Goal: Task Accomplishment & Management: Complete application form

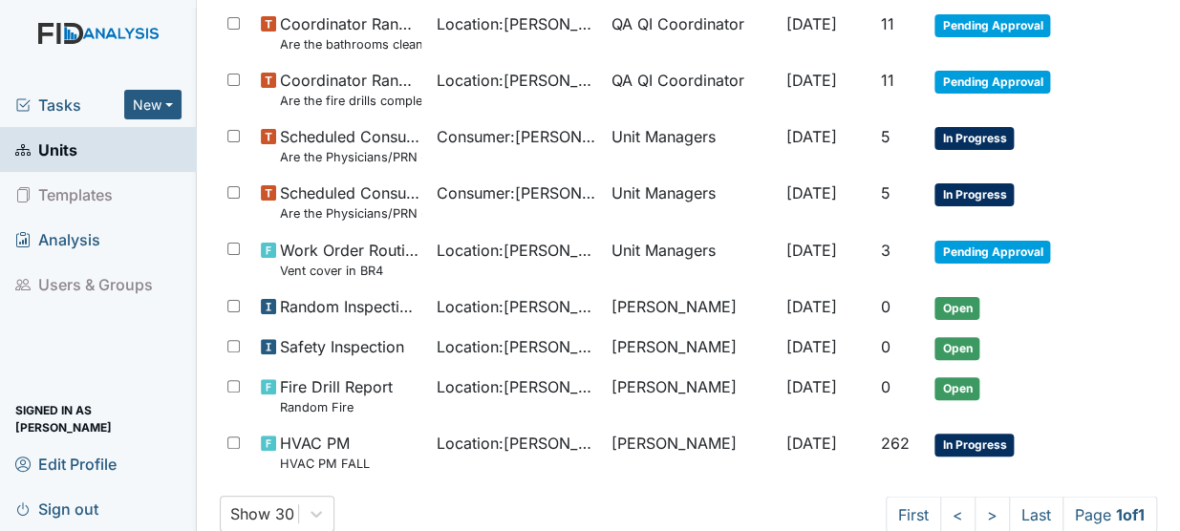
scroll to position [838, 0]
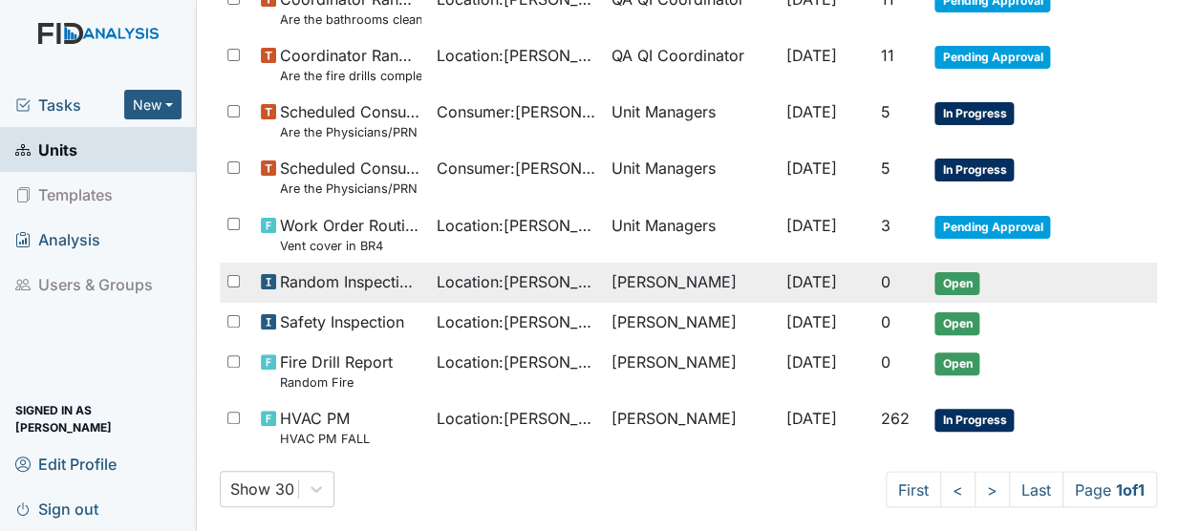
click at [436, 277] on span "Location : Dixon Rd." at bounding box center [516, 281] width 160 height 23
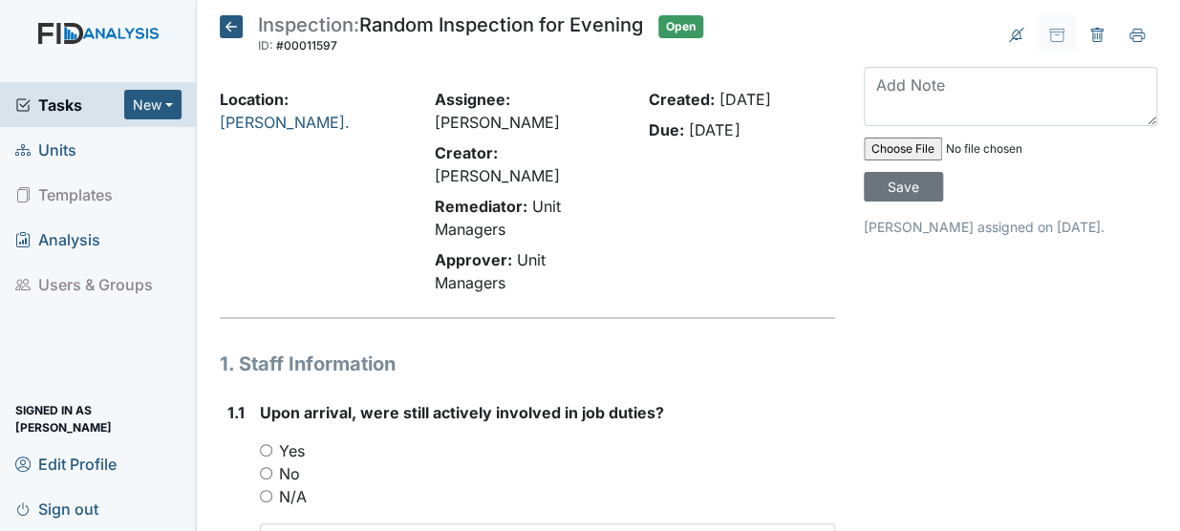
click at [265, 444] on input "Yes" at bounding box center [266, 450] width 12 height 12
radio input "true"
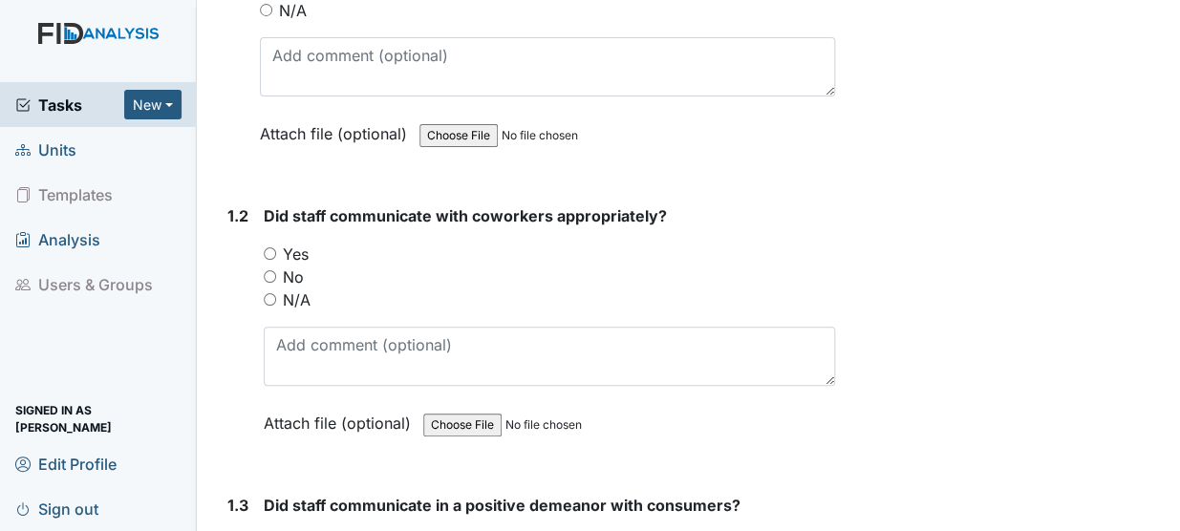
scroll to position [532, 0]
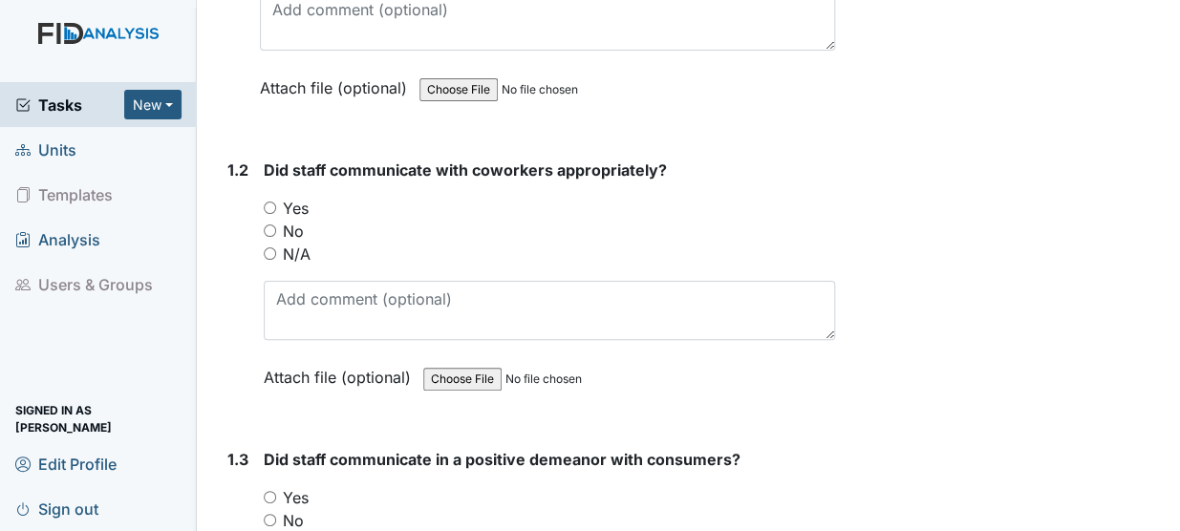
click at [266, 202] on input "Yes" at bounding box center [270, 208] width 12 height 12
radio input "true"
click at [267, 491] on input "Yes" at bounding box center [270, 497] width 12 height 12
radio input "true"
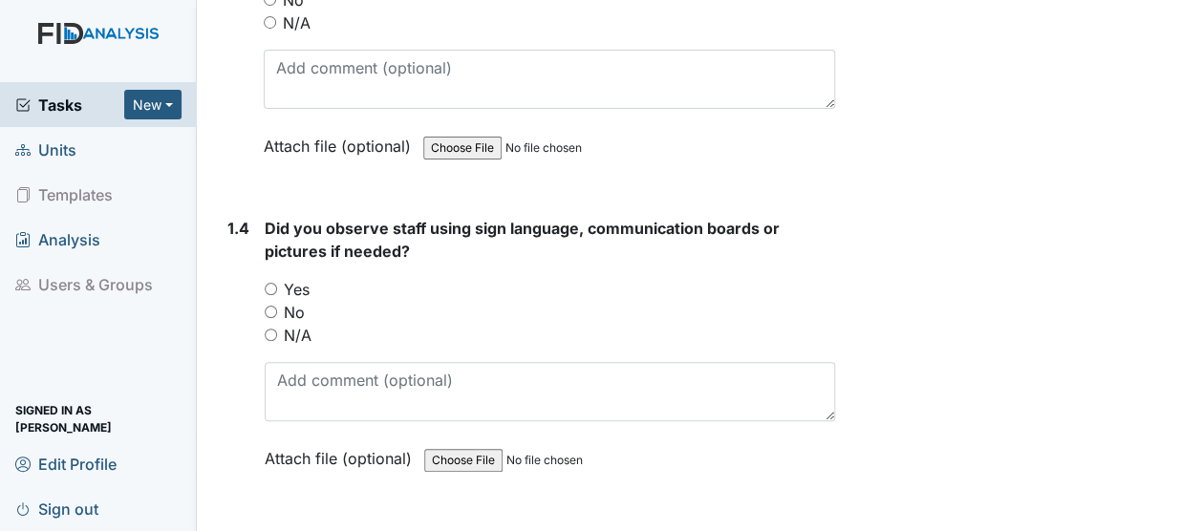
scroll to position [1203, 0]
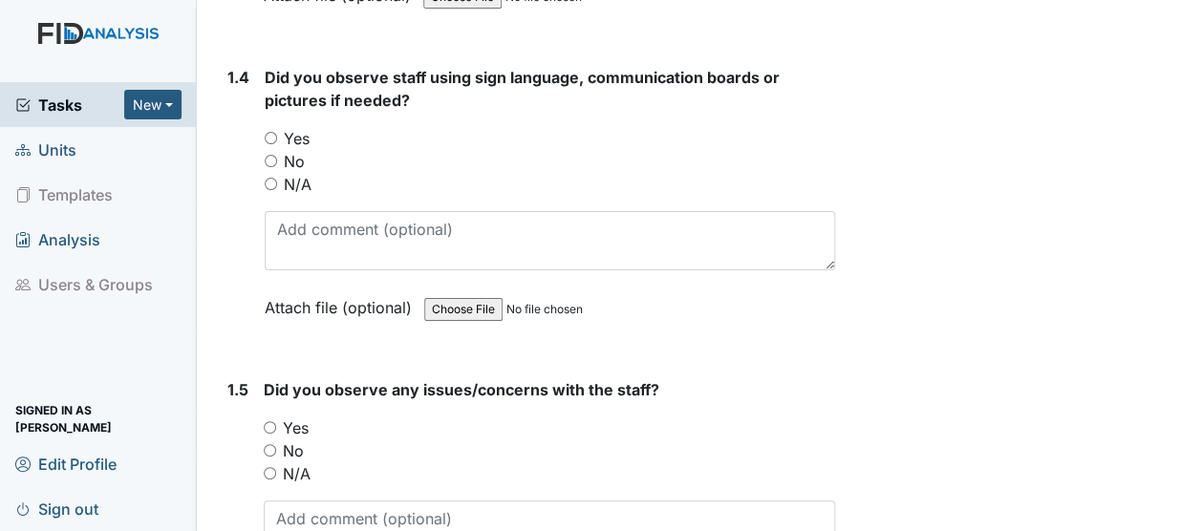
click at [267, 132] on input "Yes" at bounding box center [271, 138] width 12 height 12
radio input "true"
click at [265, 421] on input "Yes" at bounding box center [270, 427] width 12 height 12
radio input "true"
click at [266, 444] on input "No" at bounding box center [270, 450] width 12 height 12
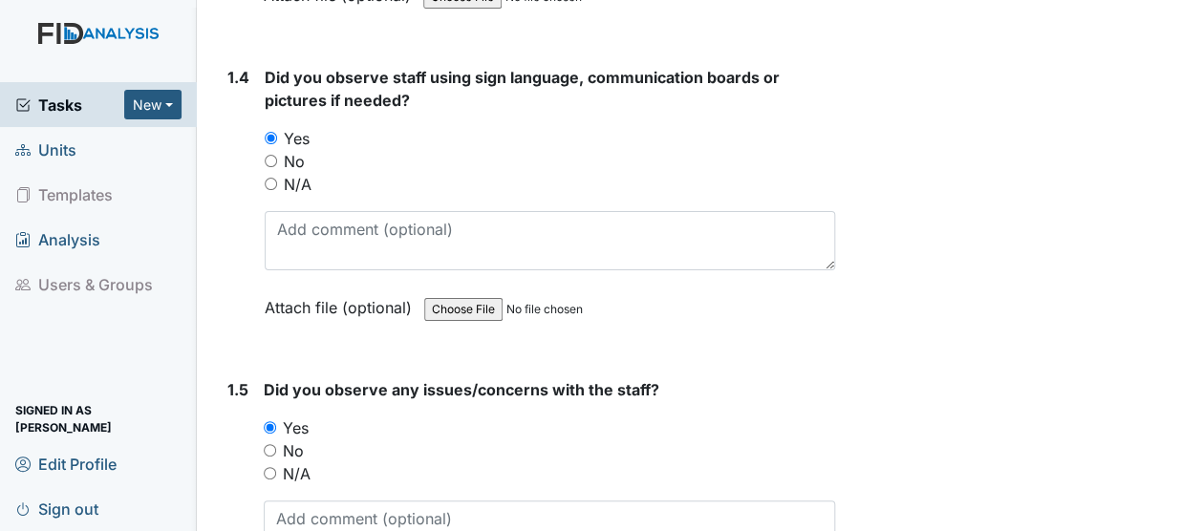
radio input "true"
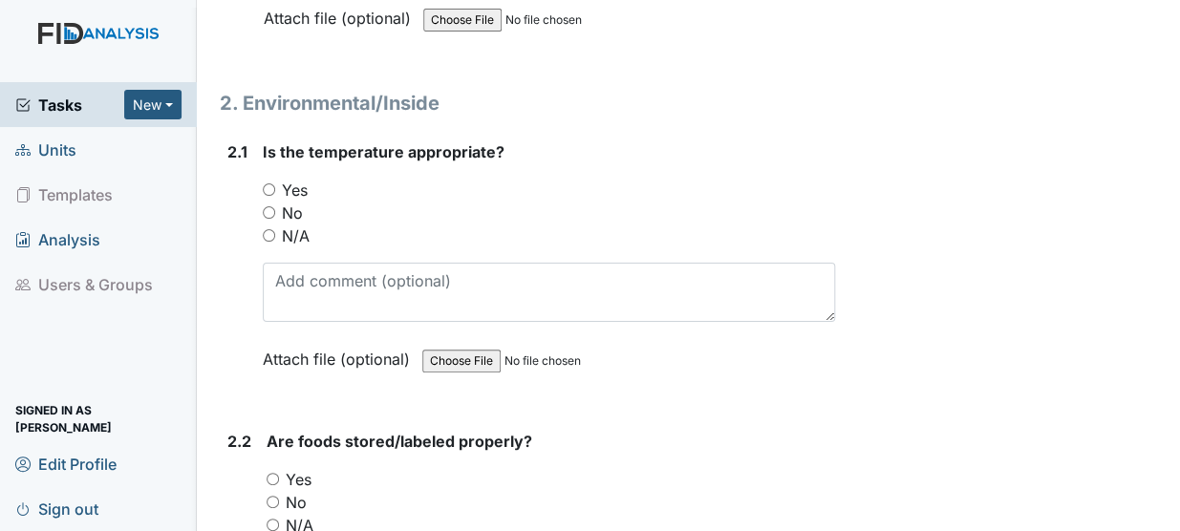
scroll to position [1795, 0]
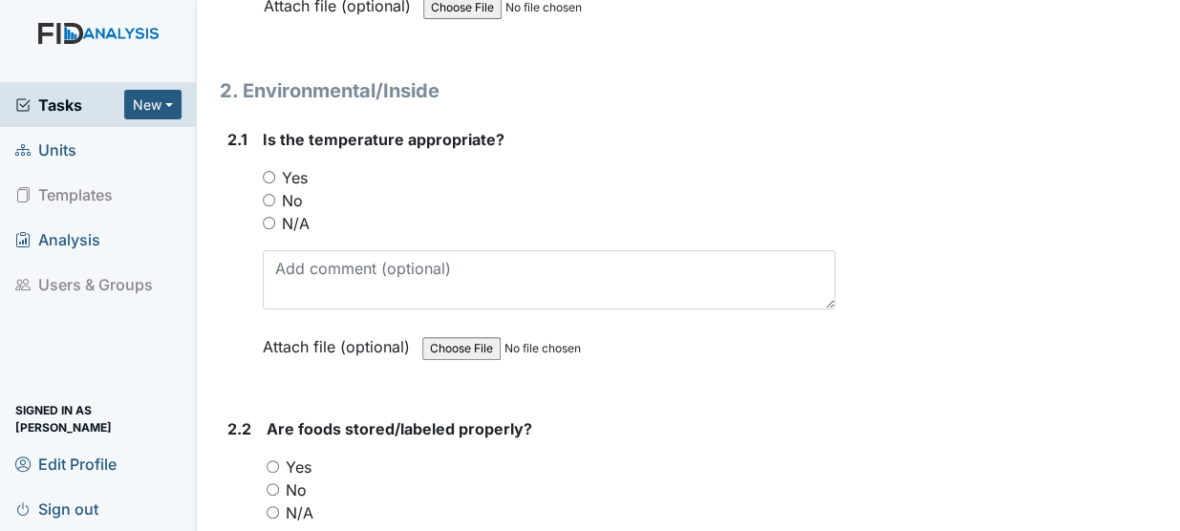
click at [266, 171] on input "Yes" at bounding box center [269, 177] width 12 height 12
radio input "true"
click at [274, 460] on input "Yes" at bounding box center [272, 466] width 12 height 12
radio input "true"
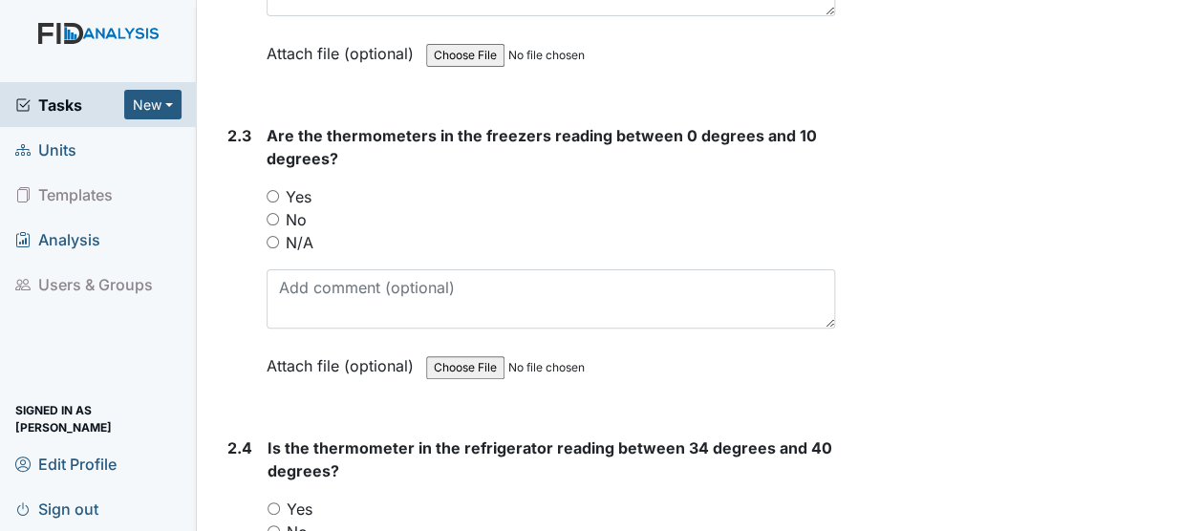
scroll to position [2385, 0]
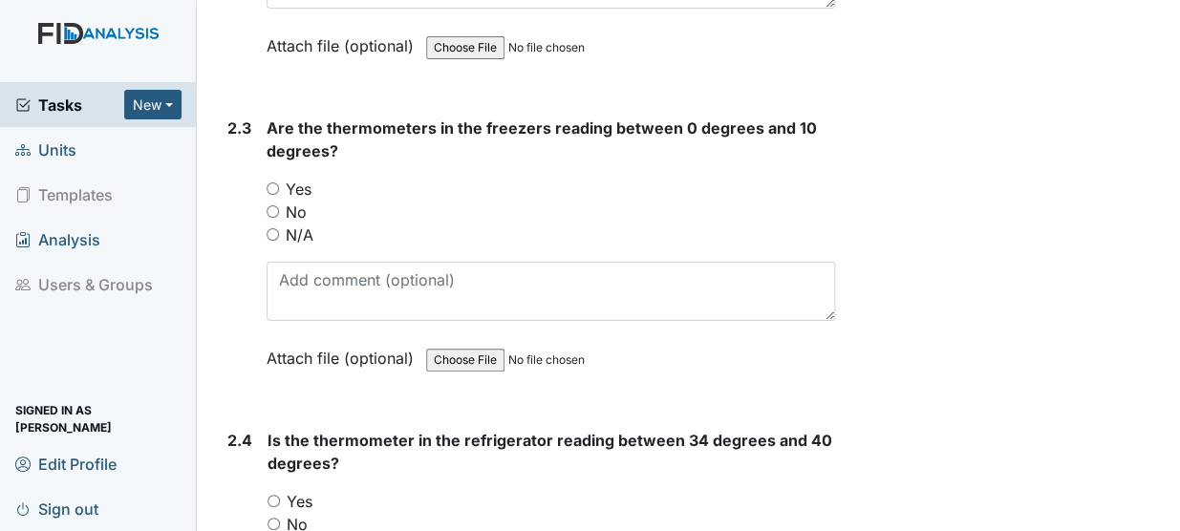
click at [269, 182] on input "Yes" at bounding box center [272, 188] width 12 height 12
radio input "true"
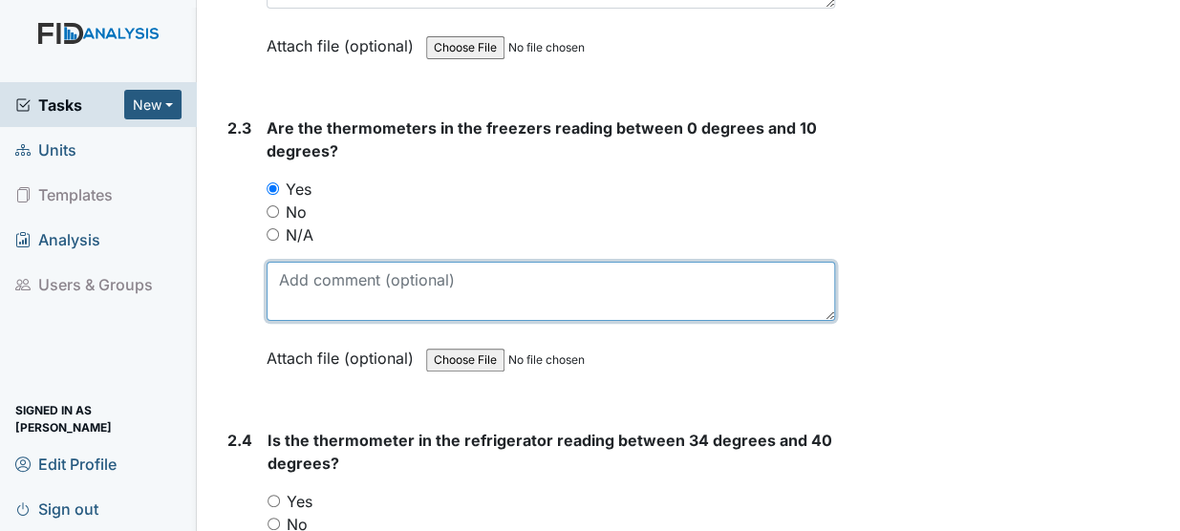
click at [302, 262] on textarea at bounding box center [550, 291] width 568 height 59
type textarea "10"
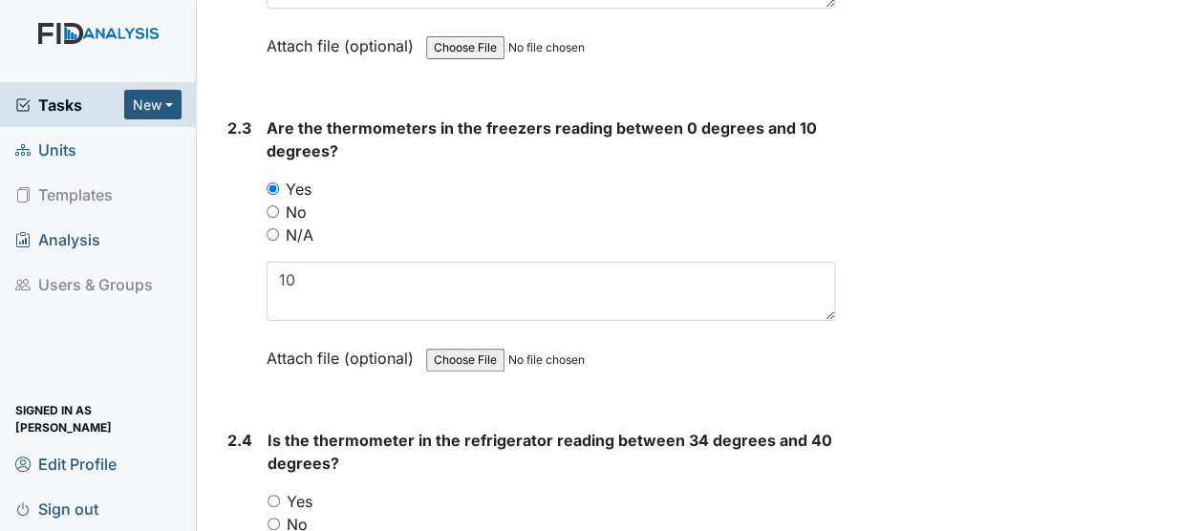
click at [275, 495] on input "Yes" at bounding box center [273, 501] width 12 height 12
radio input "true"
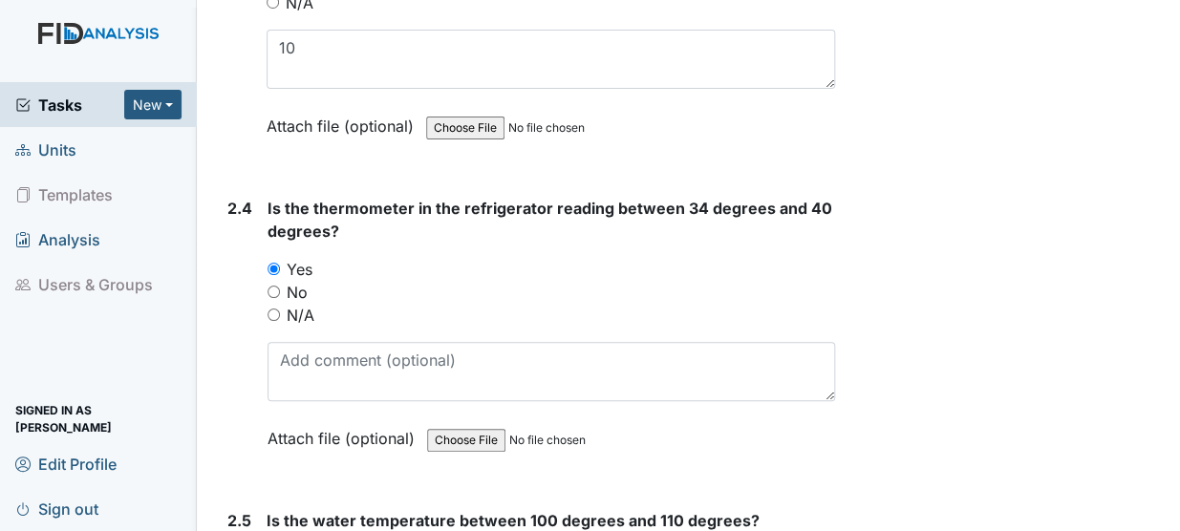
scroll to position [2743, 0]
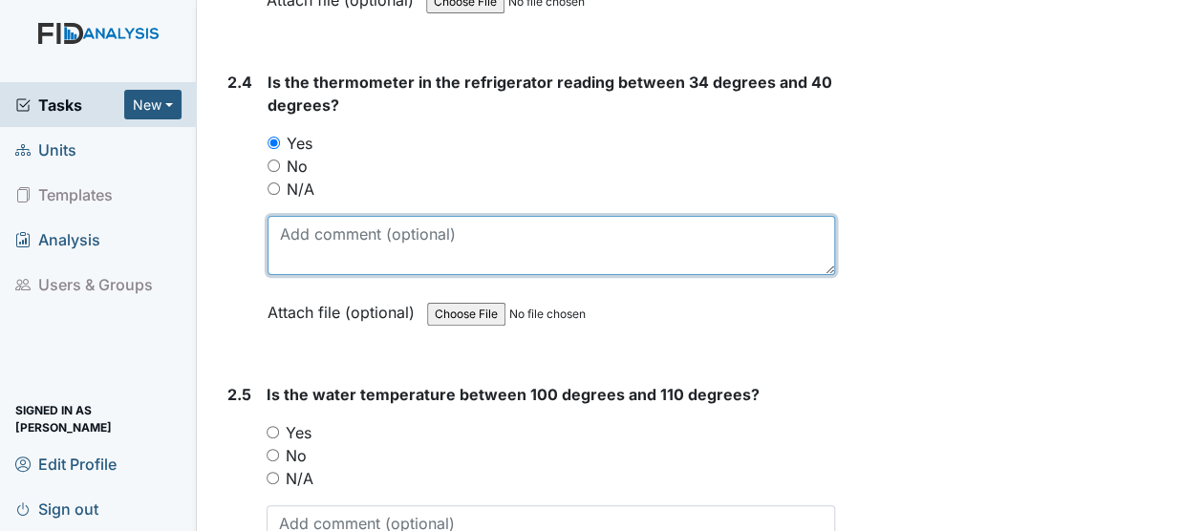
click at [306, 216] on textarea at bounding box center [550, 245] width 567 height 59
type textarea "34"
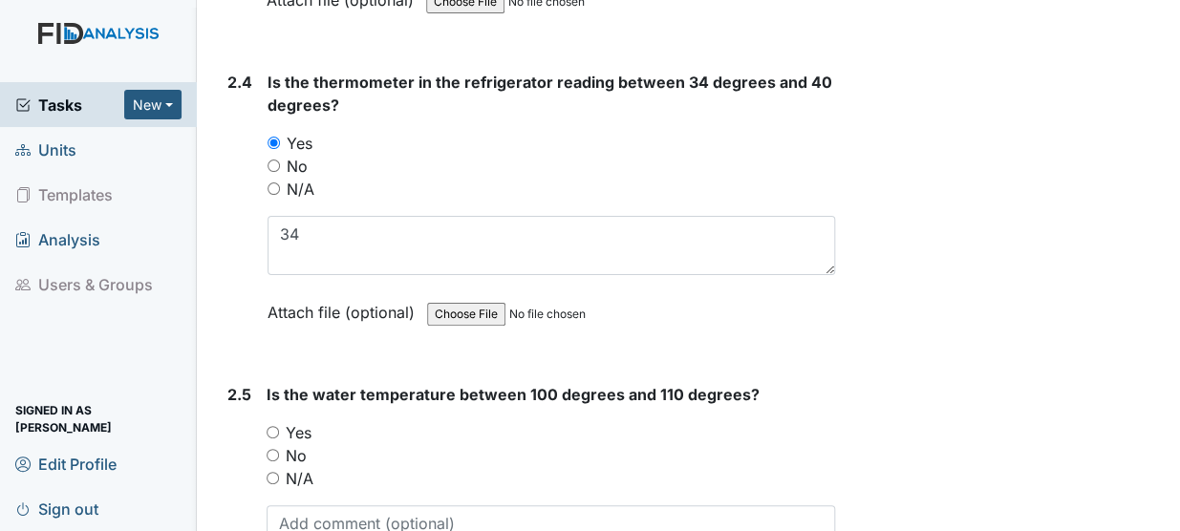
click at [274, 426] on input "Yes" at bounding box center [272, 432] width 12 height 12
radio input "true"
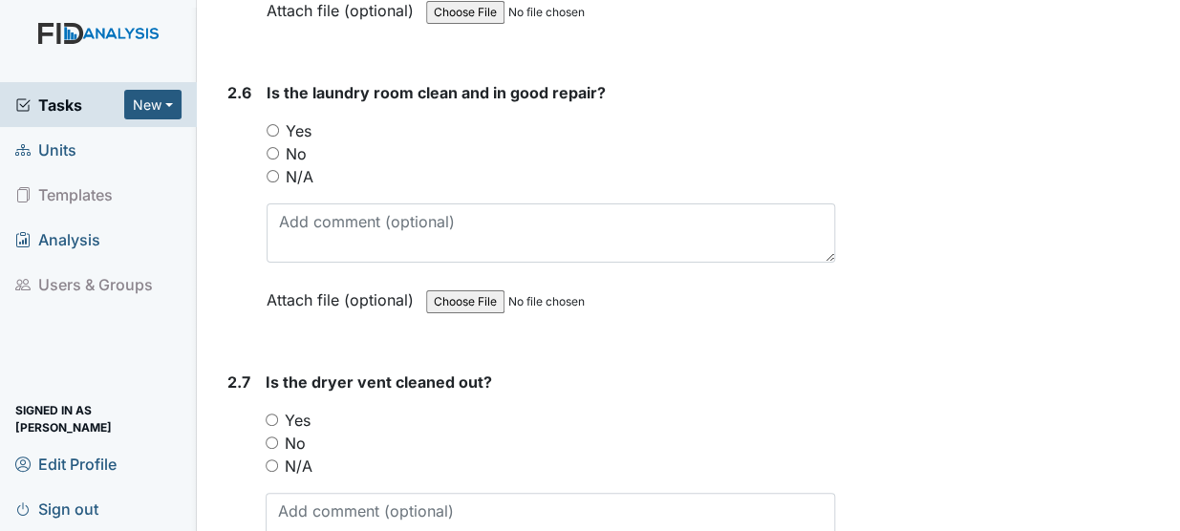
scroll to position [3370, 0]
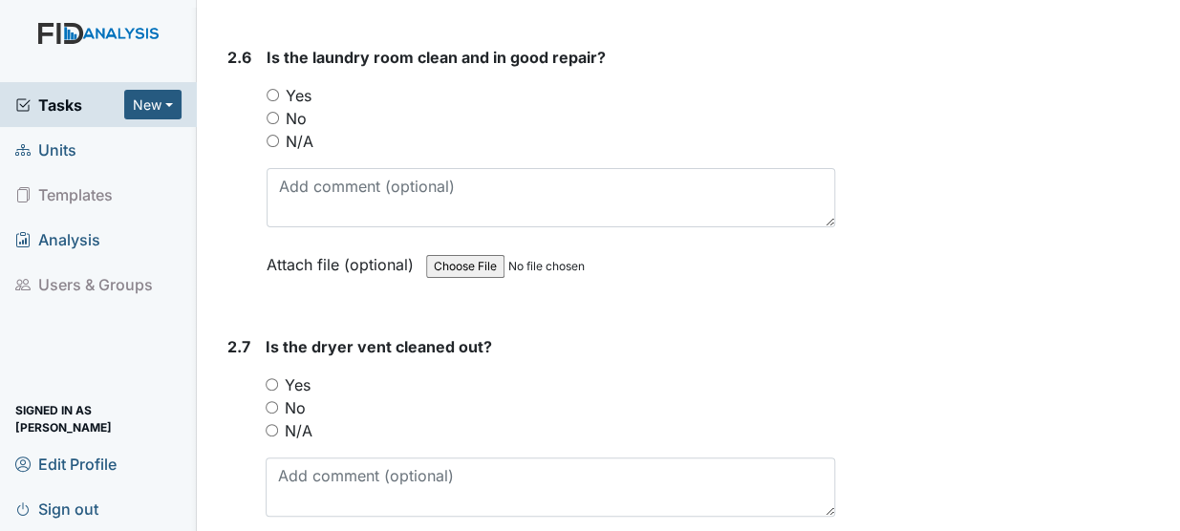
click at [268, 89] on input "Yes" at bounding box center [272, 95] width 12 height 12
radio input "true"
click at [268, 378] on input "Yes" at bounding box center [272, 384] width 12 height 12
radio input "true"
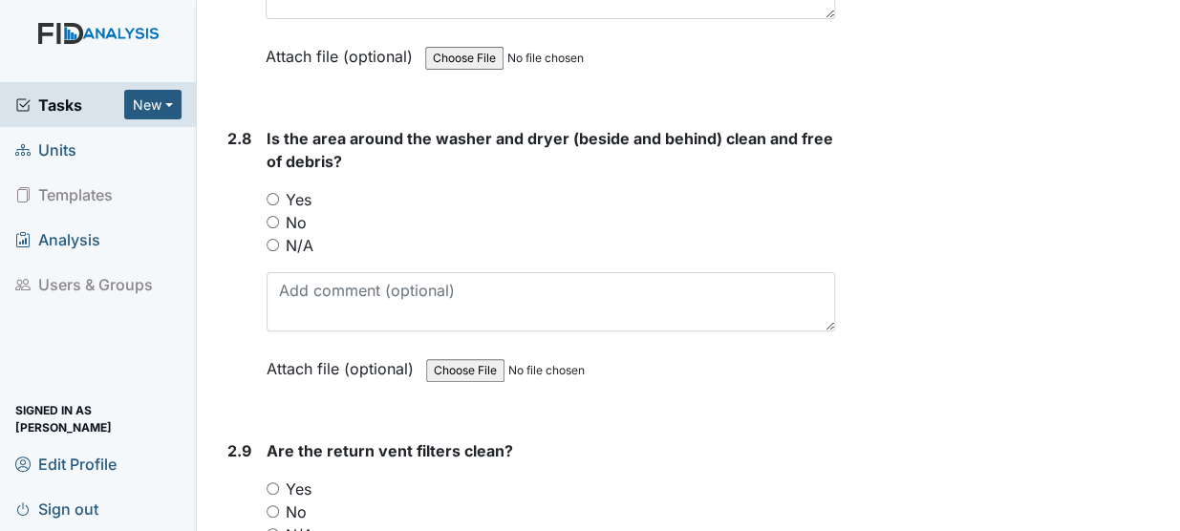
scroll to position [3878, 0]
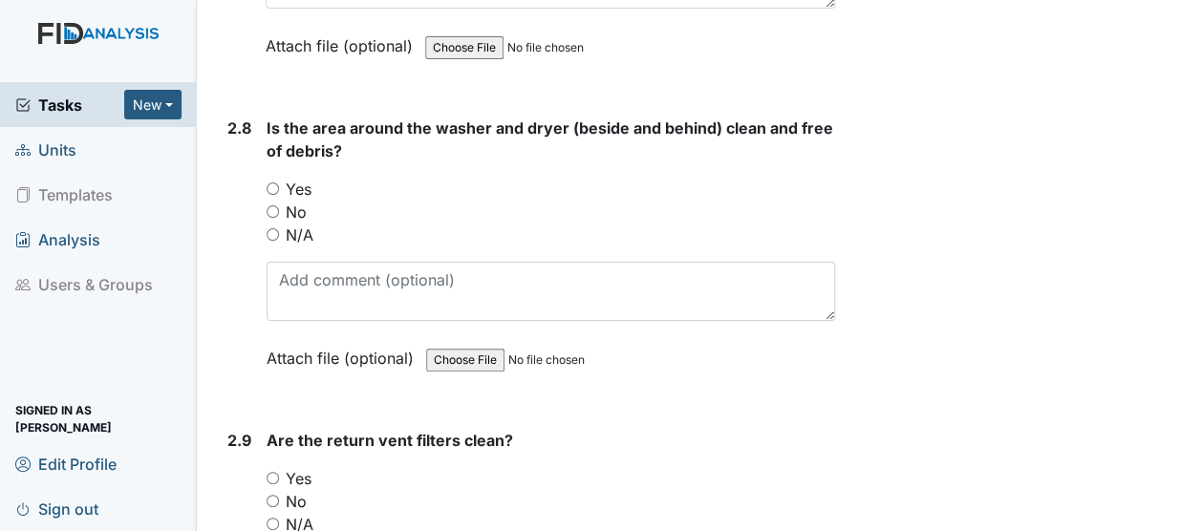
click at [270, 182] on input "Yes" at bounding box center [272, 188] width 12 height 12
radio input "true"
click at [272, 472] on input "Yes" at bounding box center [272, 478] width 12 height 12
radio input "true"
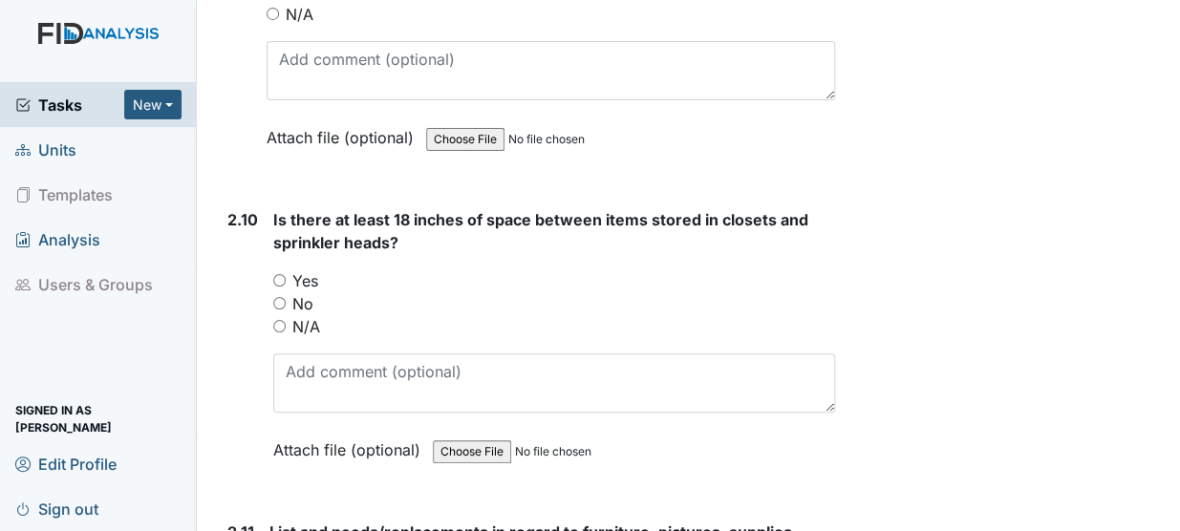
scroll to position [4527, 0]
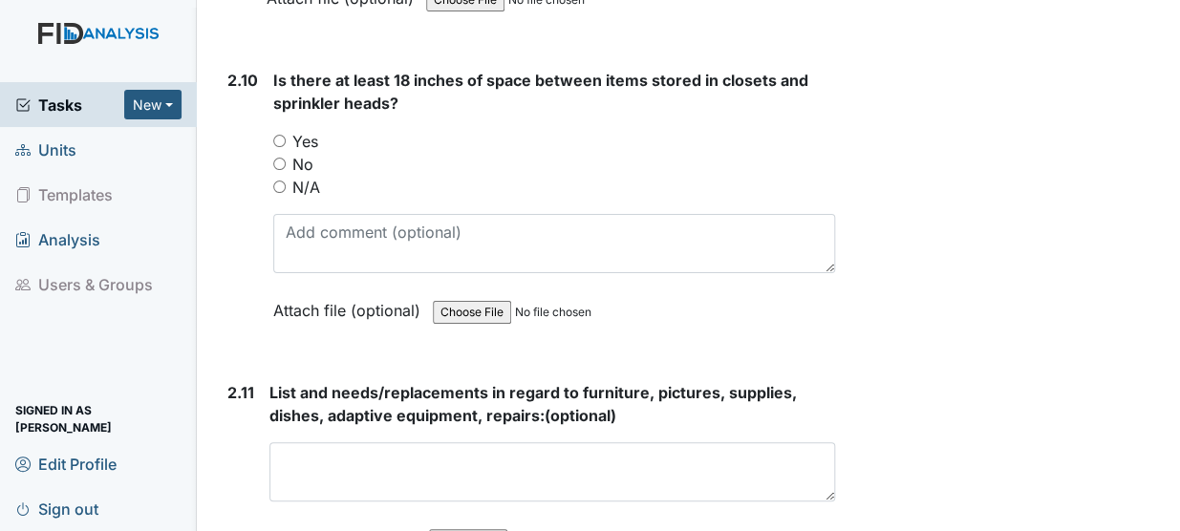
click at [281, 135] on input "Yes" at bounding box center [279, 141] width 12 height 12
radio input "true"
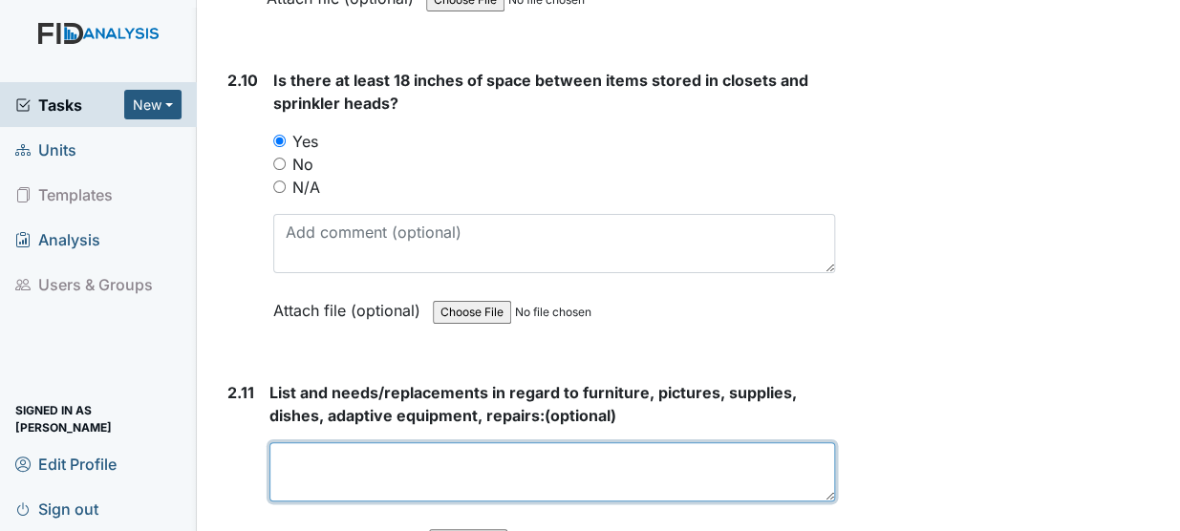
click at [455, 442] on textarea at bounding box center [551, 471] width 565 height 59
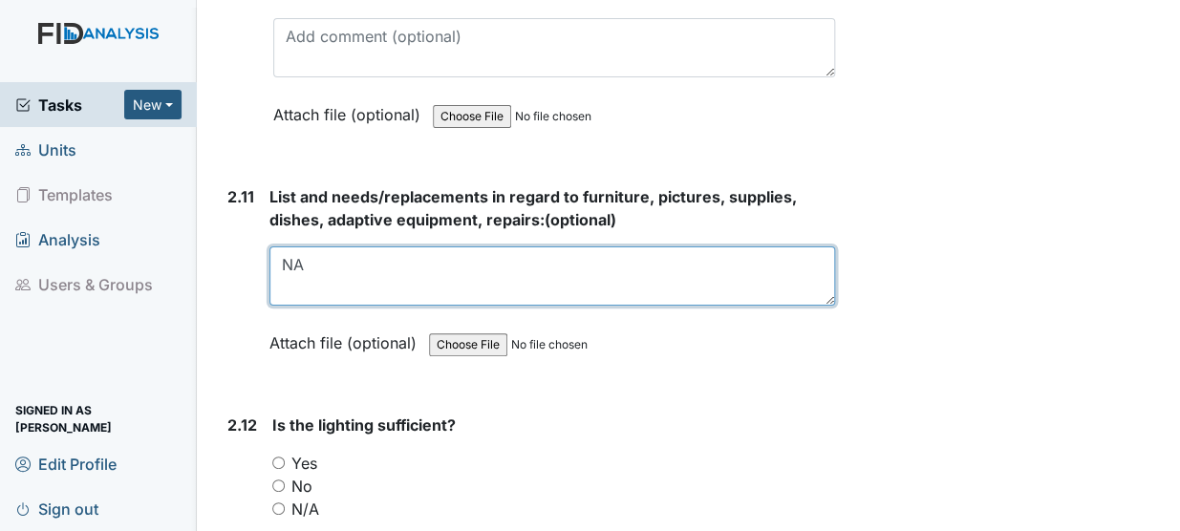
scroll to position [4840, 0]
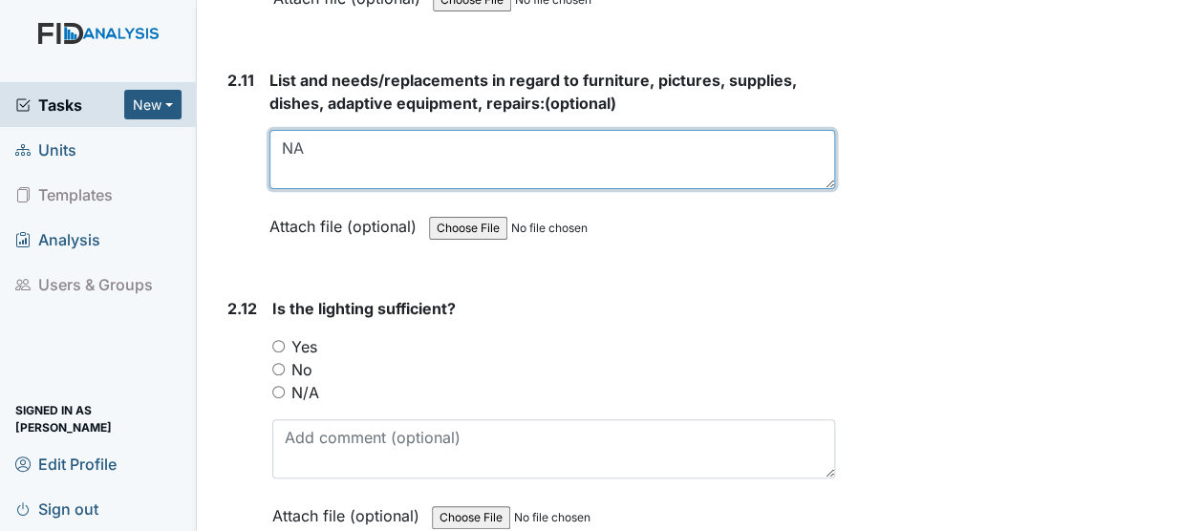
type textarea "NA"
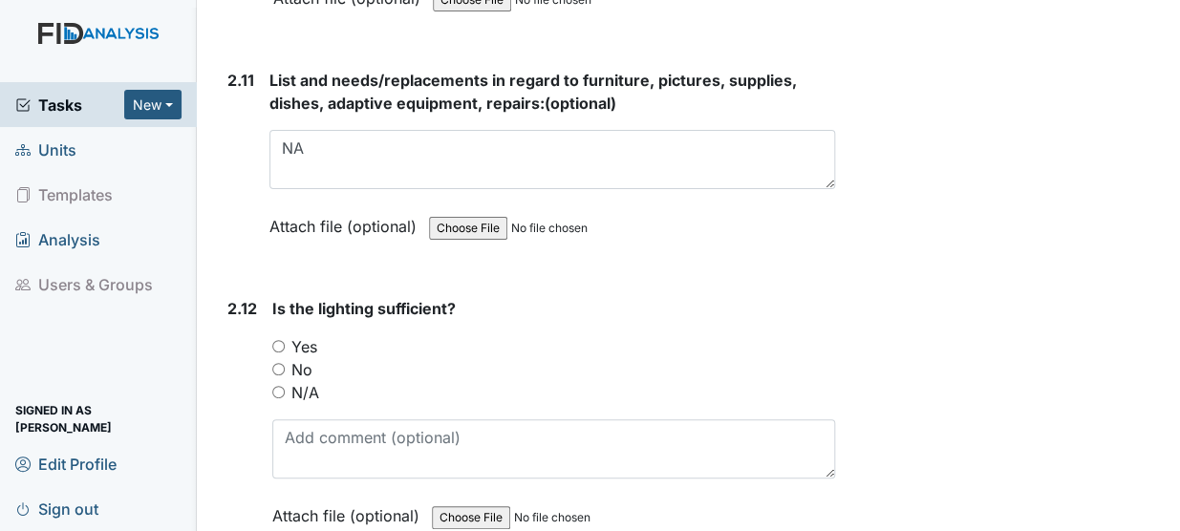
click at [274, 340] on input "Yes" at bounding box center [278, 346] width 12 height 12
radio input "true"
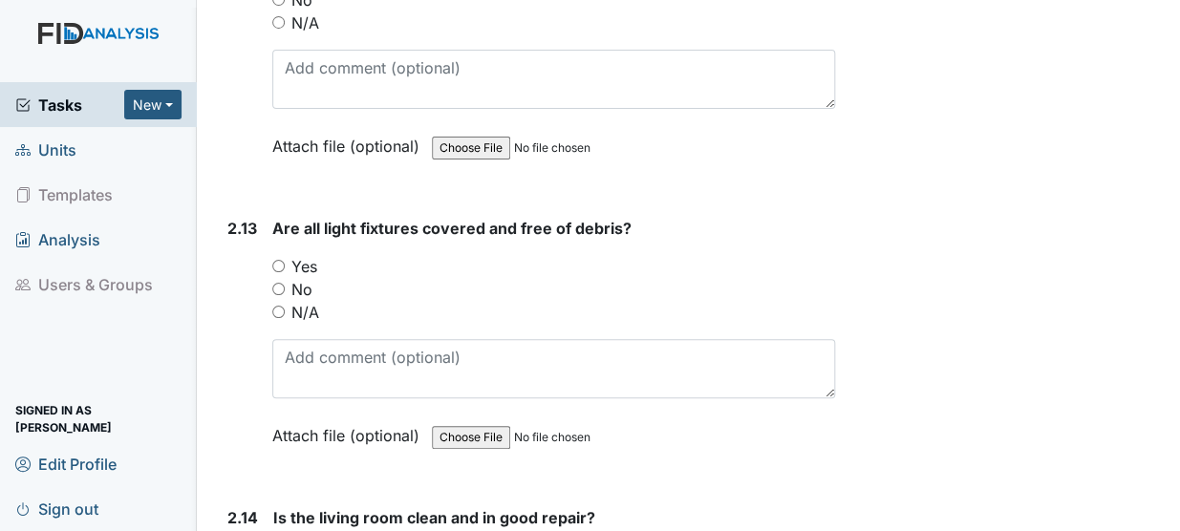
scroll to position [5313, 0]
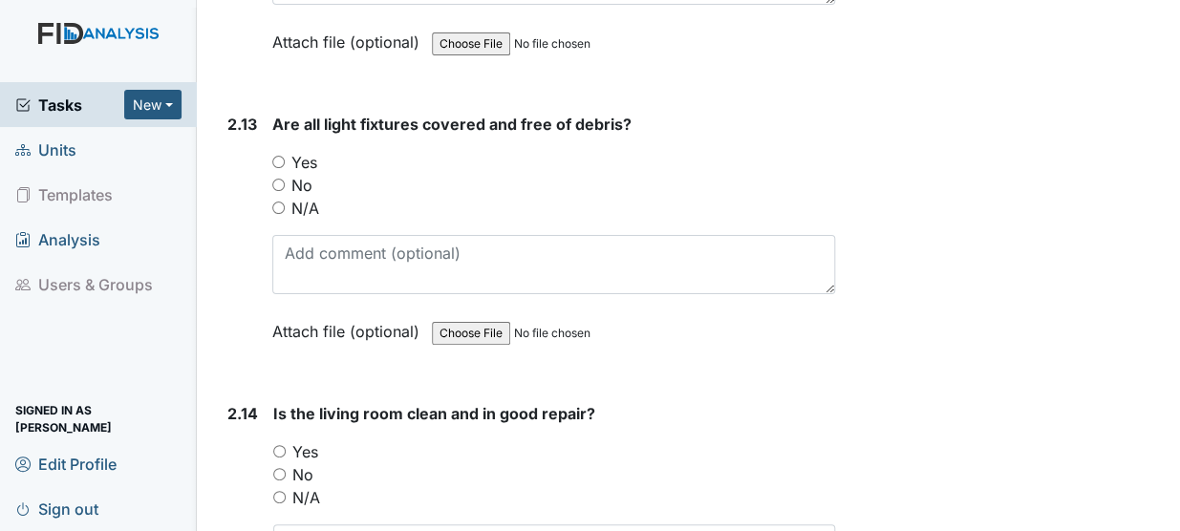
click at [279, 156] on input "Yes" at bounding box center [278, 162] width 12 height 12
radio input "true"
click at [273, 445] on input "Yes" at bounding box center [279, 451] width 12 height 12
radio input "true"
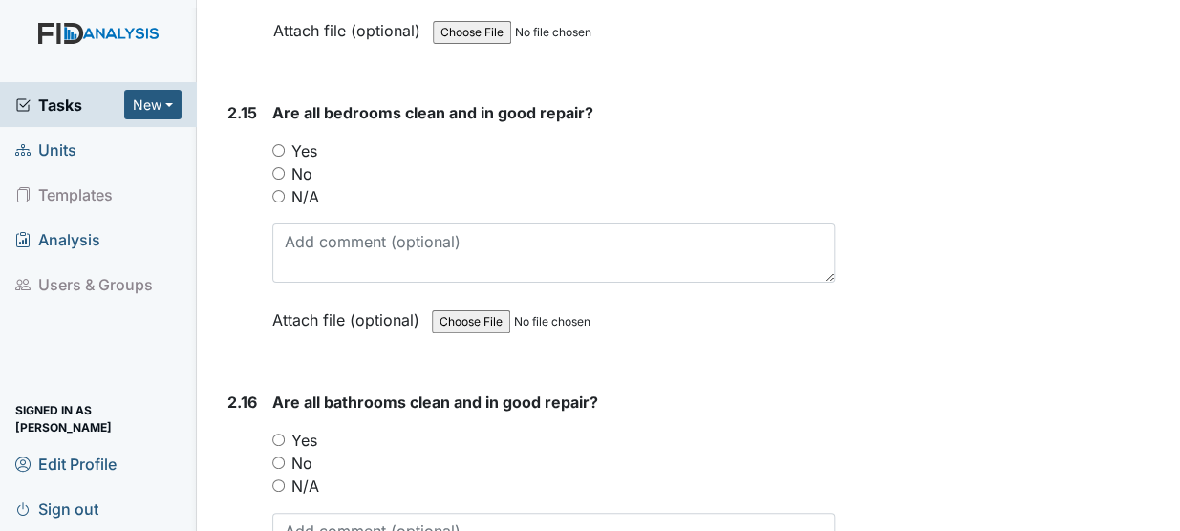
scroll to position [5939, 0]
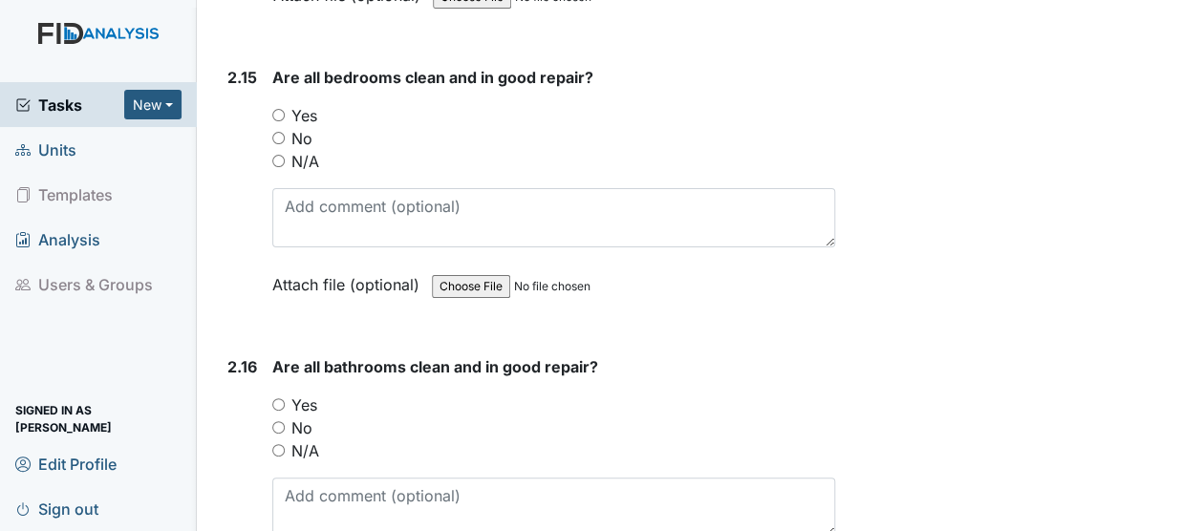
click at [276, 109] on input "Yes" at bounding box center [278, 115] width 12 height 12
radio input "true"
click at [278, 421] on input "No" at bounding box center [278, 427] width 12 height 12
radio input "true"
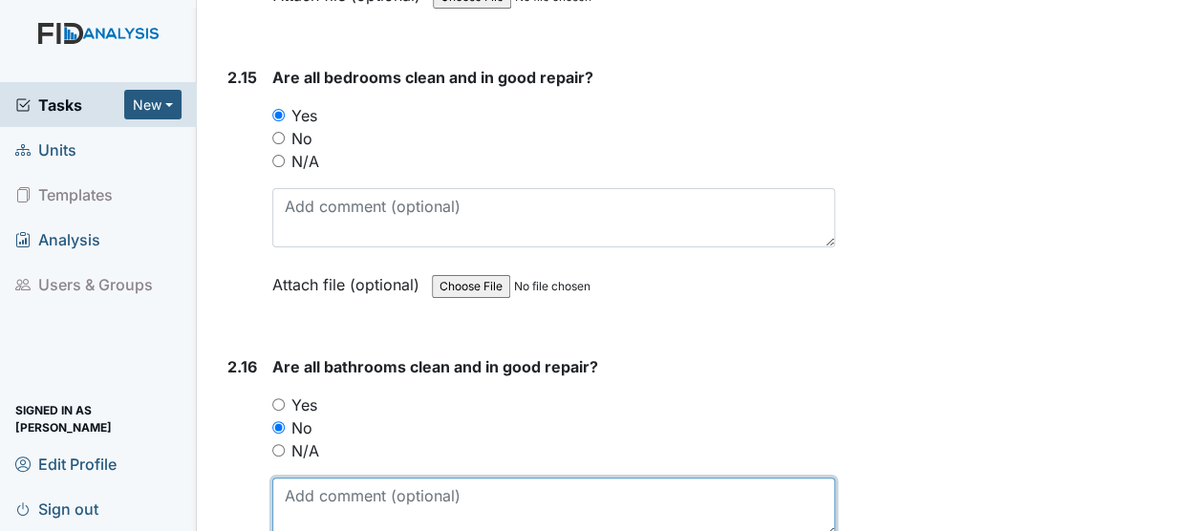
click at [312, 478] on textarea at bounding box center [553, 507] width 563 height 59
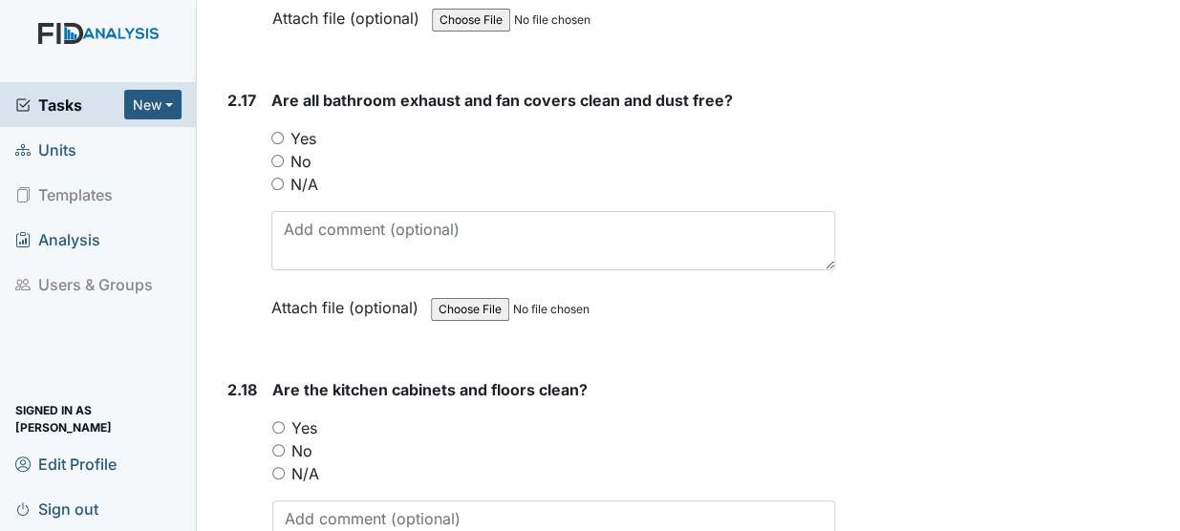
scroll to position [6505, 0]
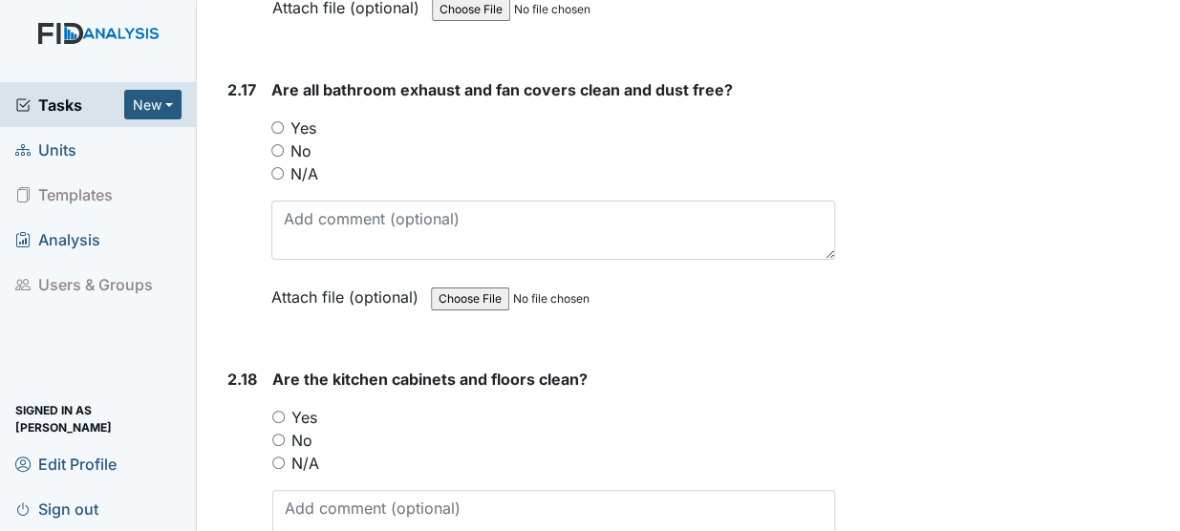
type textarea "HC bathroom waiting on repair"
click at [275, 121] on input "Yes" at bounding box center [277, 127] width 12 height 12
radio input "true"
click at [276, 411] on input "Yes" at bounding box center [278, 417] width 12 height 12
radio input "true"
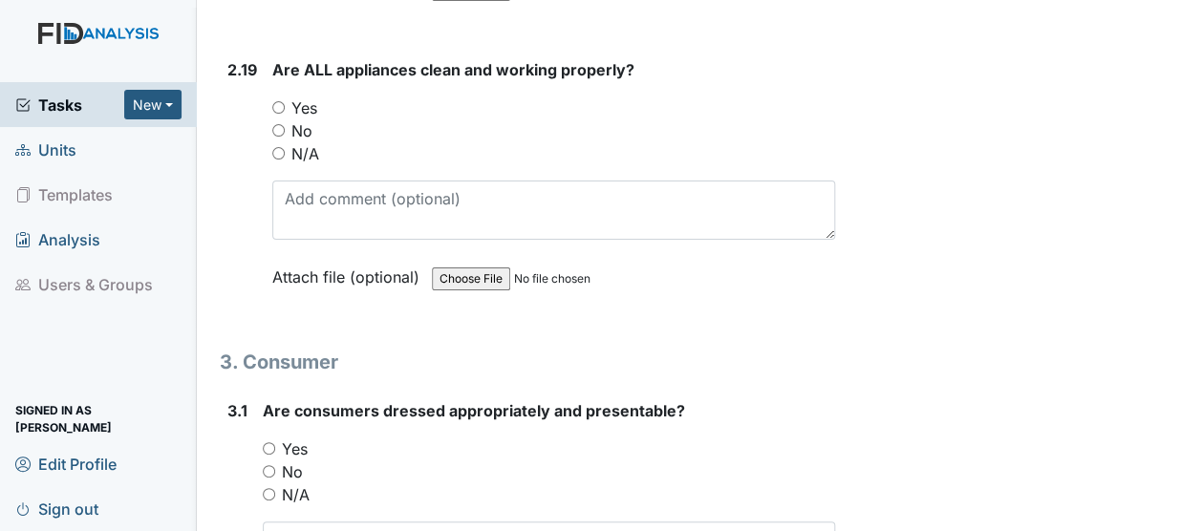
scroll to position [7119, 0]
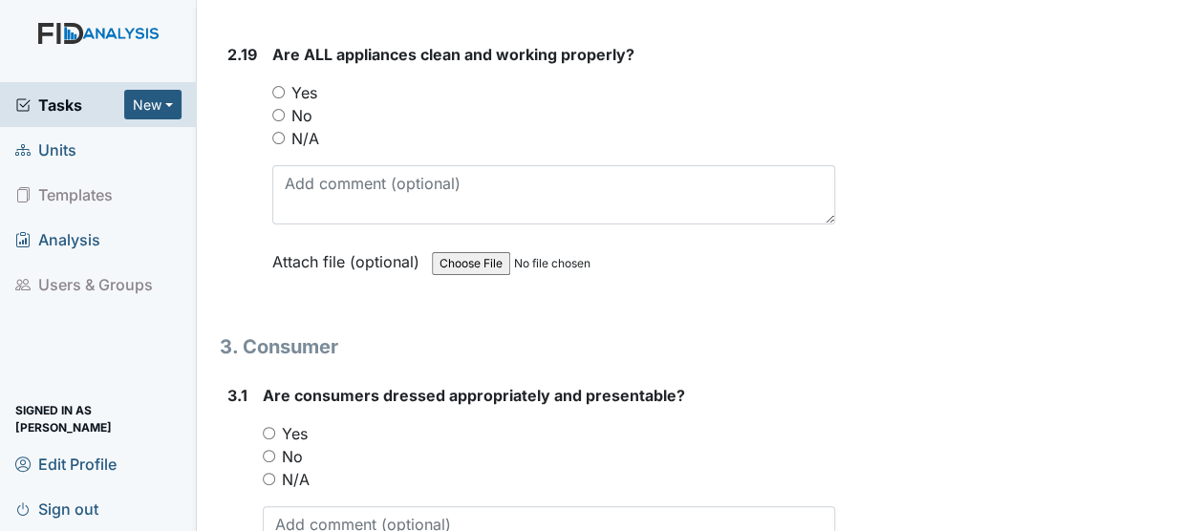
click at [278, 86] on input "Yes" at bounding box center [278, 92] width 12 height 12
radio input "true"
click at [266, 427] on input "Yes" at bounding box center [269, 433] width 12 height 12
radio input "true"
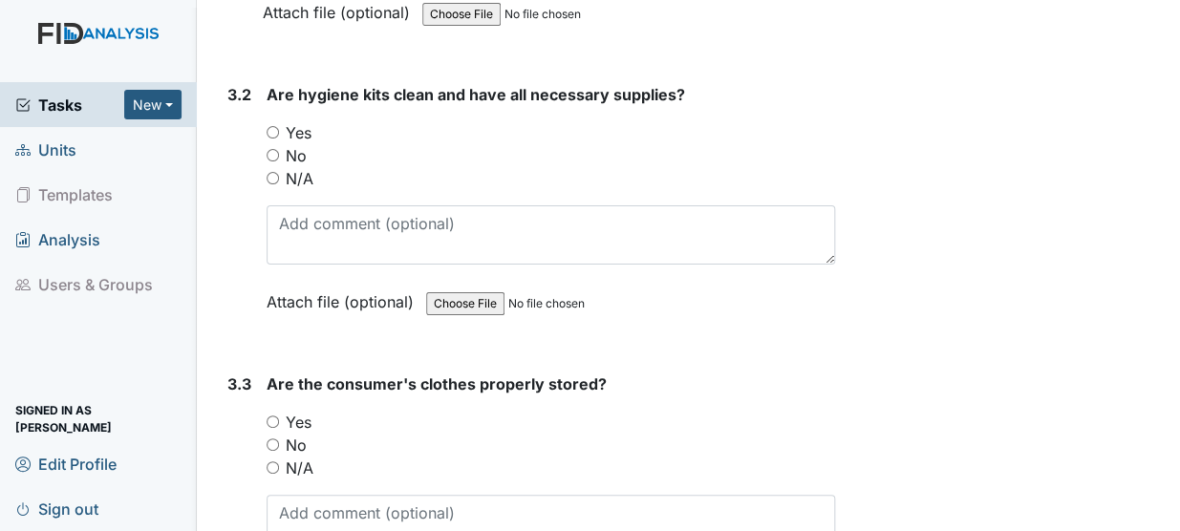
scroll to position [7721, 0]
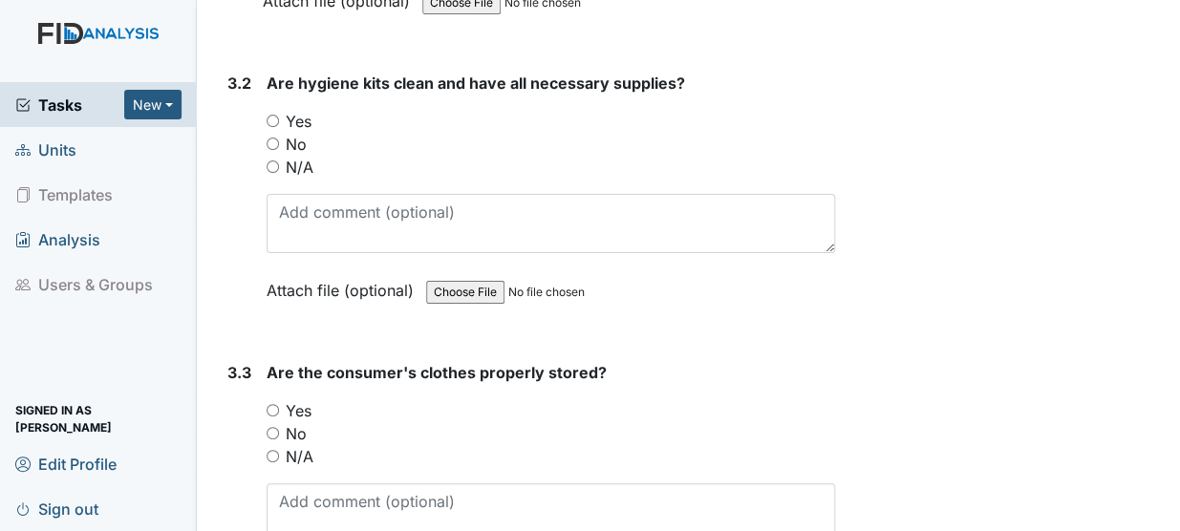
click at [273, 115] on input "Yes" at bounding box center [272, 121] width 12 height 12
radio input "true"
click at [272, 404] on input "Yes" at bounding box center [272, 410] width 12 height 12
radio input "true"
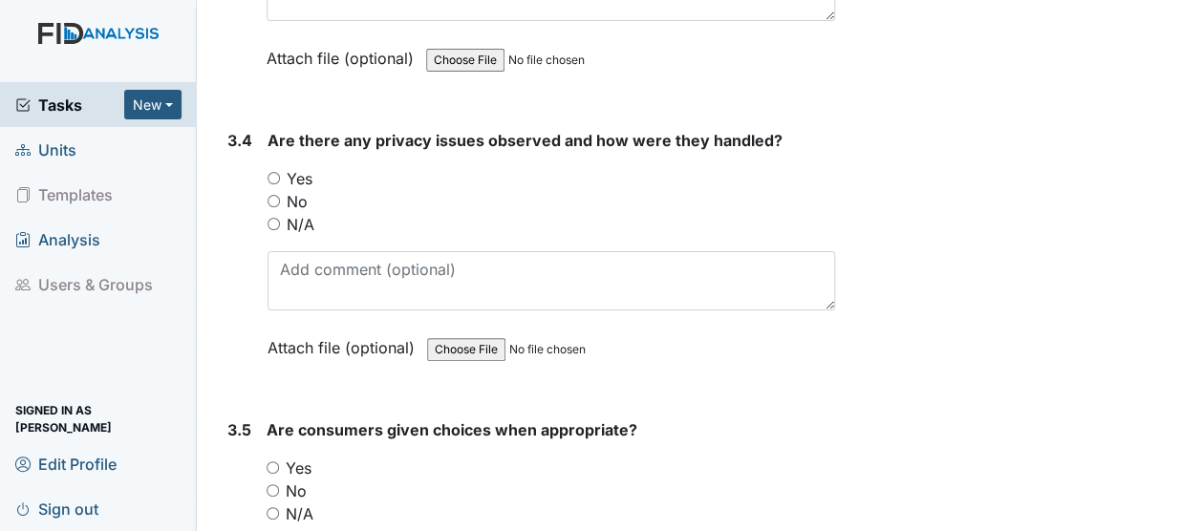
scroll to position [8289, 0]
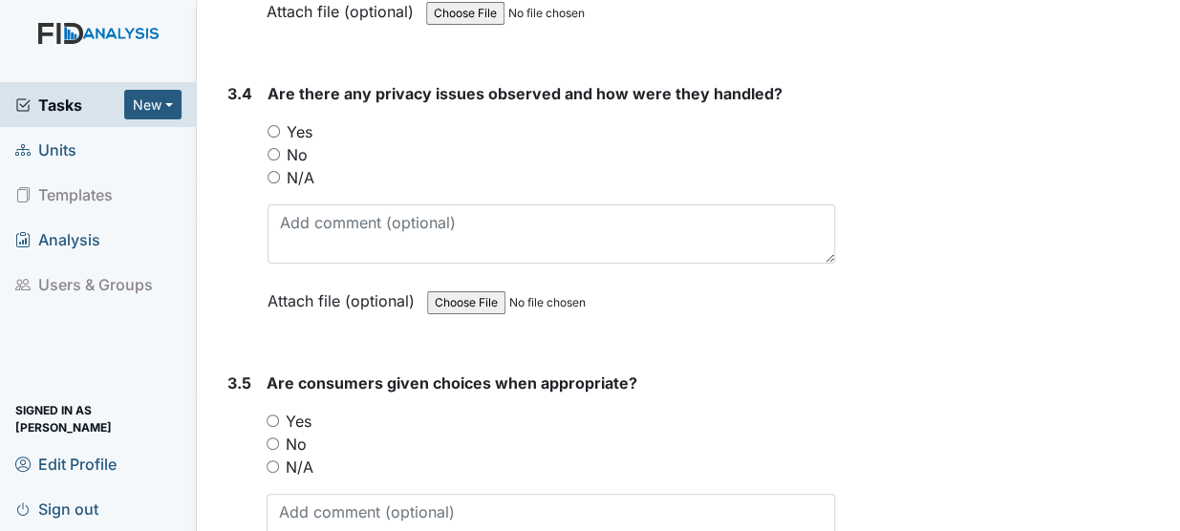
click at [273, 125] on input "Yes" at bounding box center [273, 131] width 12 height 12
radio input "true"
click at [273, 148] on input "No" at bounding box center [273, 154] width 12 height 12
radio input "true"
click at [273, 415] on input "Yes" at bounding box center [272, 421] width 12 height 12
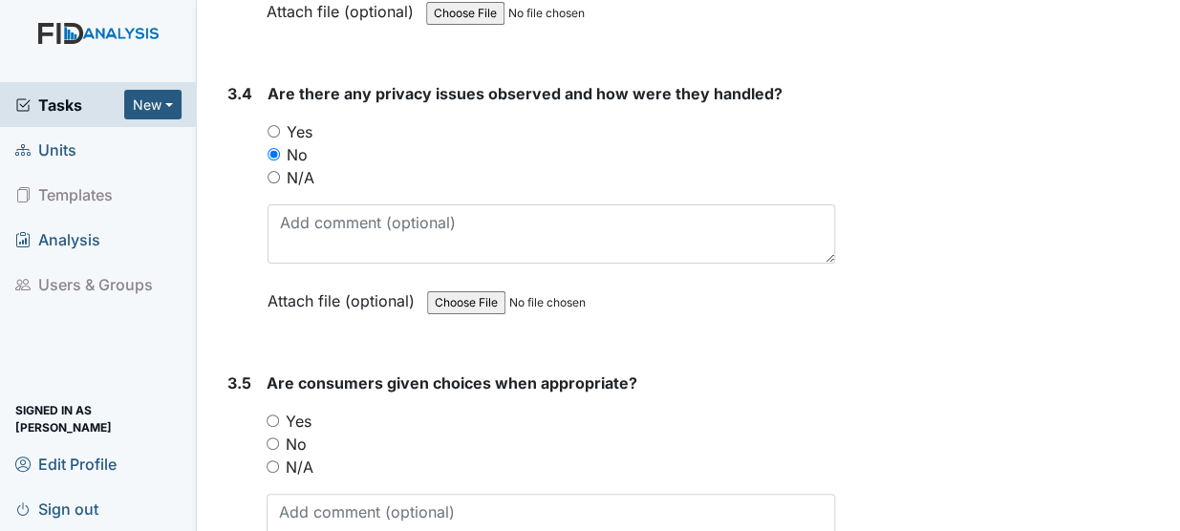
radio input "true"
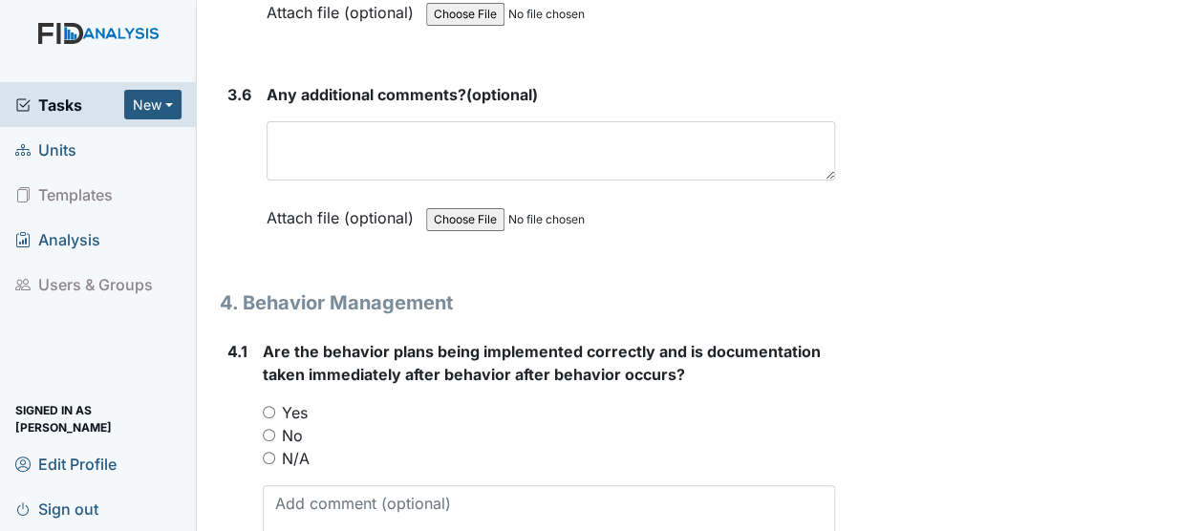
scroll to position [8903, 0]
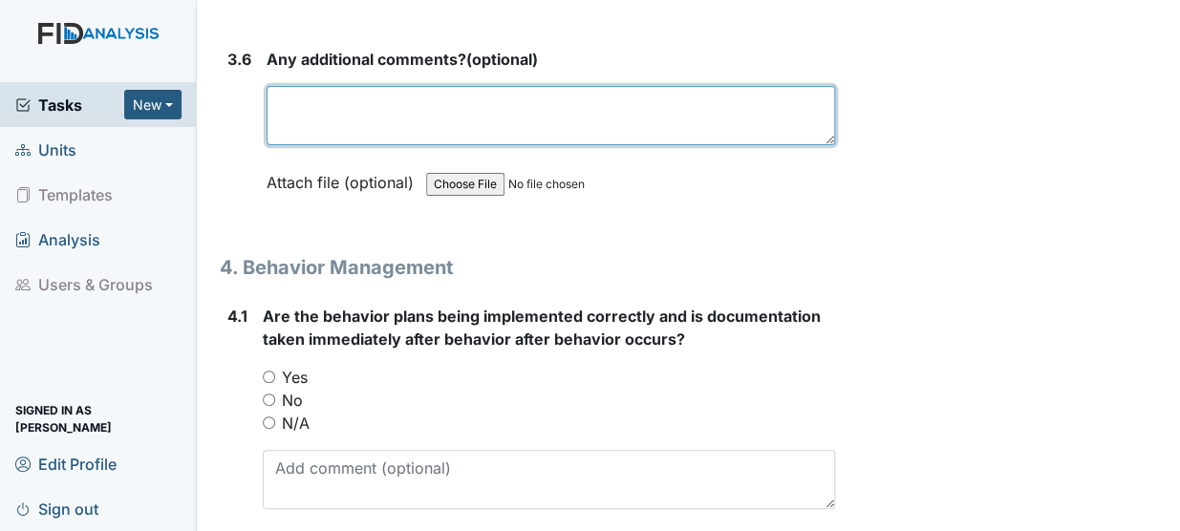
click at [305, 86] on textarea at bounding box center [550, 115] width 568 height 59
type textarea "NA"
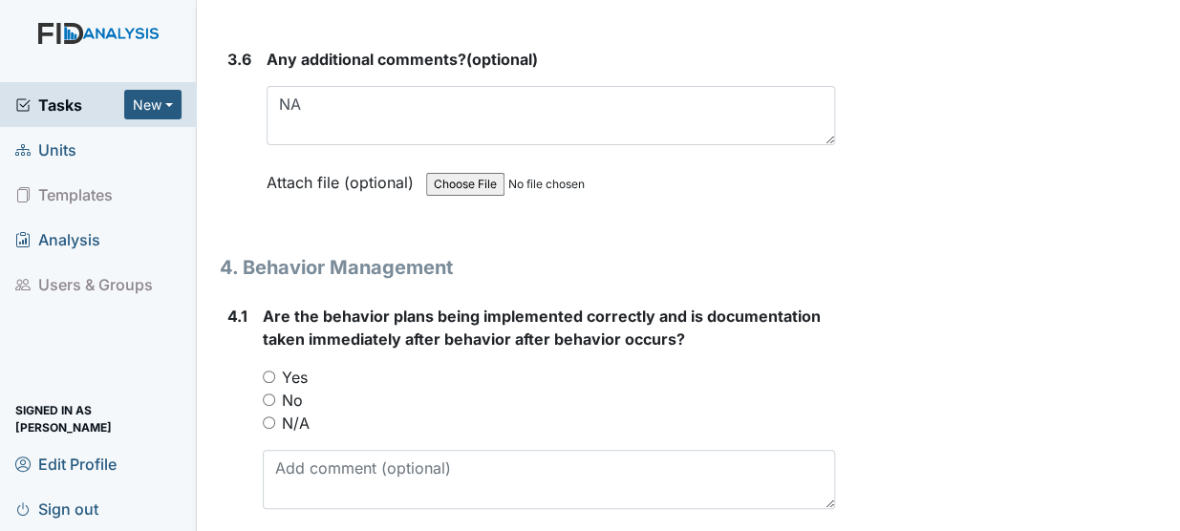
click at [267, 416] on input "N/A" at bounding box center [269, 422] width 12 height 12
radio input "true"
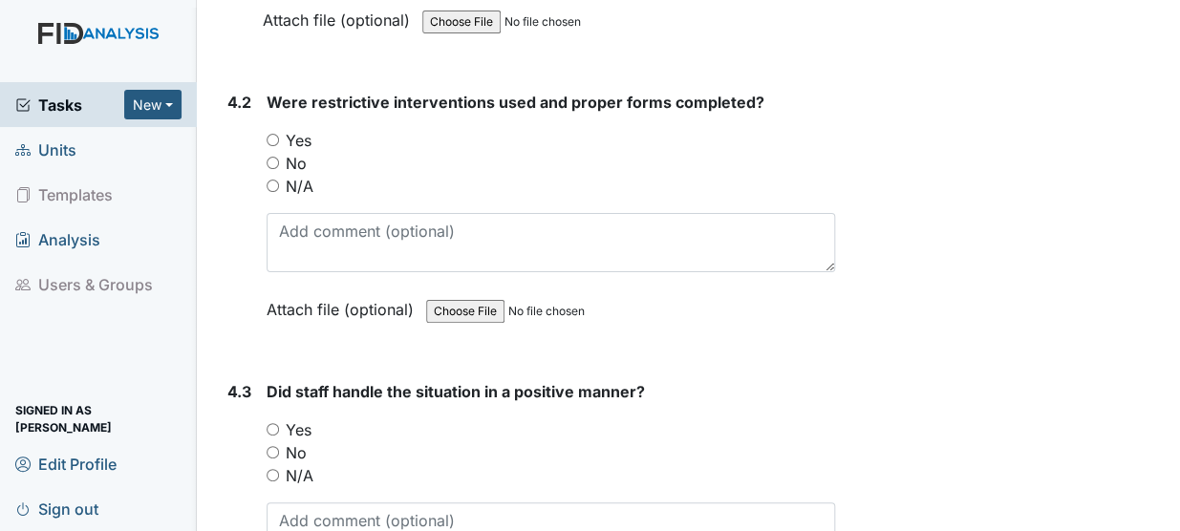
scroll to position [9436, 0]
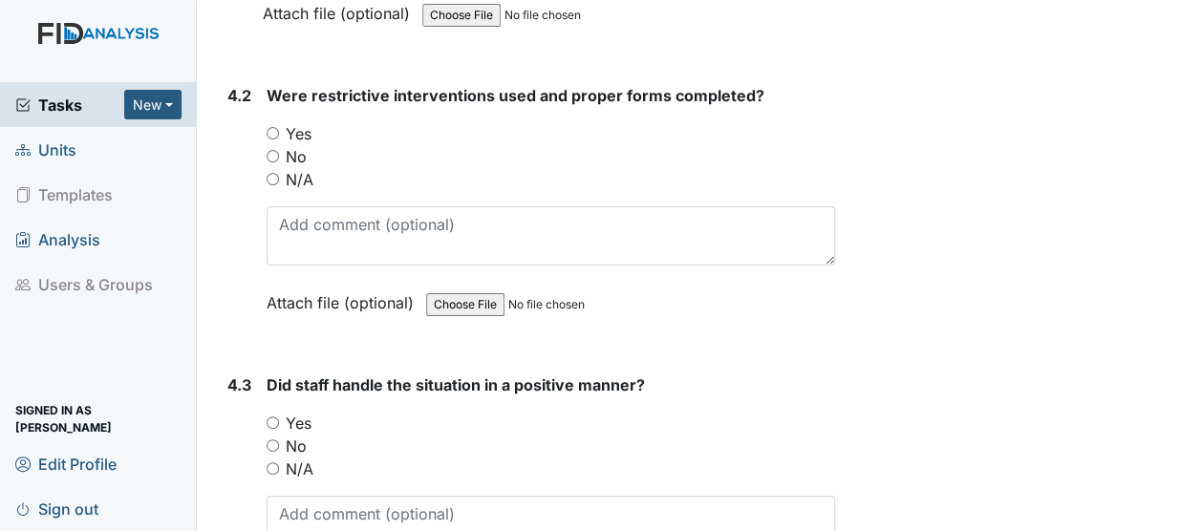
click at [274, 173] on input "N/A" at bounding box center [272, 179] width 12 height 12
radio input "true"
click at [273, 462] on input "N/A" at bounding box center [272, 468] width 12 height 12
radio input "true"
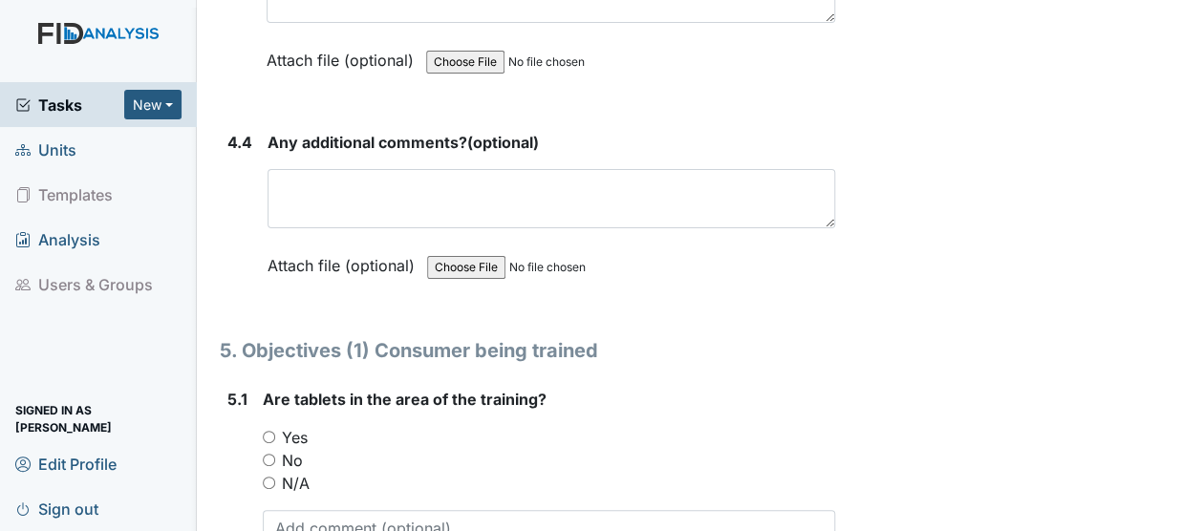
scroll to position [10002, 0]
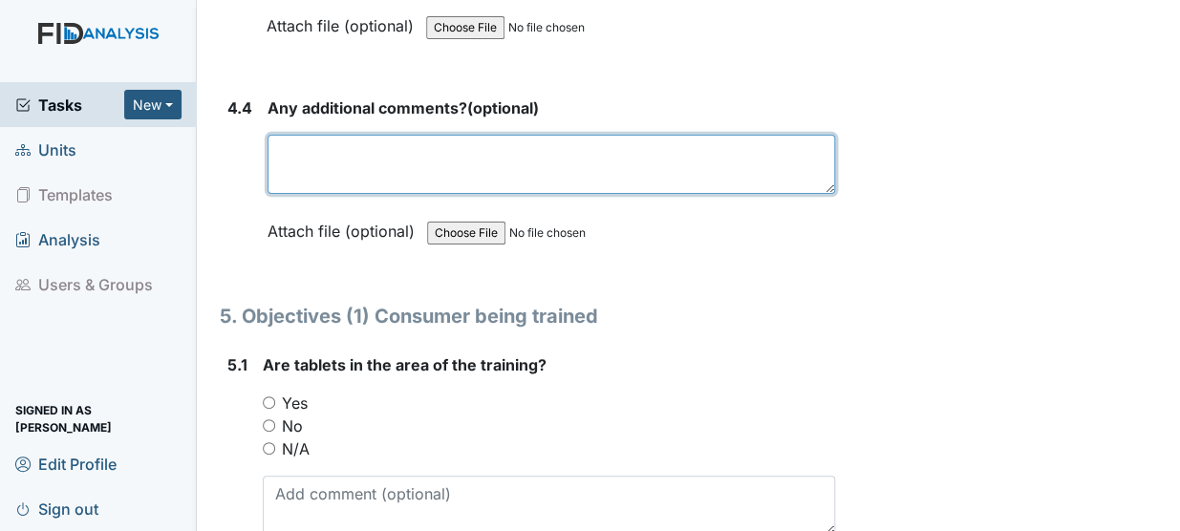
click at [338, 135] on textarea at bounding box center [550, 164] width 567 height 59
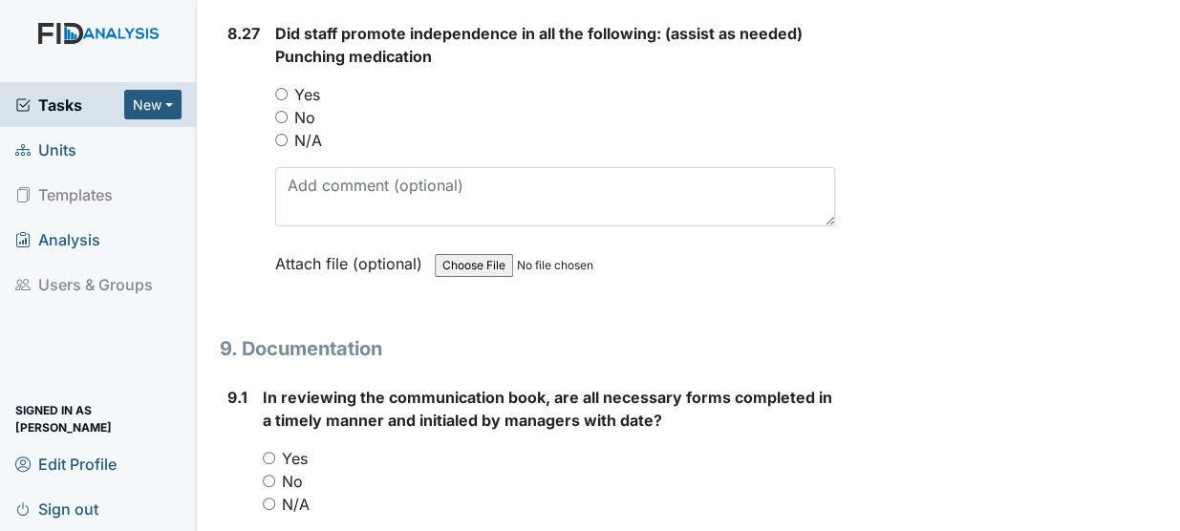
scroll to position [23651, 0]
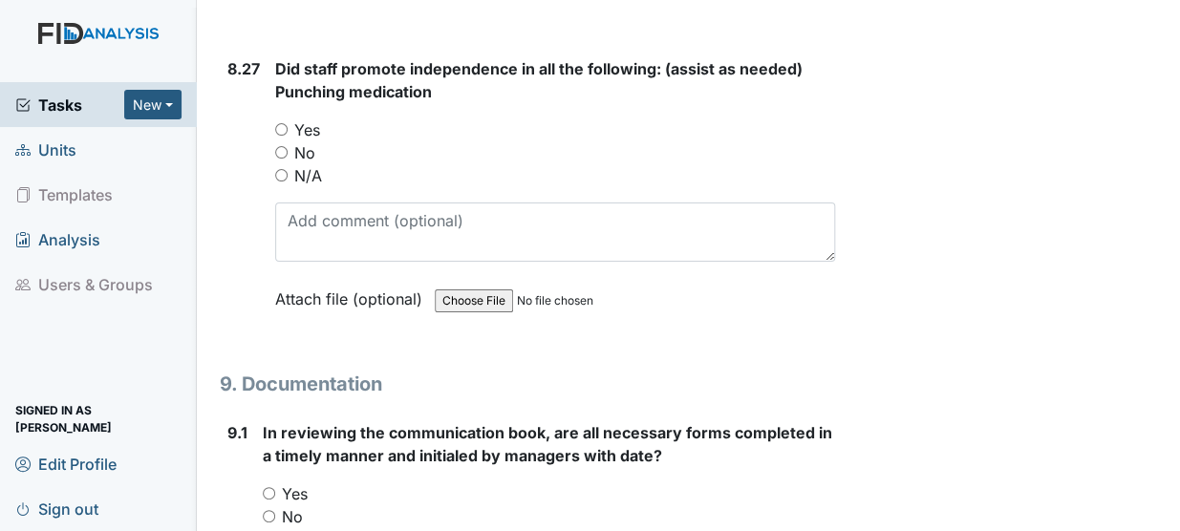
type textarea "NA"
click at [266, 487] on input "Yes" at bounding box center [269, 493] width 12 height 12
radio input "true"
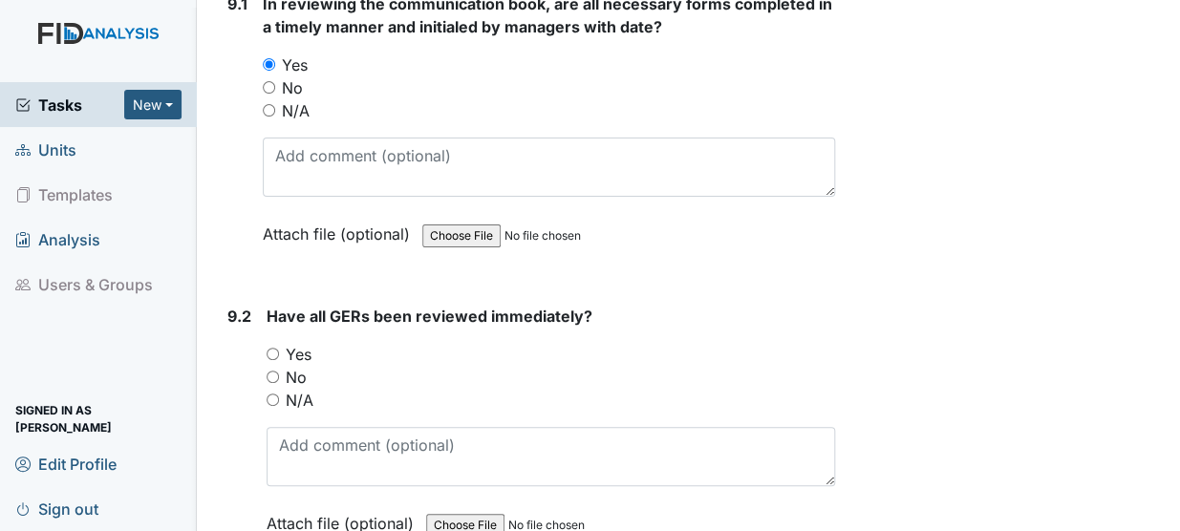
scroll to position [24104, 0]
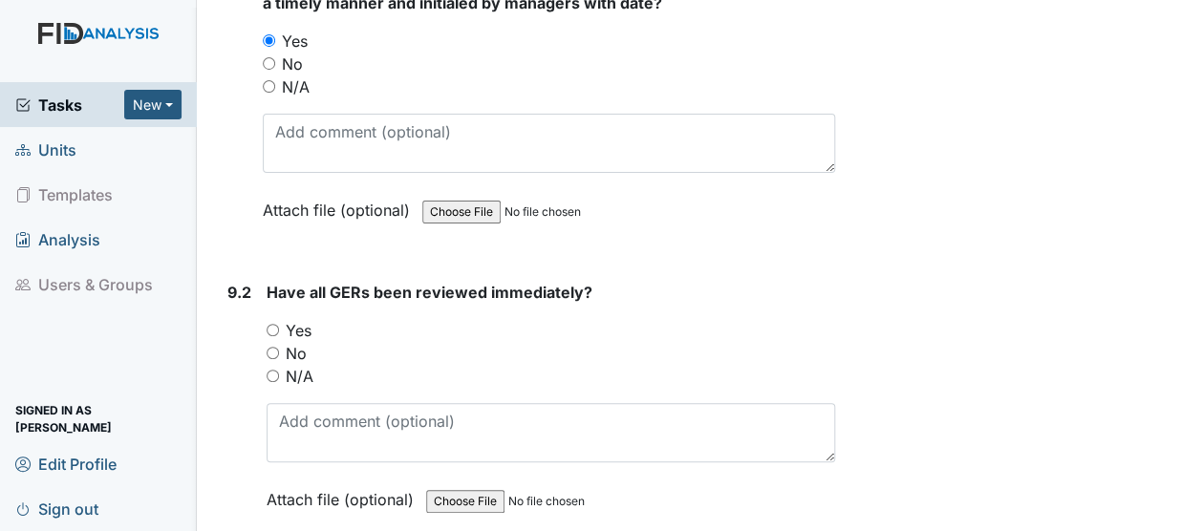
drag, startPoint x: 271, startPoint y: 231, endPoint x: 241, endPoint y: 265, distance: 45.3
click at [241, 281] on div "9.2" at bounding box center [239, 410] width 24 height 259
click at [270, 347] on input "No" at bounding box center [272, 353] width 12 height 12
radio input "true"
click at [267, 324] on input "Yes" at bounding box center [272, 330] width 12 height 12
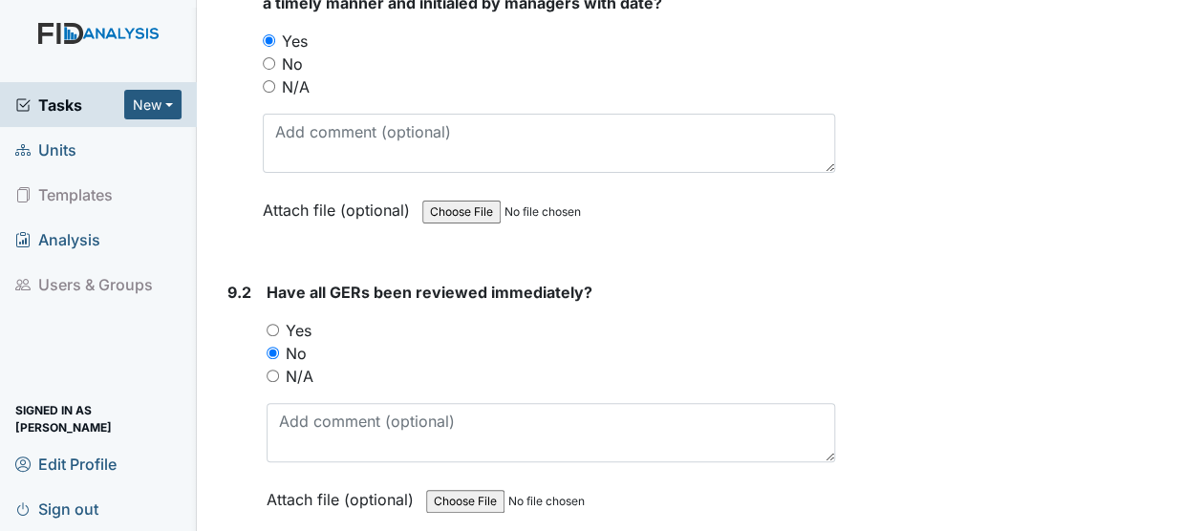
radio input "true"
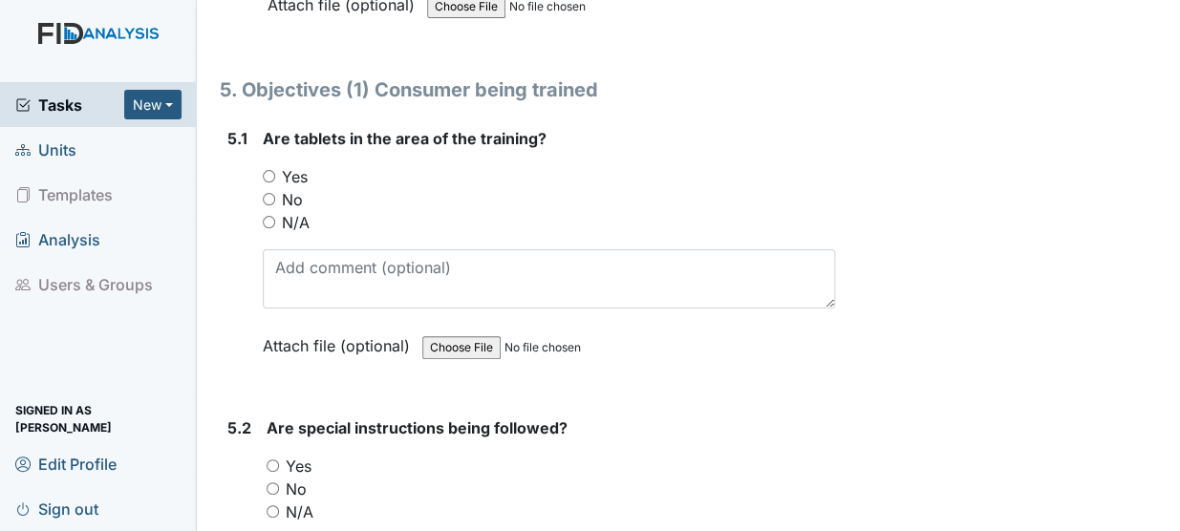
scroll to position [10213, 0]
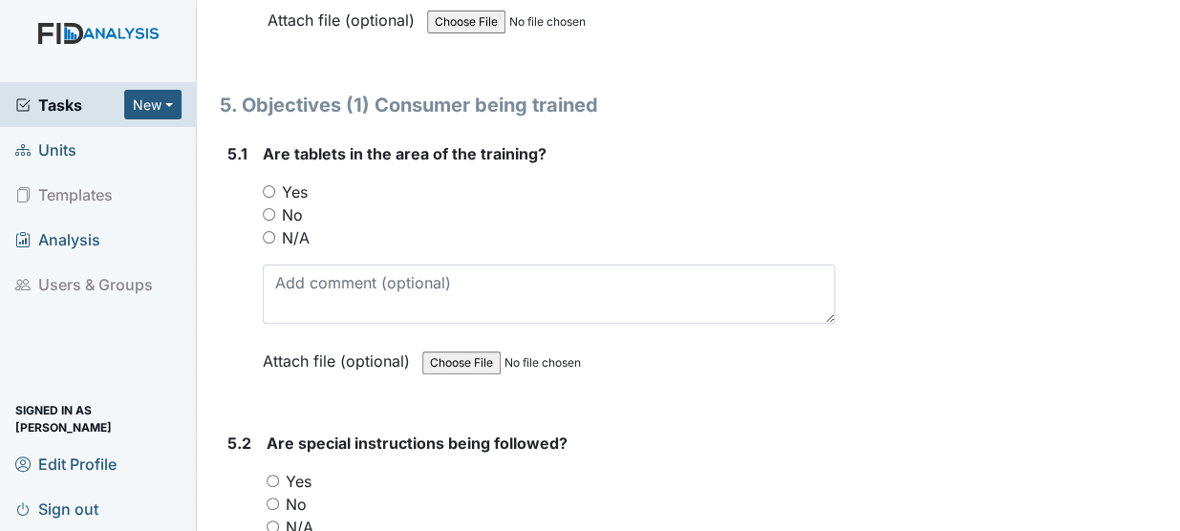
click at [264, 185] on input "Yes" at bounding box center [269, 191] width 12 height 12
radio input "true"
click at [271, 475] on input "Yes" at bounding box center [272, 481] width 12 height 12
radio input "true"
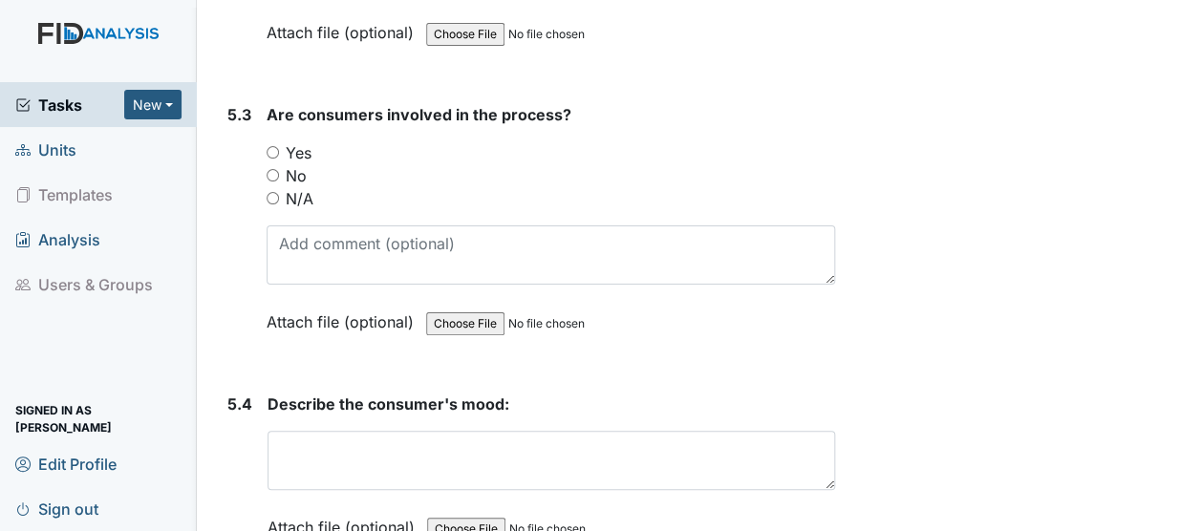
scroll to position [10839, 0]
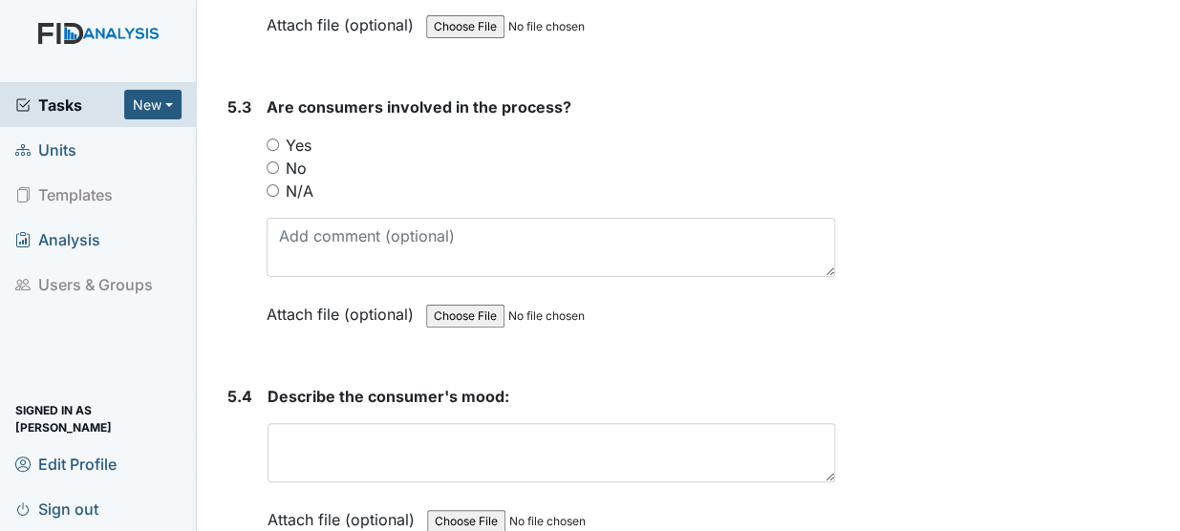
click at [268, 138] on input "Yes" at bounding box center [272, 144] width 12 height 12
radio input "true"
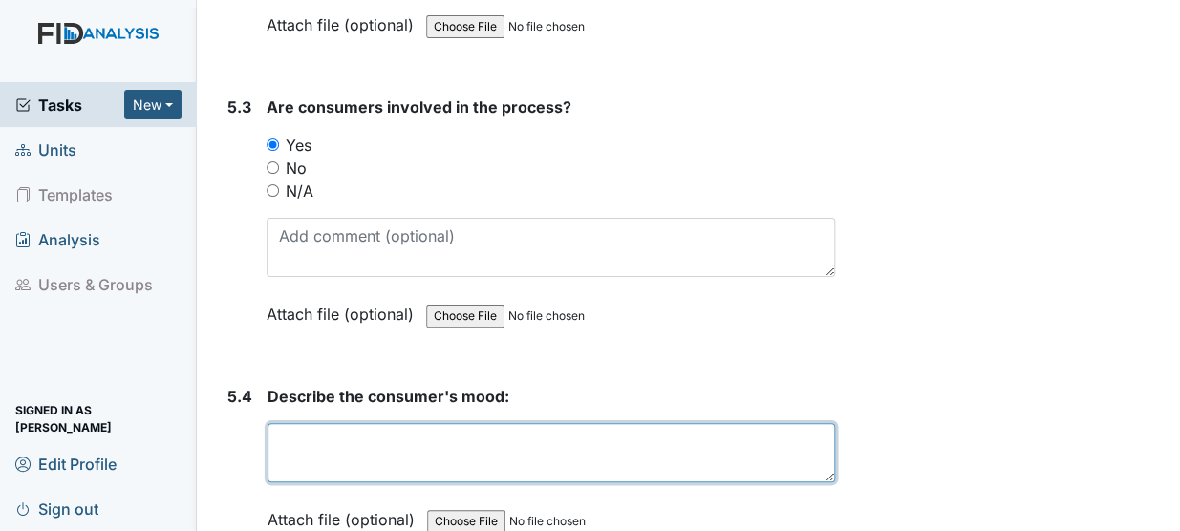
click at [322, 423] on textarea at bounding box center [550, 452] width 567 height 59
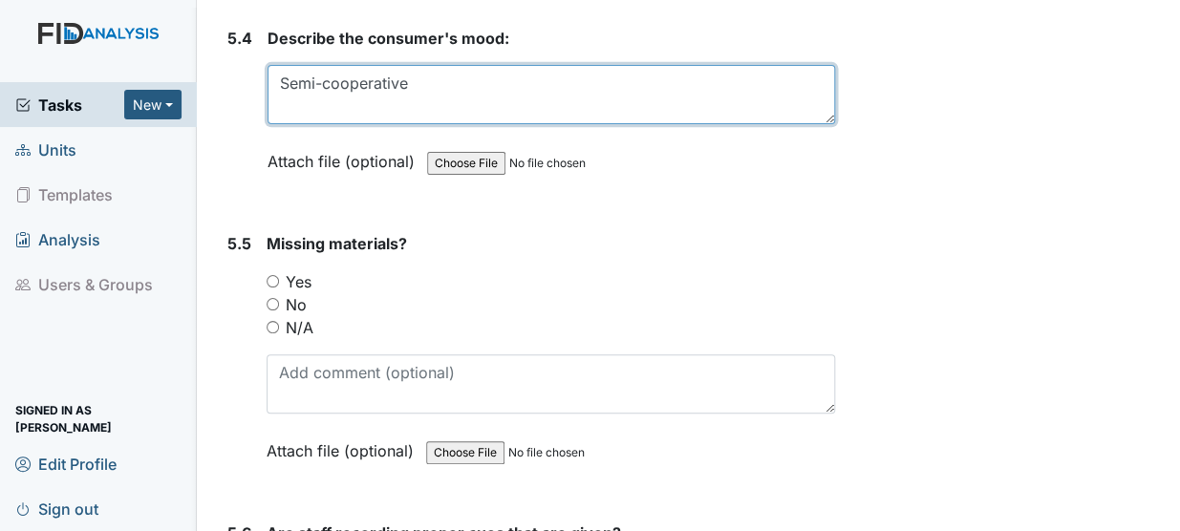
scroll to position [11312, 0]
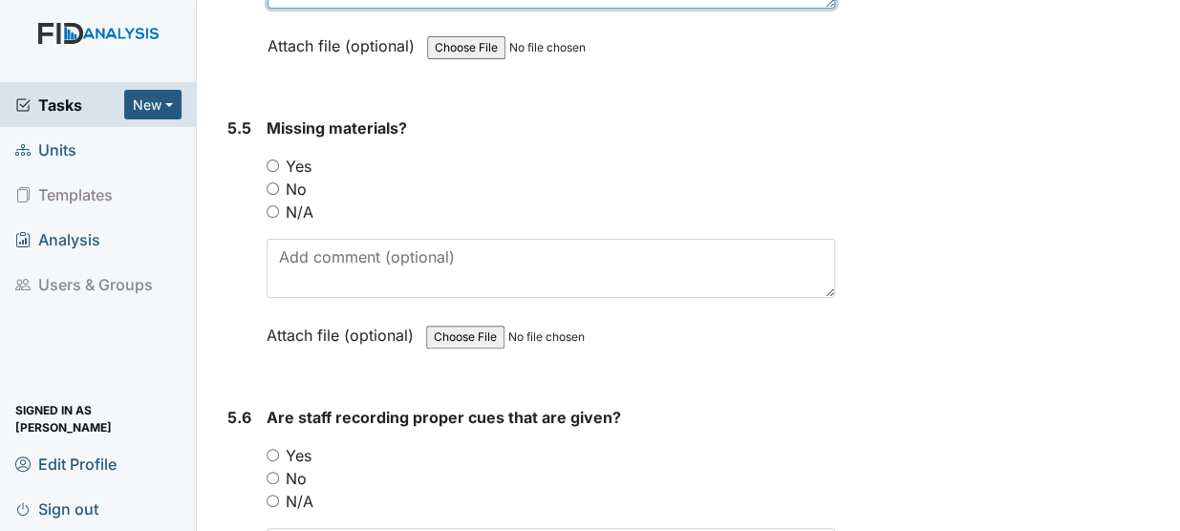
type textarea "Semi-cooperative"
click at [274, 160] on input "Yes" at bounding box center [272, 166] width 12 height 12
radio input "true"
click at [271, 182] on input "No" at bounding box center [272, 188] width 12 height 12
radio input "true"
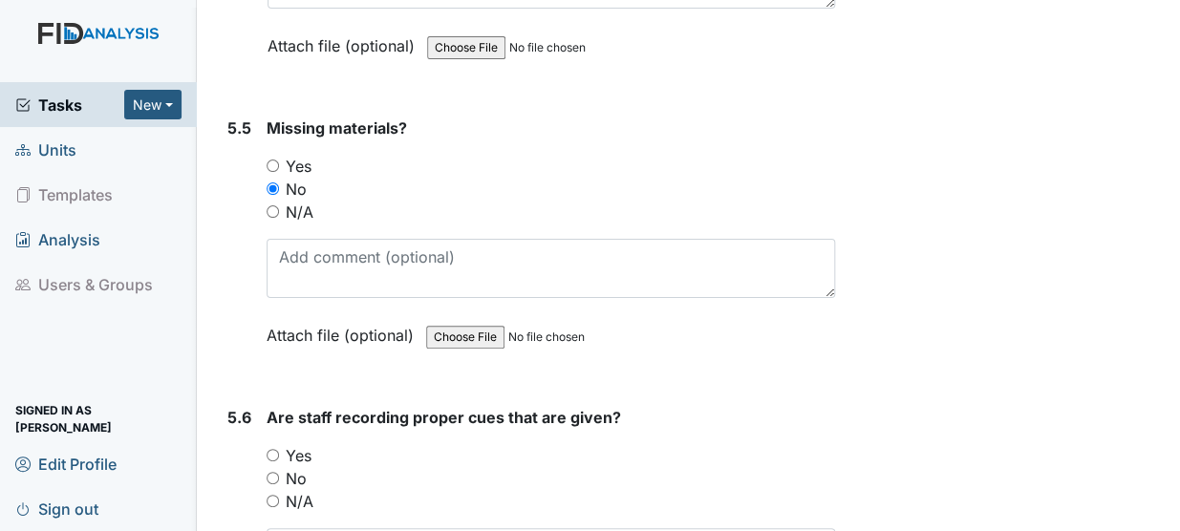
click at [274, 449] on input "Yes" at bounding box center [272, 455] width 12 height 12
radio input "true"
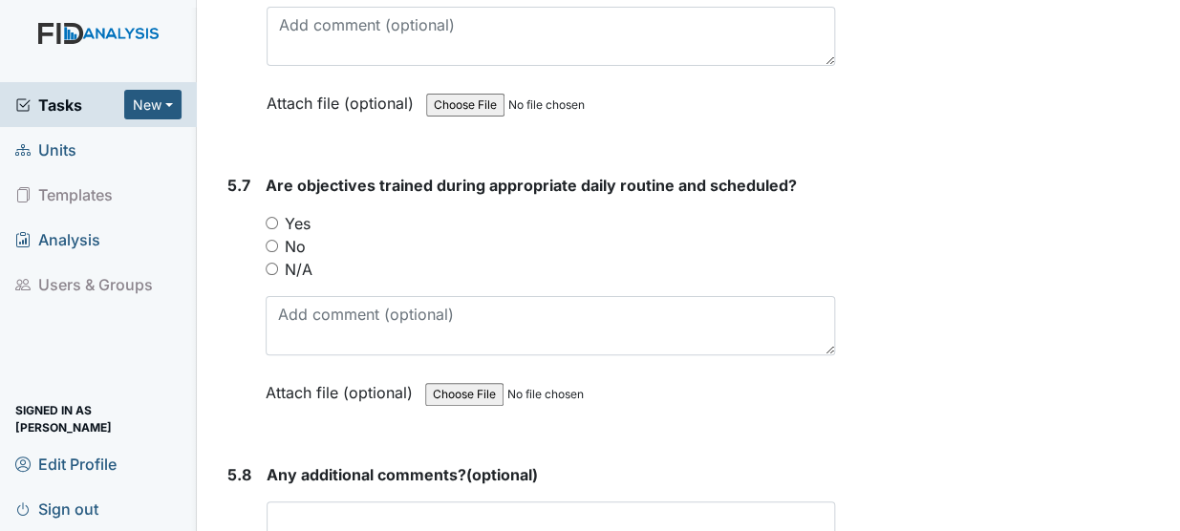
scroll to position [11845, 0]
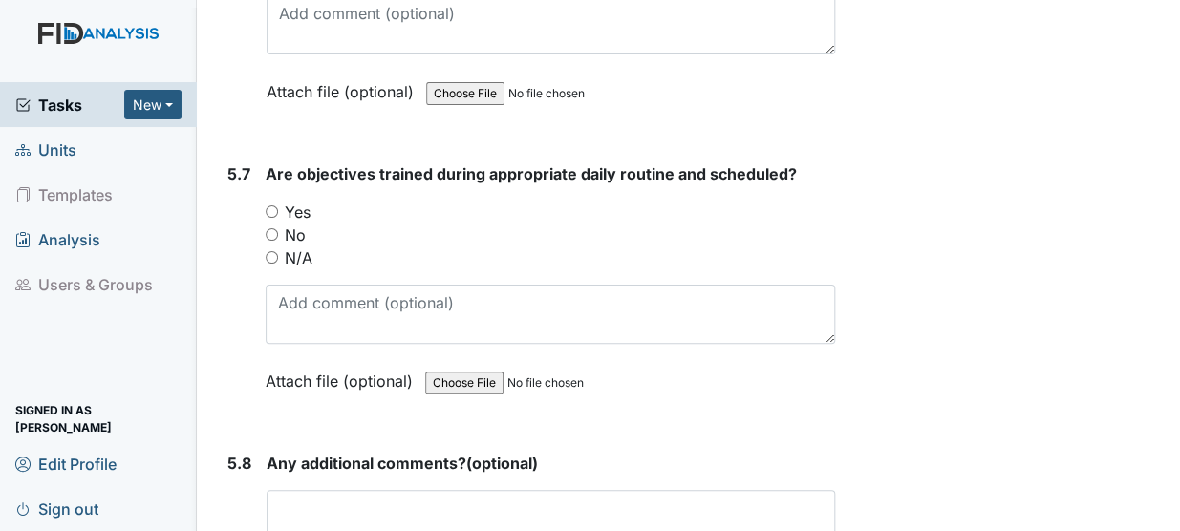
click at [270, 205] on input "Yes" at bounding box center [272, 211] width 12 height 12
radio input "true"
click at [392, 490] on textarea at bounding box center [550, 519] width 568 height 59
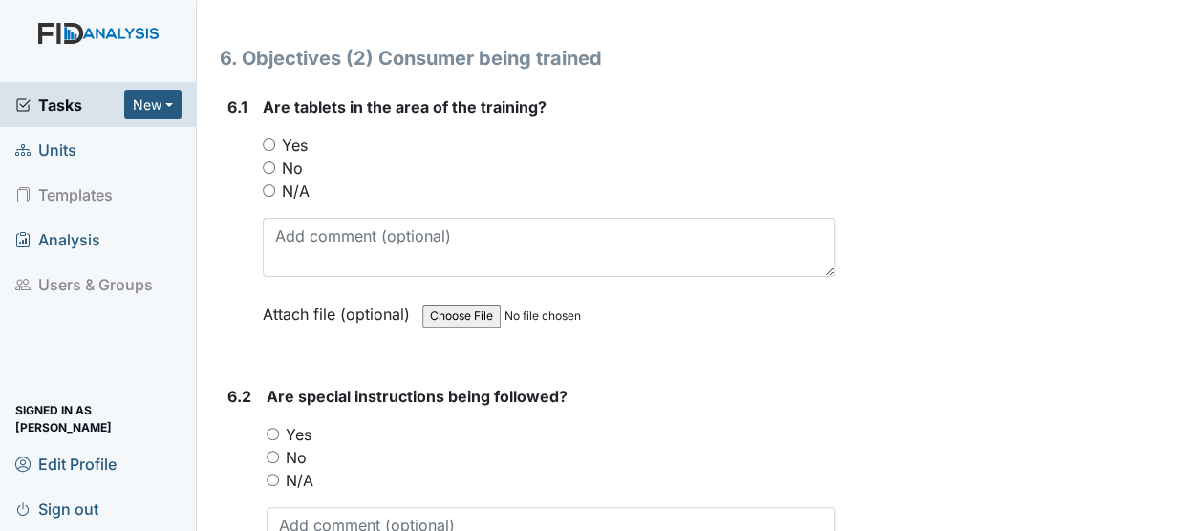
scroll to position [12455, 0]
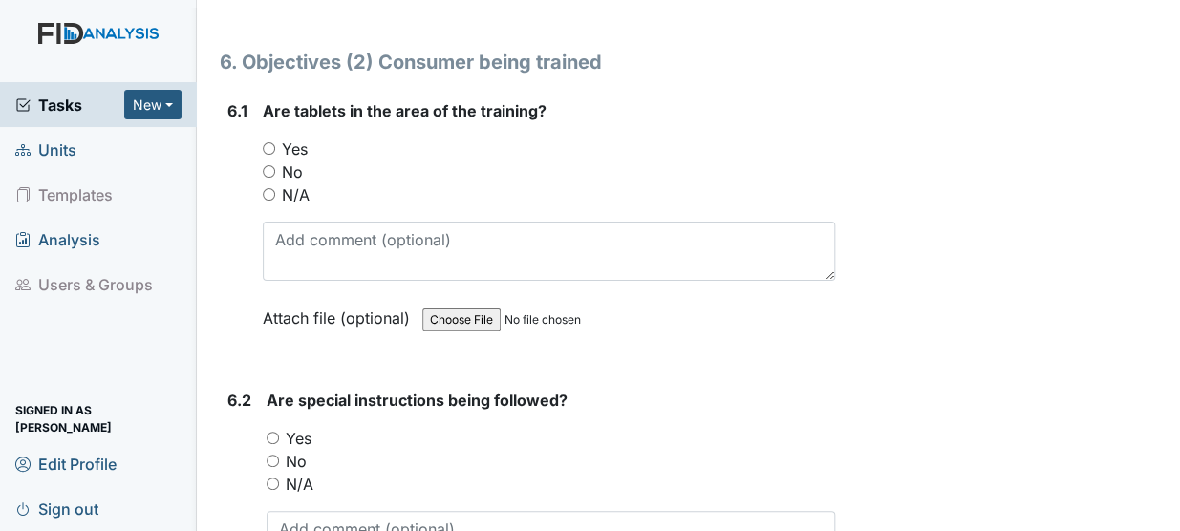
type textarea "NA"
click at [267, 142] on input "Yes" at bounding box center [269, 148] width 12 height 12
radio input "true"
click at [270, 432] on input "Yes" at bounding box center [272, 438] width 12 height 12
radio input "true"
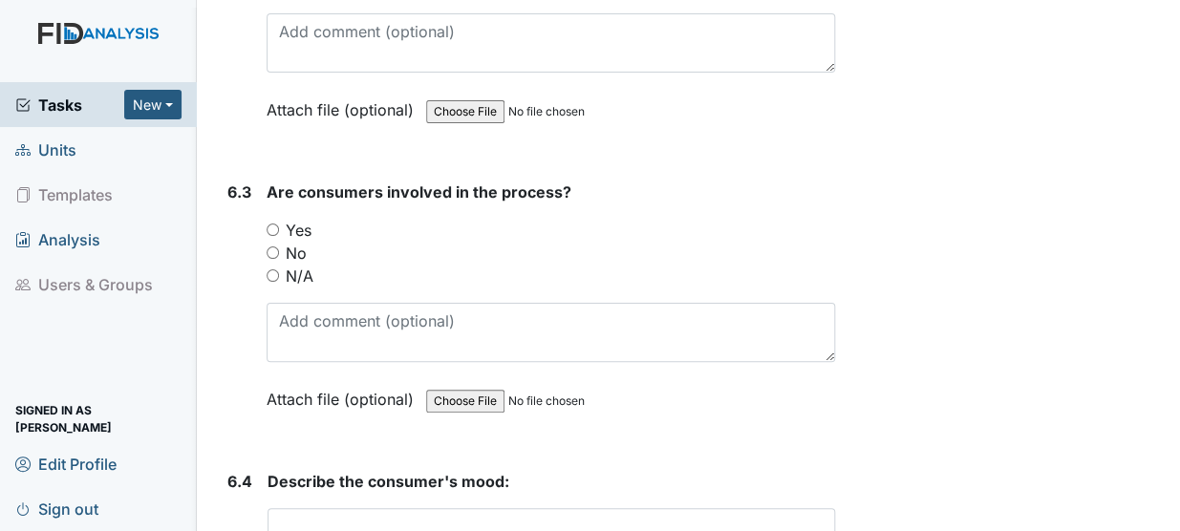
scroll to position [13034, 0]
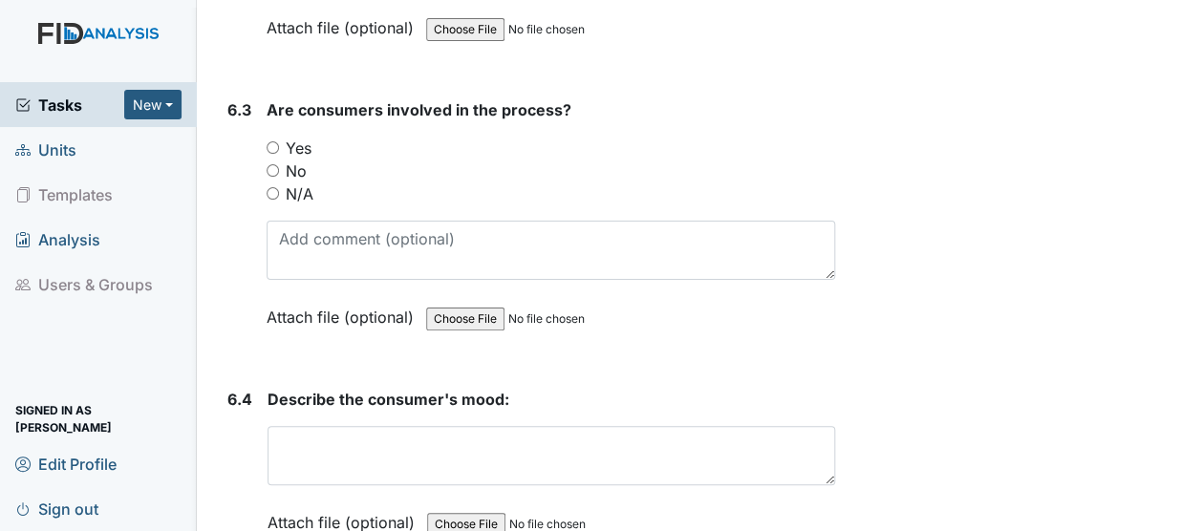
click at [276, 141] on input "Yes" at bounding box center [272, 147] width 12 height 12
radio input "true"
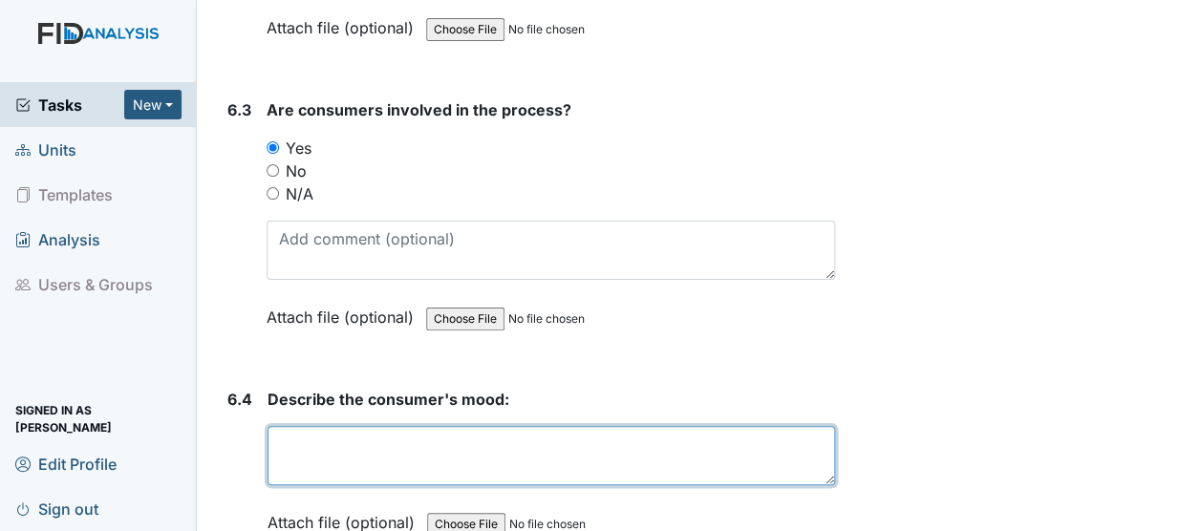
click at [300, 426] on textarea at bounding box center [550, 455] width 567 height 59
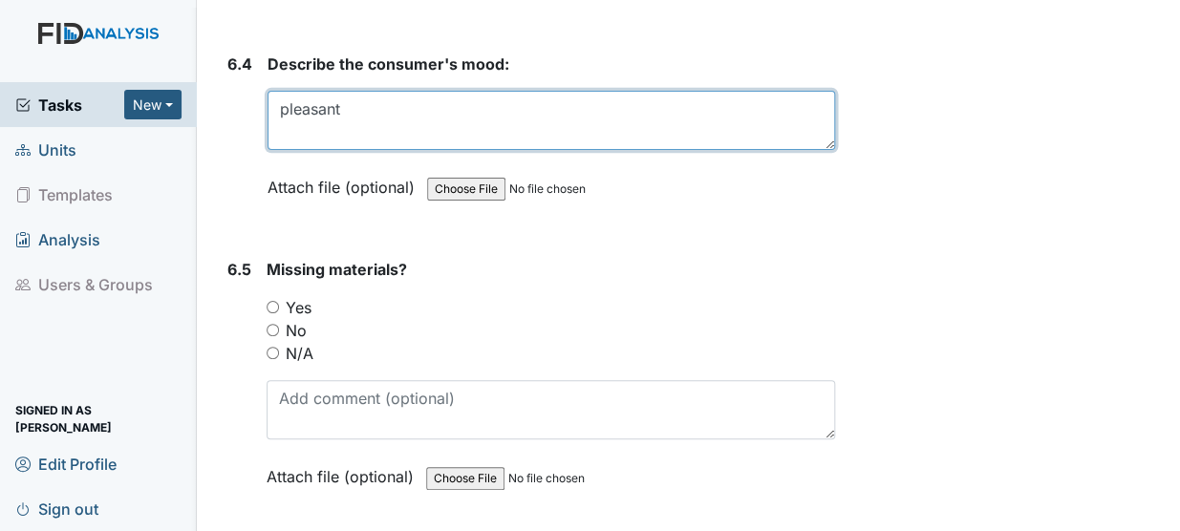
scroll to position [13532, 0]
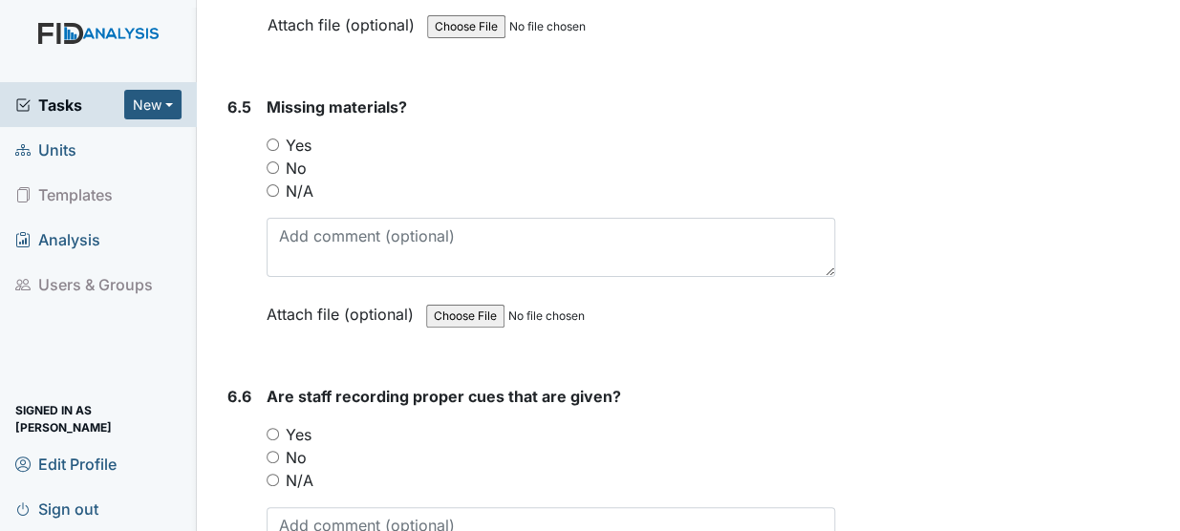
type textarea "pleasant"
click at [273, 161] on input "No" at bounding box center [272, 167] width 12 height 12
radio input "true"
click at [274, 428] on input "Yes" at bounding box center [272, 434] width 12 height 12
radio input "true"
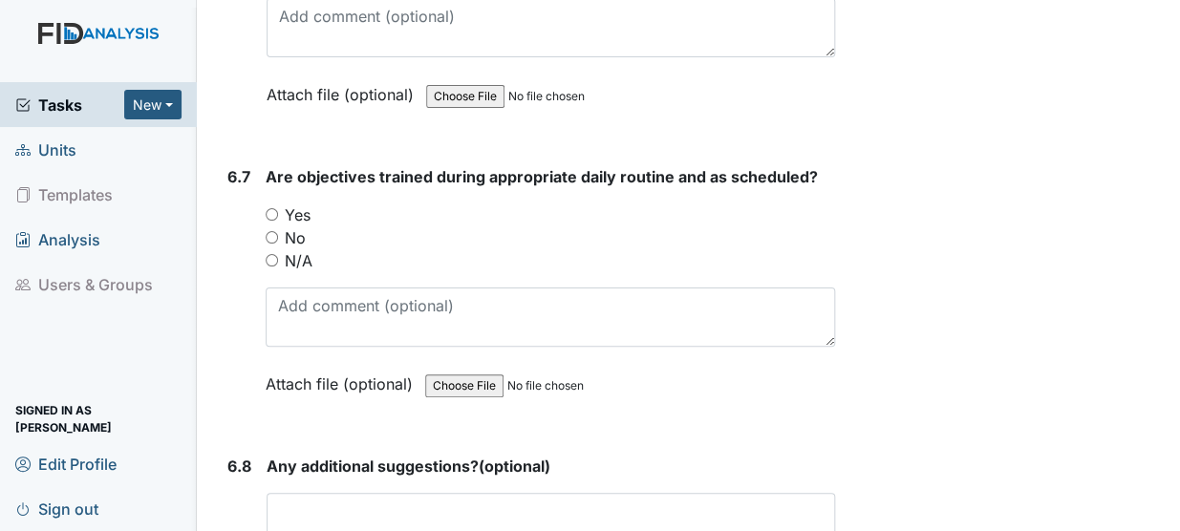
scroll to position [14098, 0]
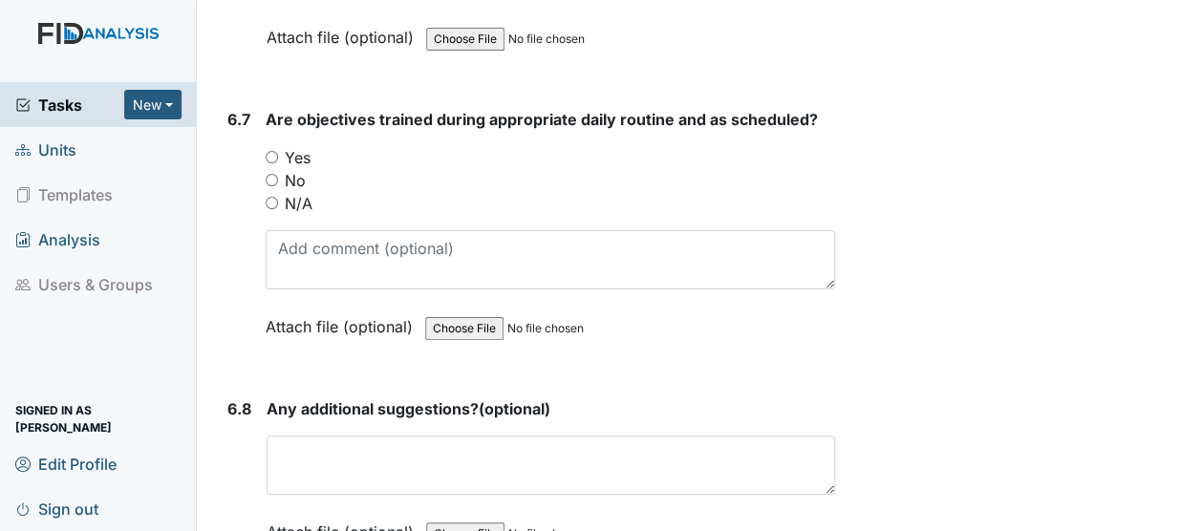
click at [267, 151] on input "Yes" at bounding box center [272, 157] width 12 height 12
radio input "true"
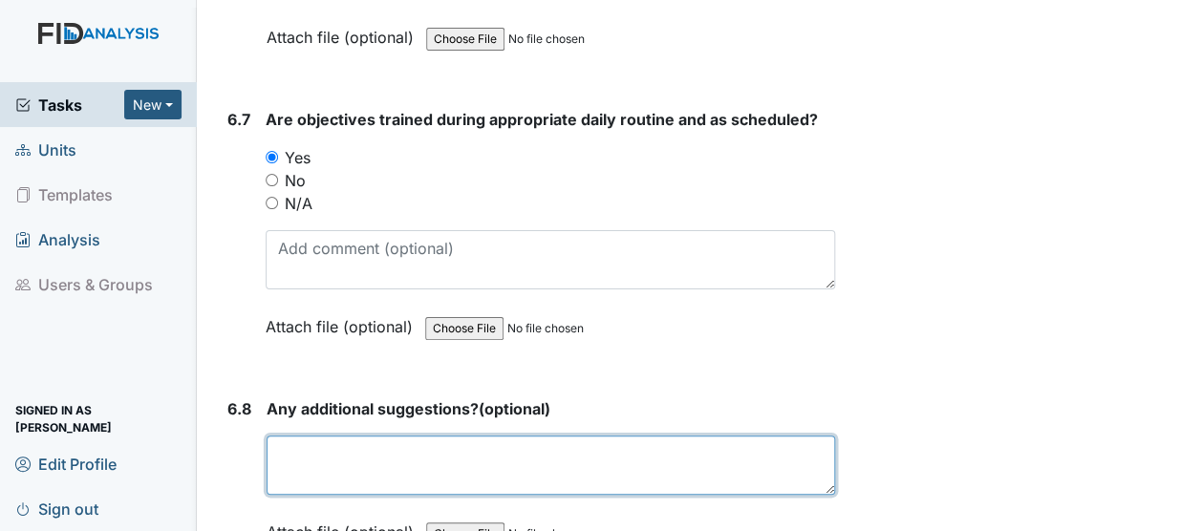
click at [322, 436] on textarea at bounding box center [550, 465] width 568 height 59
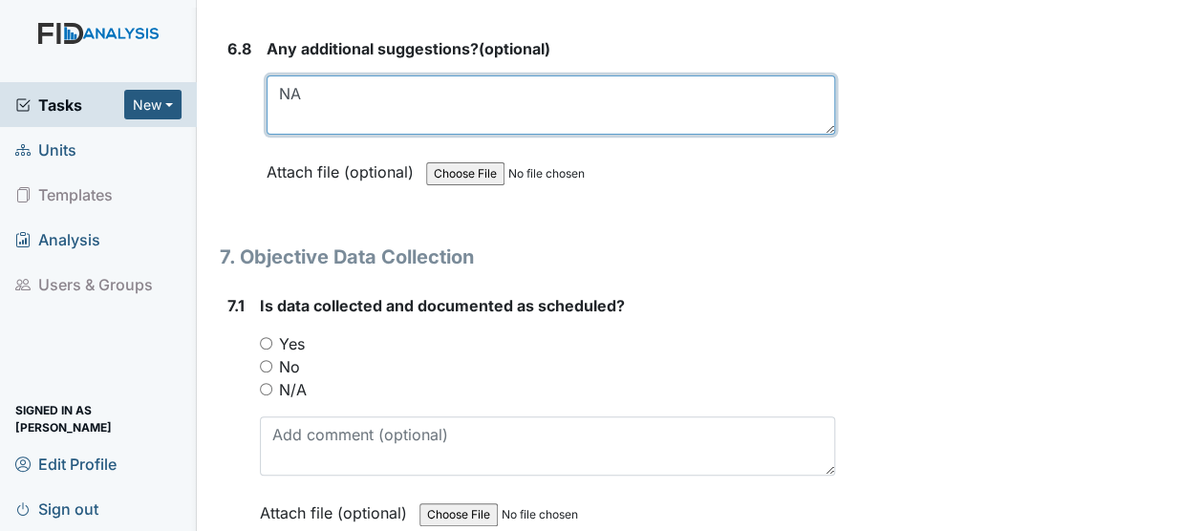
scroll to position [14597, 0]
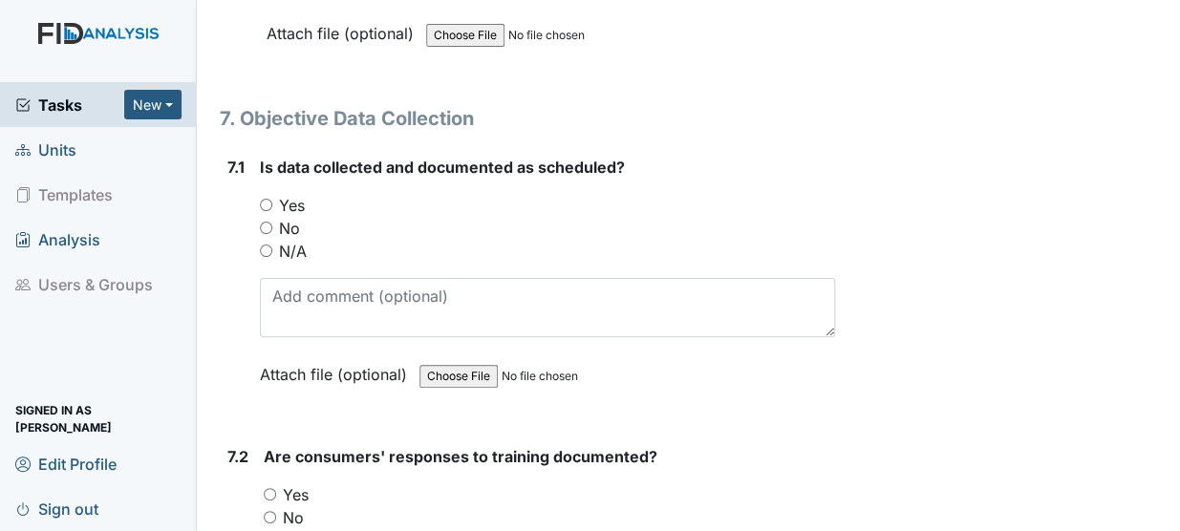
type textarea "NA"
click at [267, 199] on input "Yes" at bounding box center [266, 205] width 12 height 12
radio input "true"
click at [270, 488] on input "Yes" at bounding box center [270, 494] width 12 height 12
radio input "true"
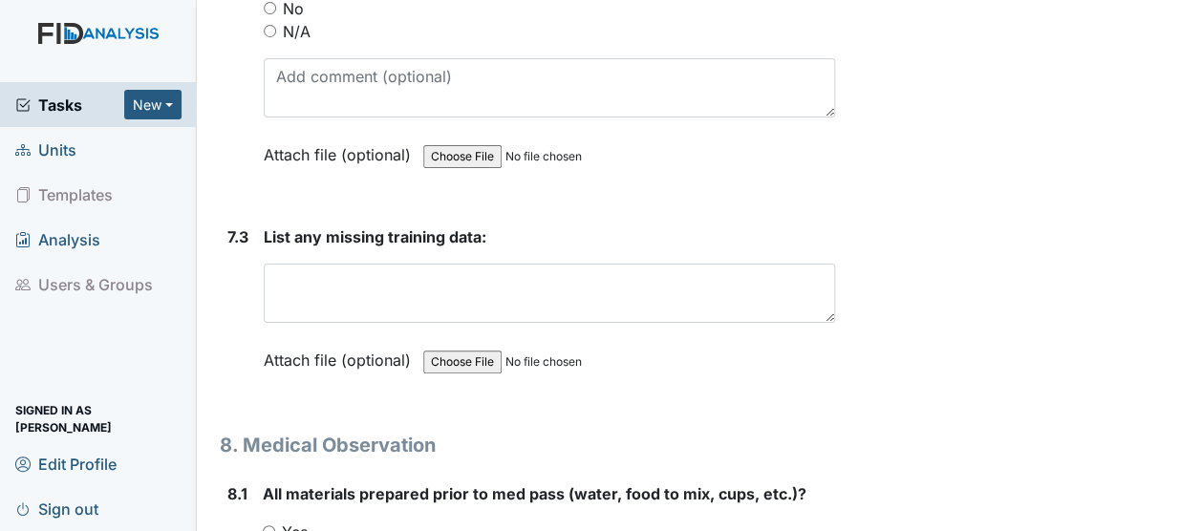
scroll to position [15141, 0]
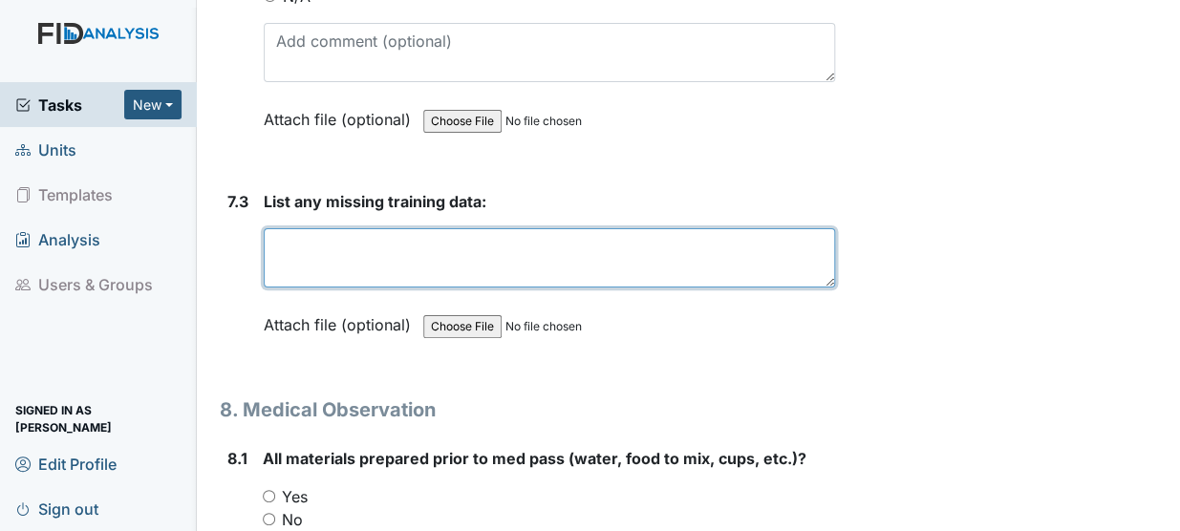
click at [289, 228] on textarea at bounding box center [549, 257] width 571 height 59
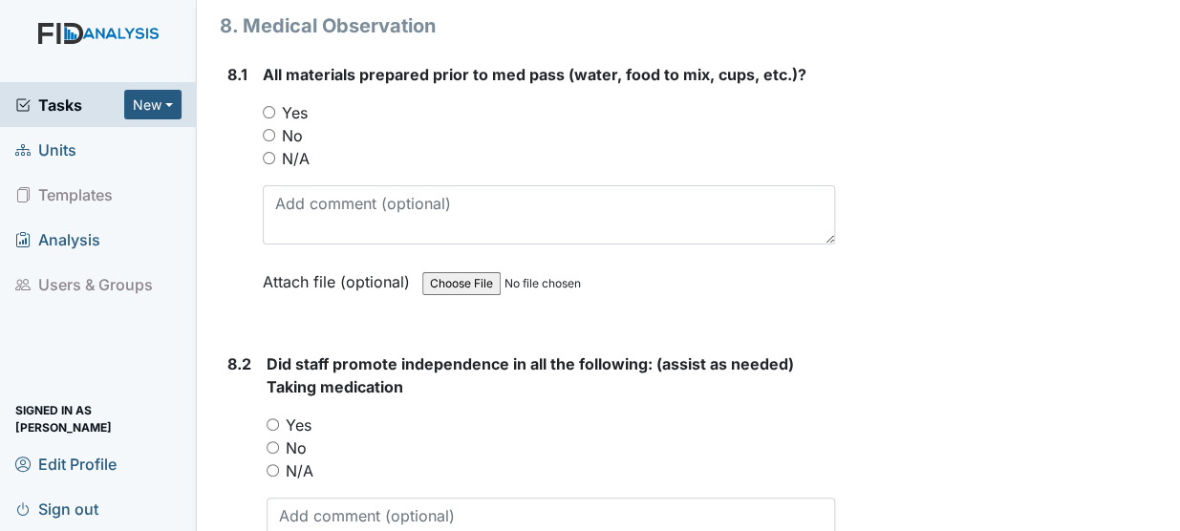
scroll to position [15478, 0]
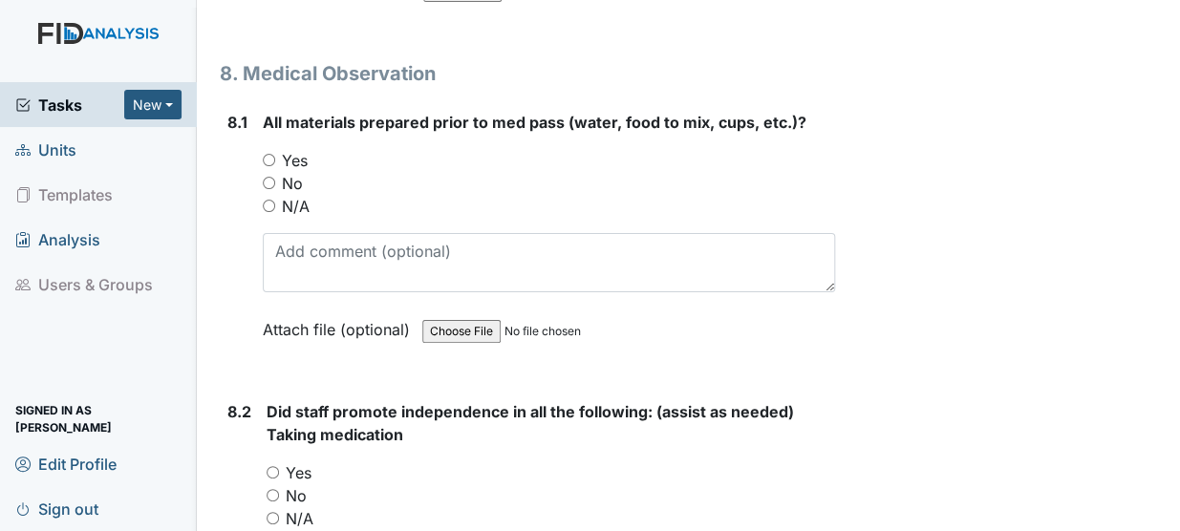
type textarea "None"
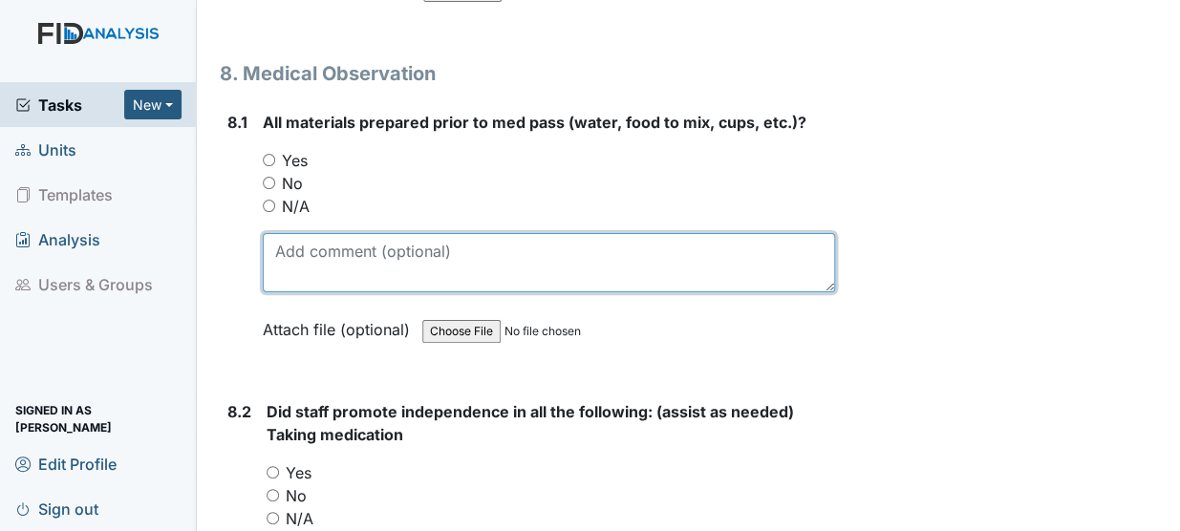
click at [353, 233] on textarea at bounding box center [549, 262] width 572 height 59
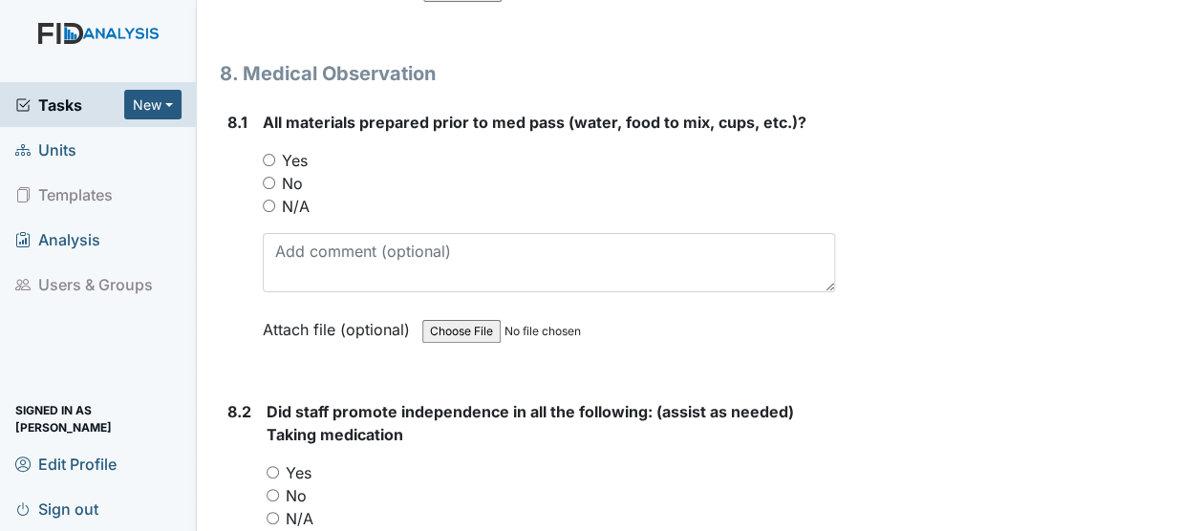
click at [265, 154] on input "Yes" at bounding box center [269, 160] width 12 height 12
radio input "true"
click at [270, 466] on input "Yes" at bounding box center [272, 472] width 12 height 12
radio input "true"
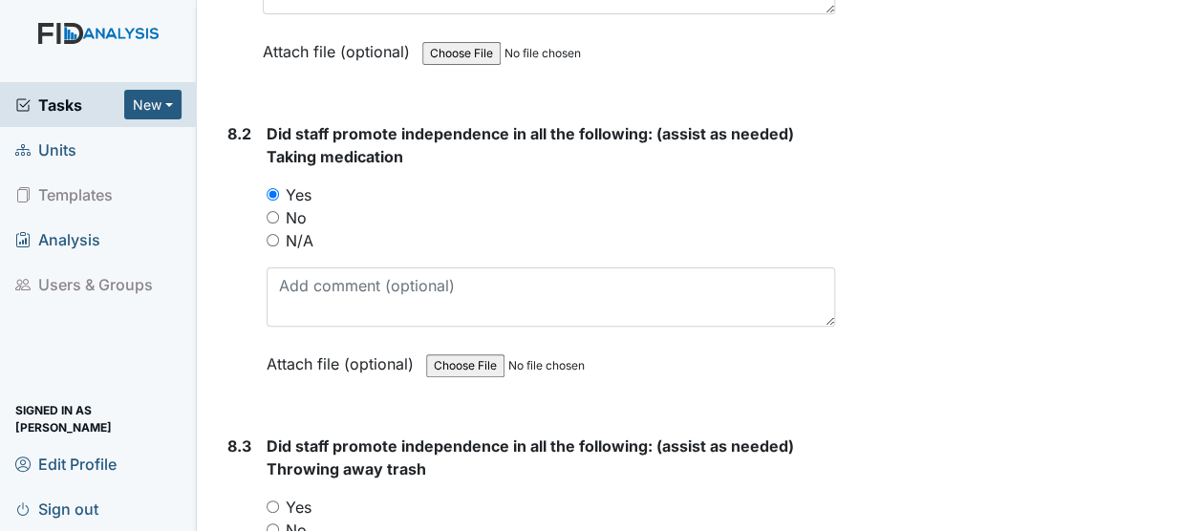
scroll to position [15778, 0]
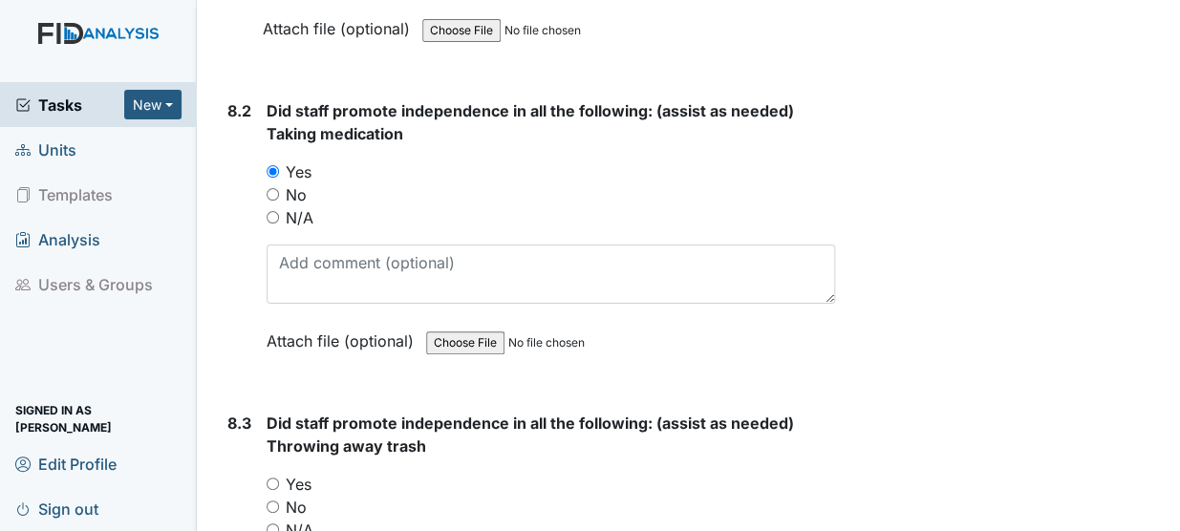
drag, startPoint x: 1171, startPoint y: 521, endPoint x: 273, endPoint y: 411, distance: 904.5
click at [273, 478] on input "Yes" at bounding box center [272, 484] width 12 height 12
radio input "true"
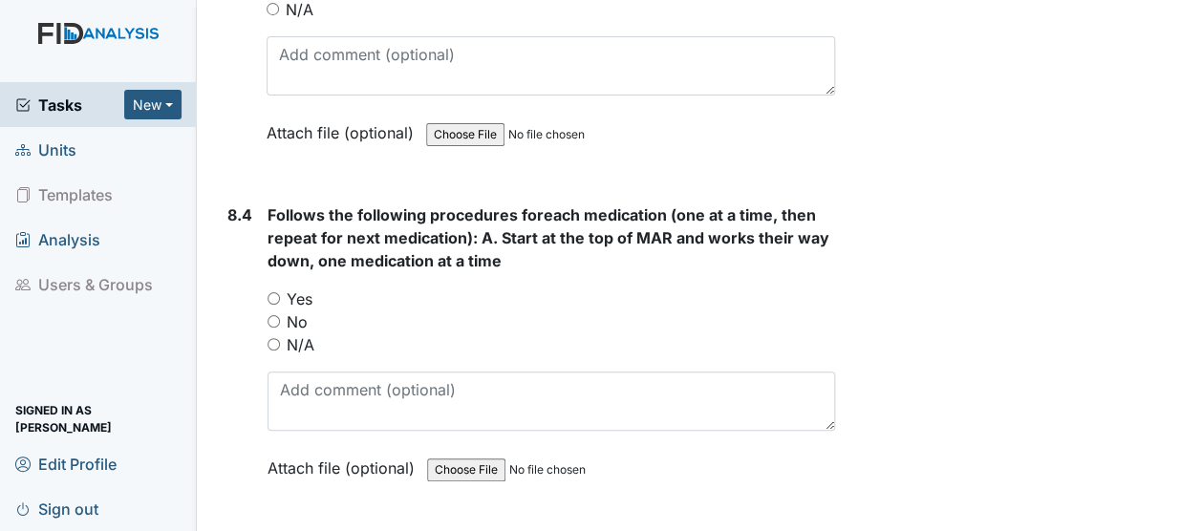
scroll to position [16370, 0]
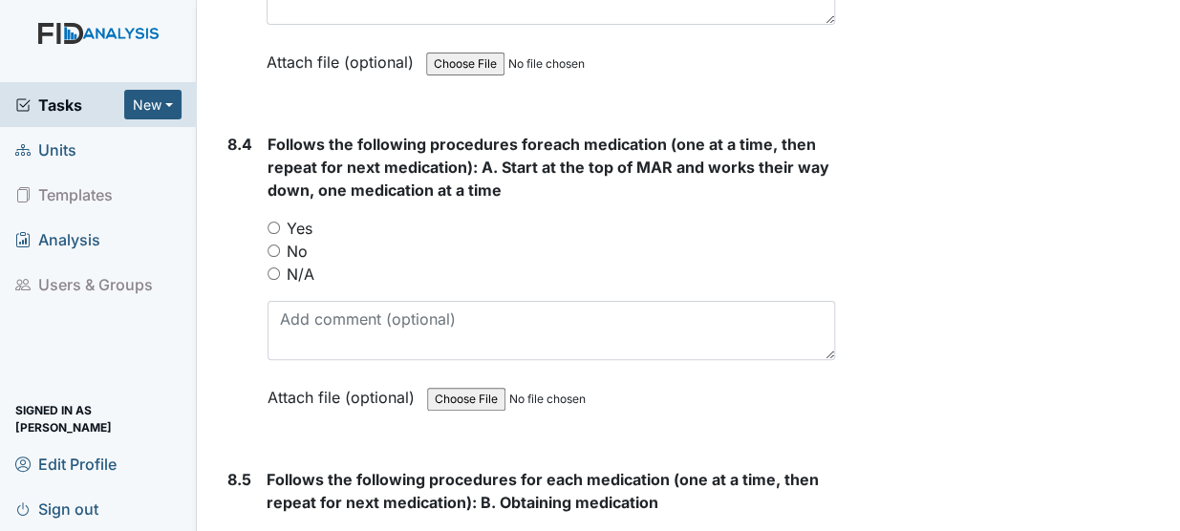
click at [275, 222] on input "Yes" at bounding box center [273, 228] width 12 height 12
radio input "true"
click at [271, 530] on input "Yes" at bounding box center [272, 540] width 12 height 12
radio input "true"
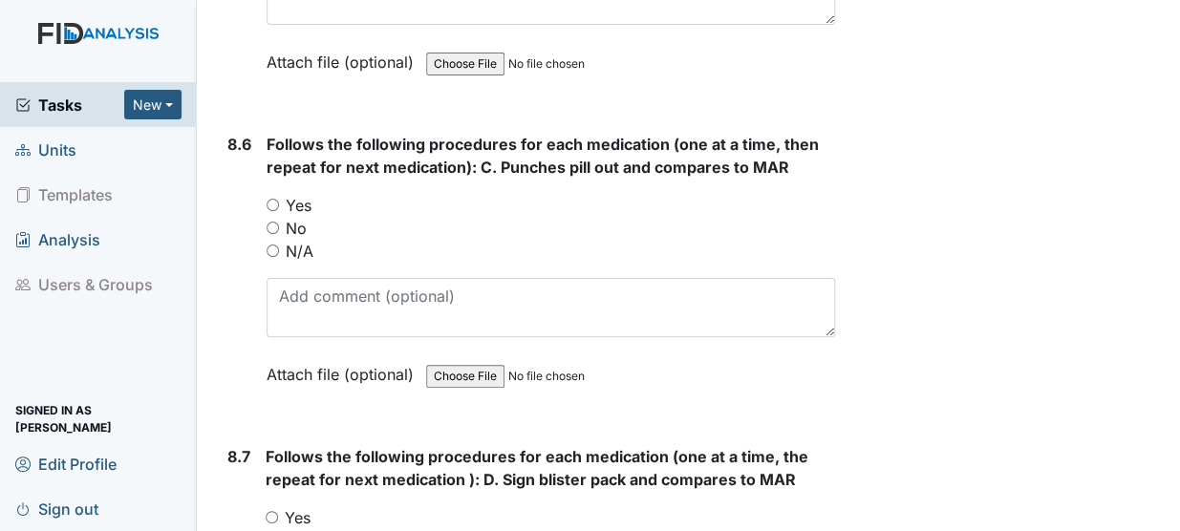
scroll to position [17040, 0]
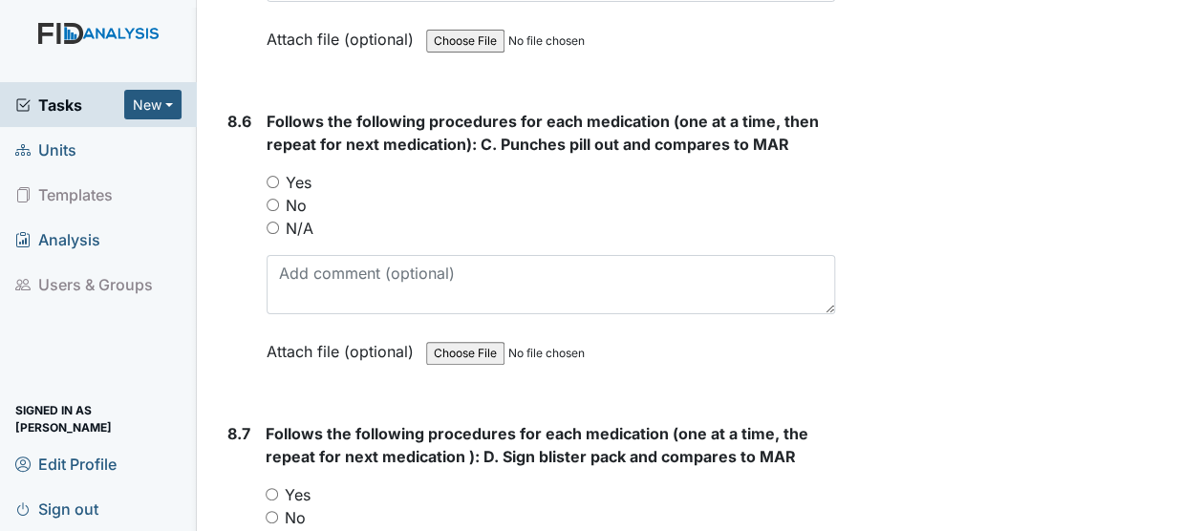
click at [271, 176] on input "Yes" at bounding box center [272, 182] width 12 height 12
radio input "true"
click at [267, 488] on input "Yes" at bounding box center [272, 494] width 12 height 12
radio input "true"
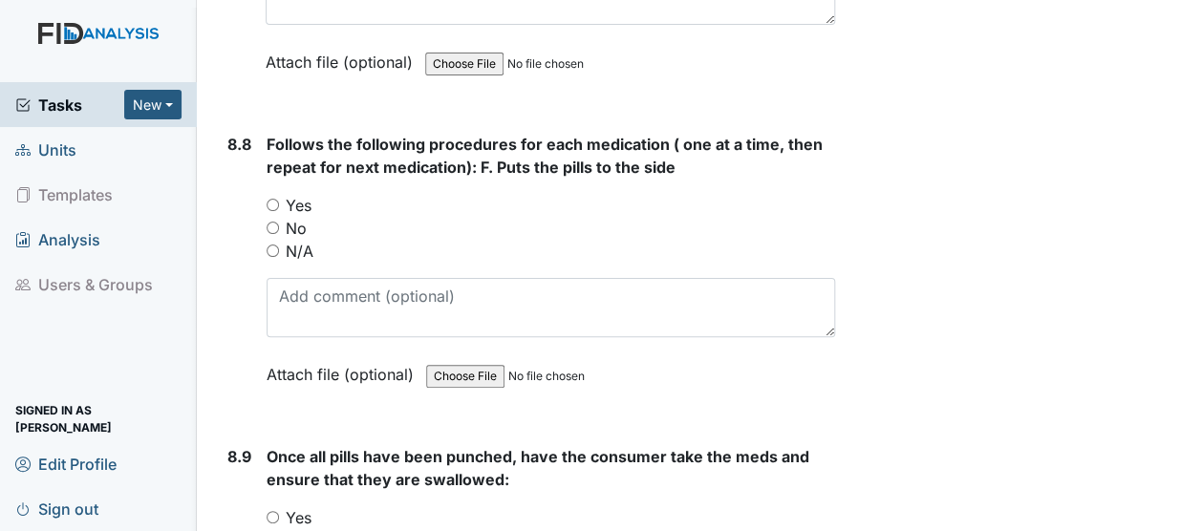
scroll to position [17677, 0]
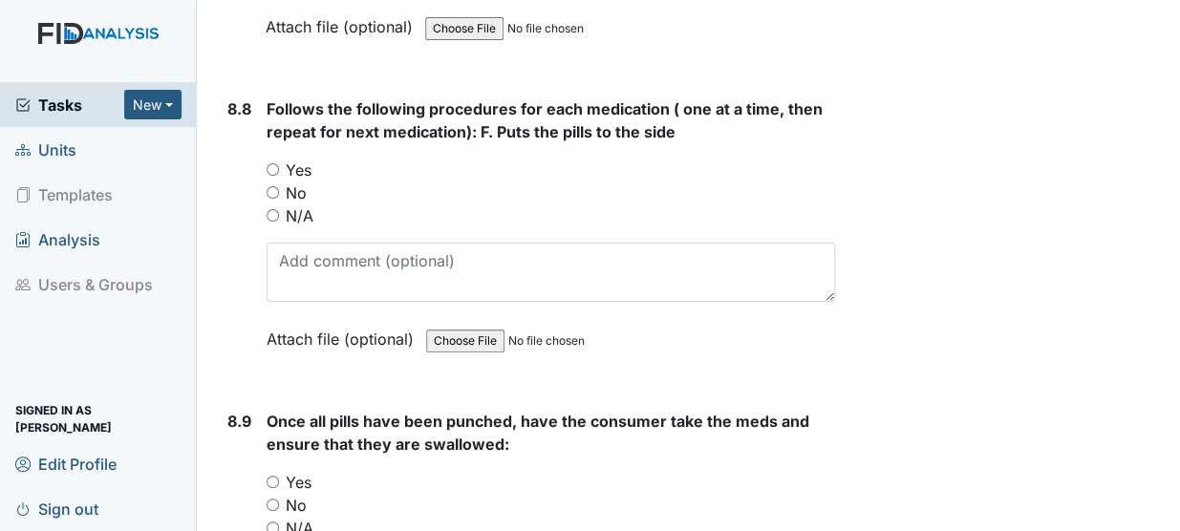
click at [272, 163] on input "Yes" at bounding box center [272, 169] width 12 height 12
radio input "true"
click at [269, 476] on input "Yes" at bounding box center [272, 482] width 12 height 12
radio input "true"
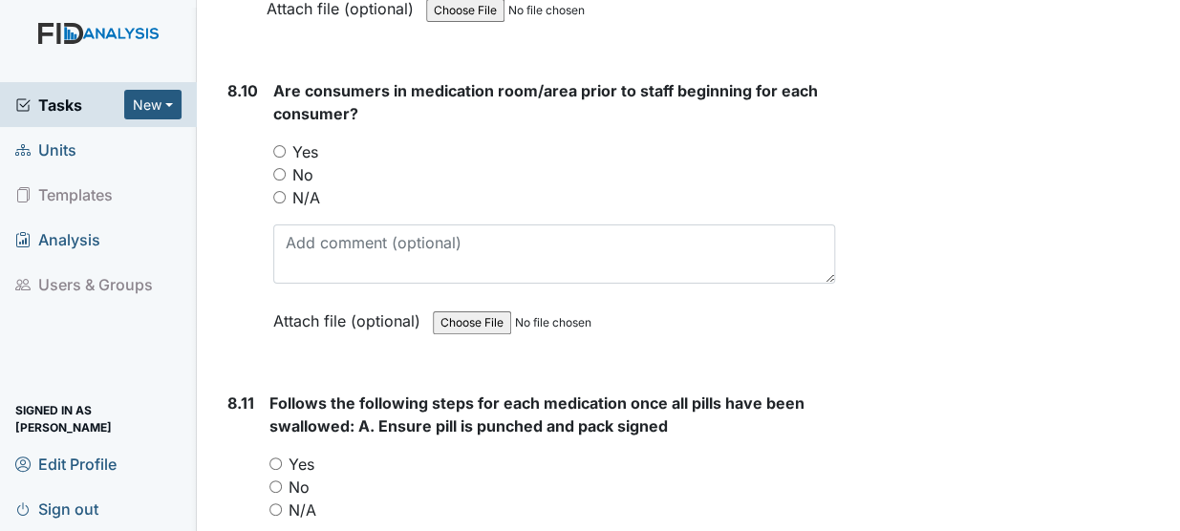
scroll to position [18313, 0]
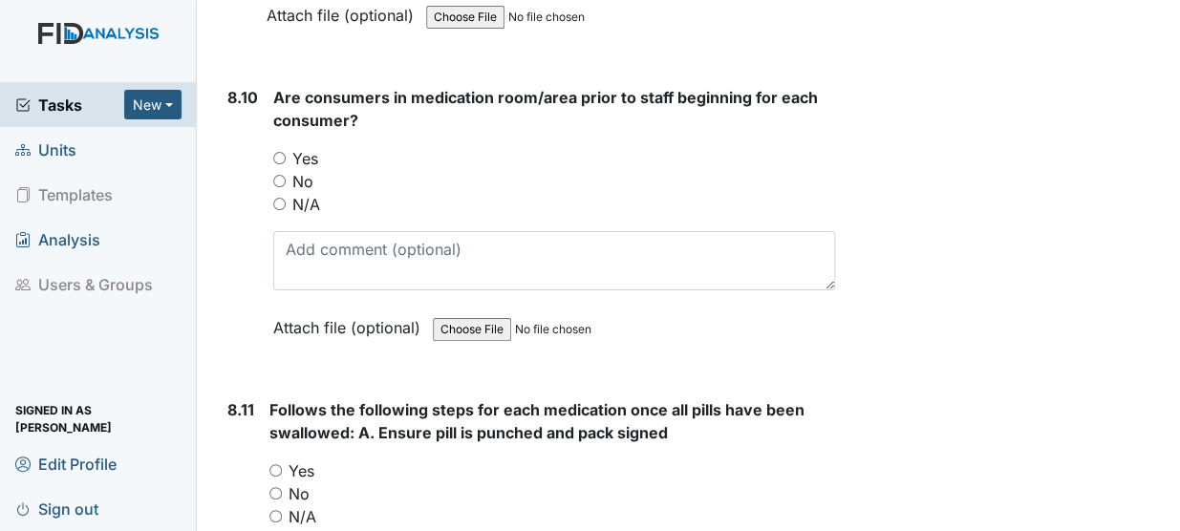
click at [281, 152] on input "Yes" at bounding box center [279, 158] width 12 height 12
radio input "true"
click at [274, 464] on input "Yes" at bounding box center [275, 470] width 12 height 12
radio input "true"
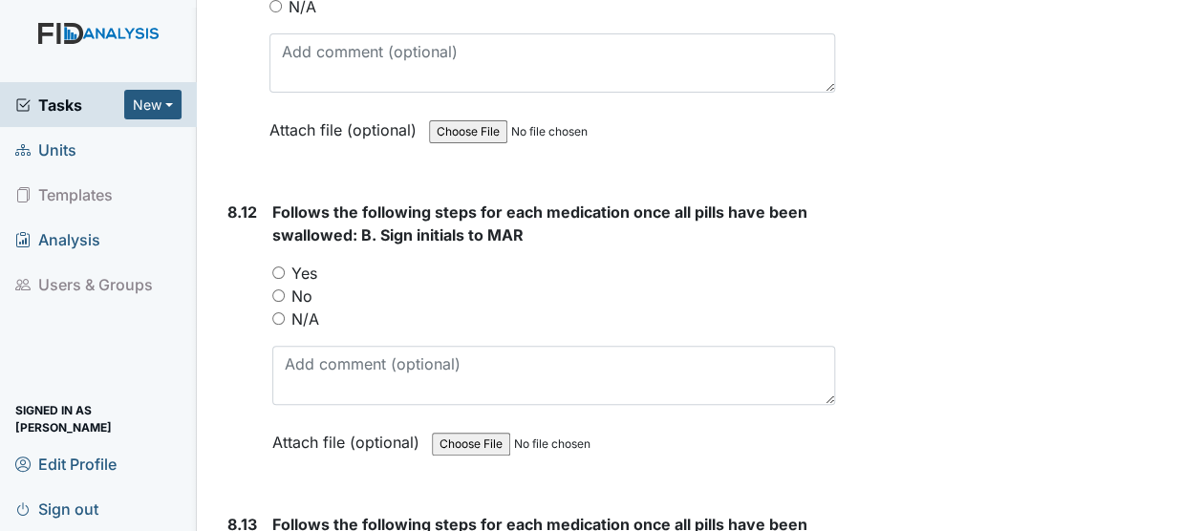
scroll to position [18869, 0]
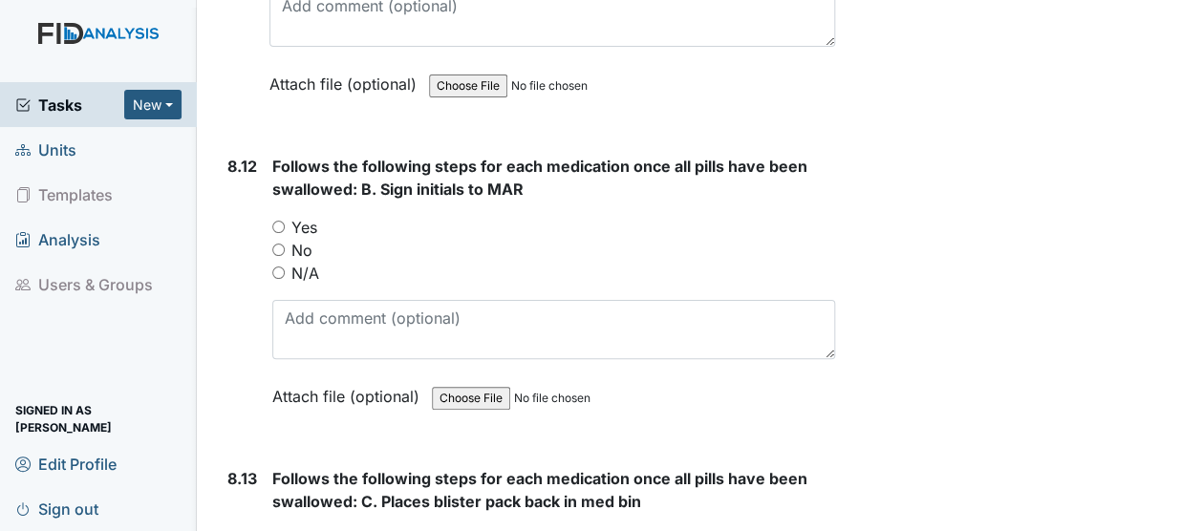
click at [281, 221] on input "Yes" at bounding box center [278, 227] width 12 height 12
radio input "true"
click at [277, 530] on input "Yes" at bounding box center [278, 539] width 12 height 12
radio input "true"
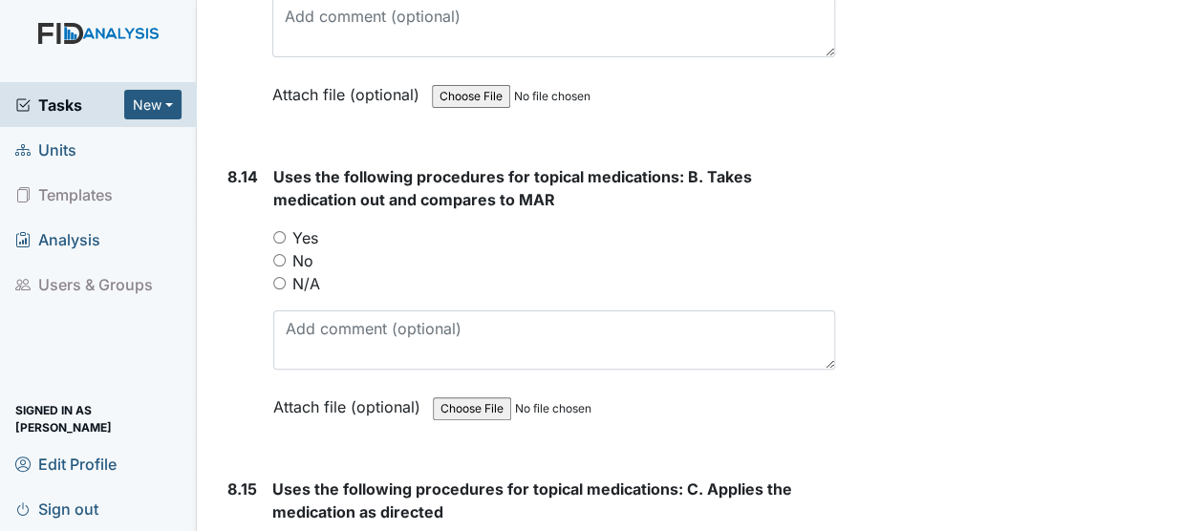
scroll to position [19518, 0]
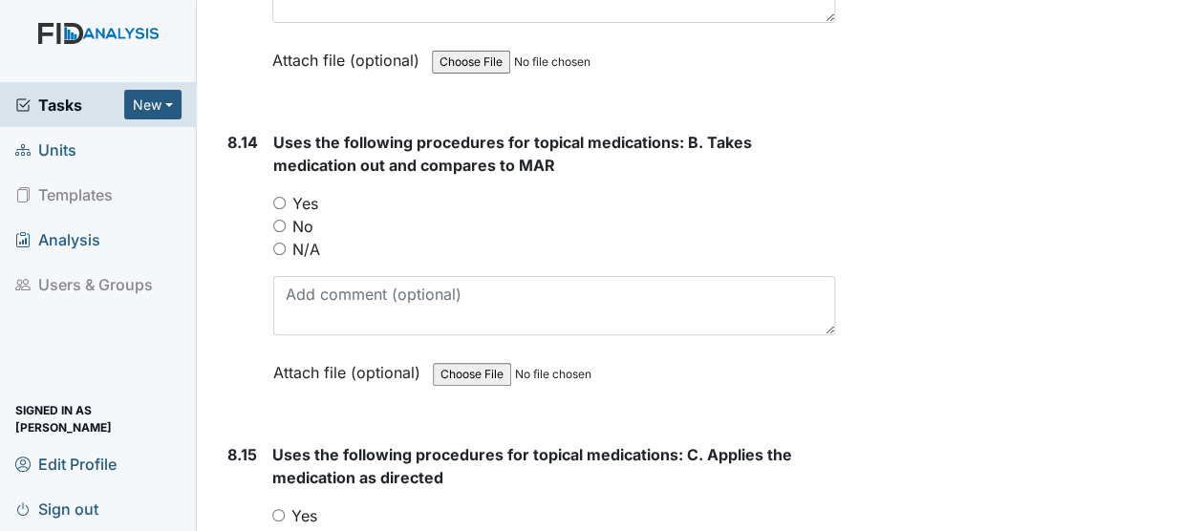
click at [275, 197] on input "Yes" at bounding box center [279, 203] width 12 height 12
radio input "true"
click at [275, 509] on input "Yes" at bounding box center [278, 515] width 12 height 12
radio input "true"
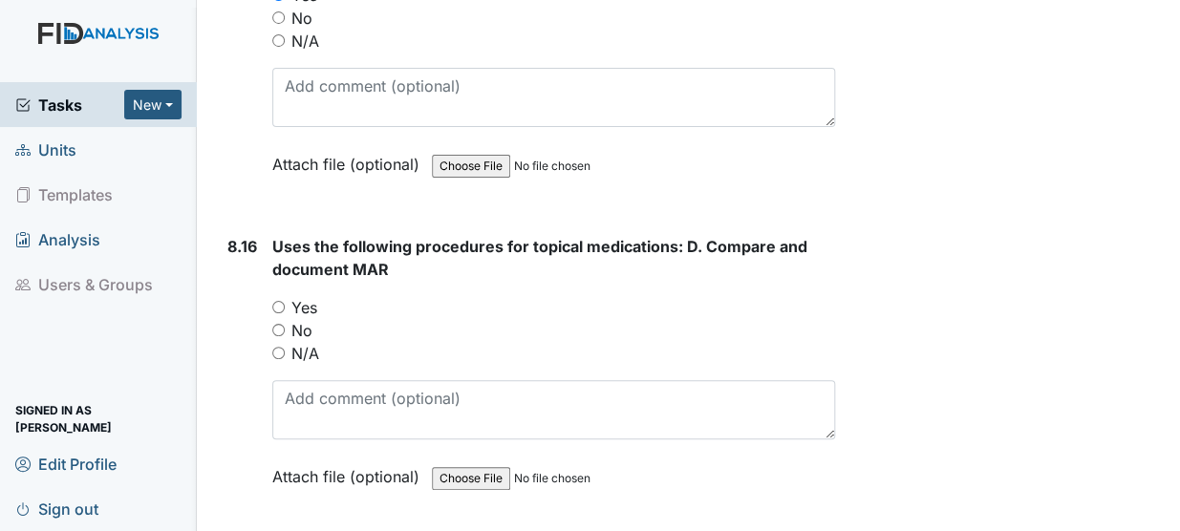
scroll to position [20143, 0]
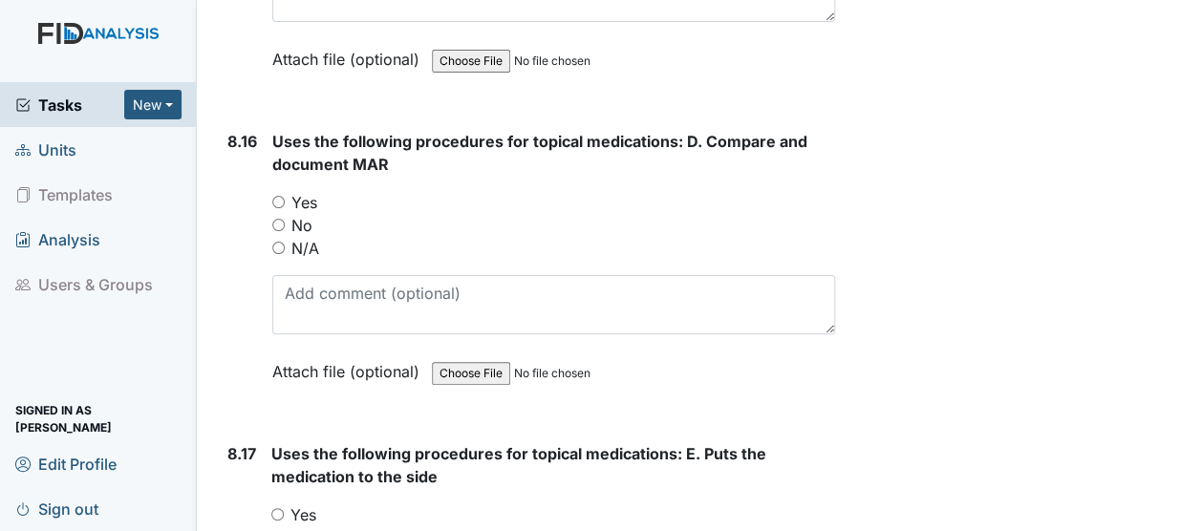
click at [274, 196] on input "Yes" at bounding box center [278, 202] width 12 height 12
radio input "true"
click at [277, 508] on input "Yes" at bounding box center [277, 514] width 12 height 12
radio input "true"
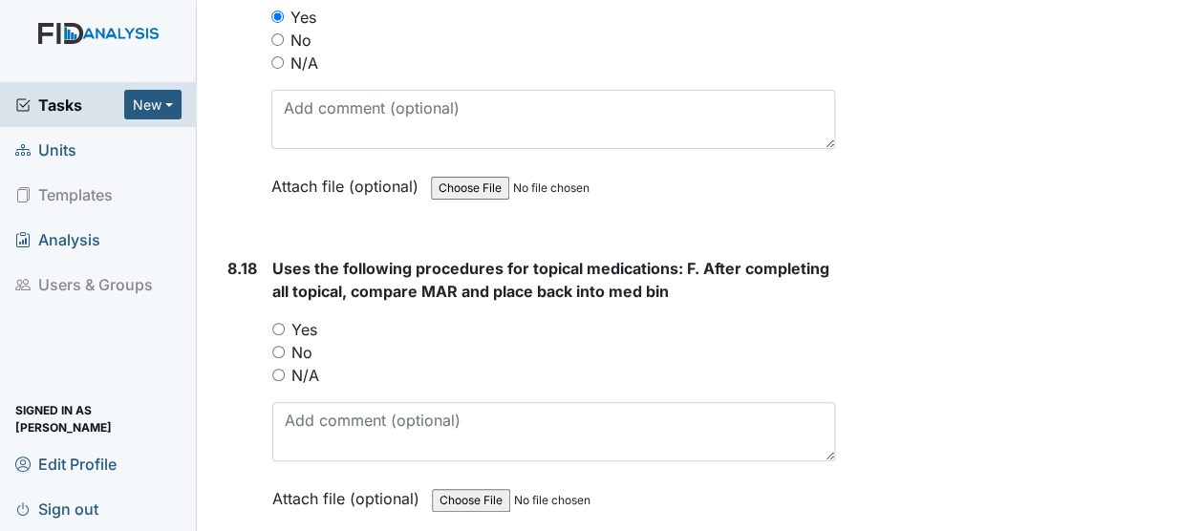
scroll to position [20745, 0]
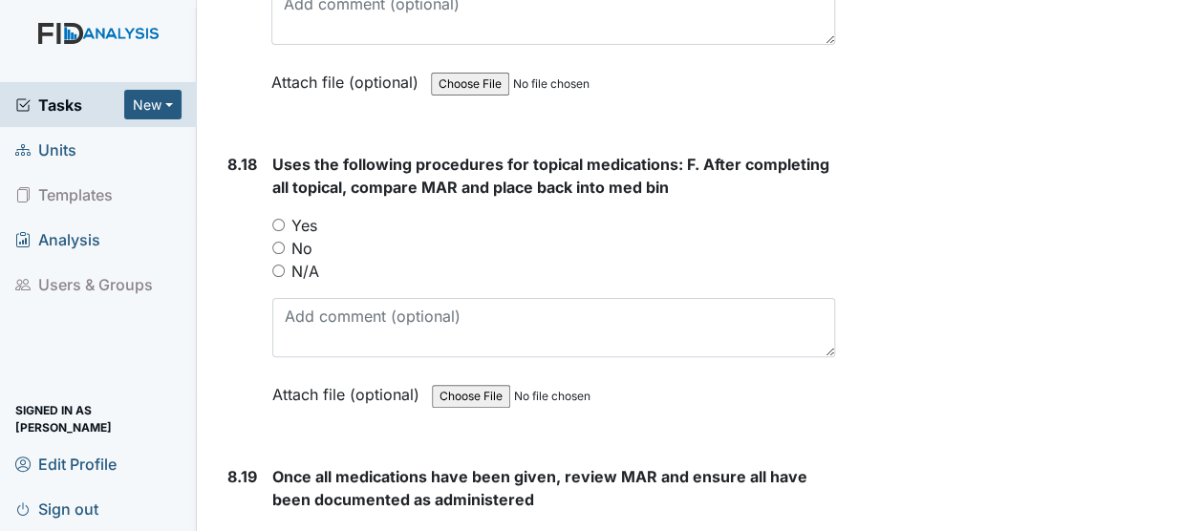
click at [277, 219] on input "Yes" at bounding box center [278, 225] width 12 height 12
radio input "true"
click at [277, 530] on input "Yes" at bounding box center [278, 537] width 12 height 12
radio input "true"
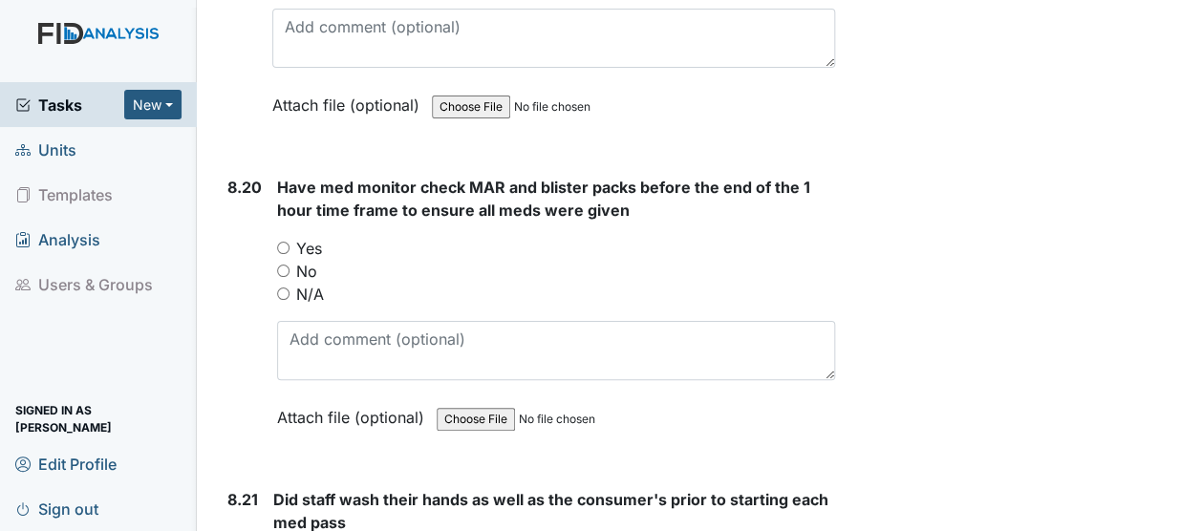
scroll to position [21405, 0]
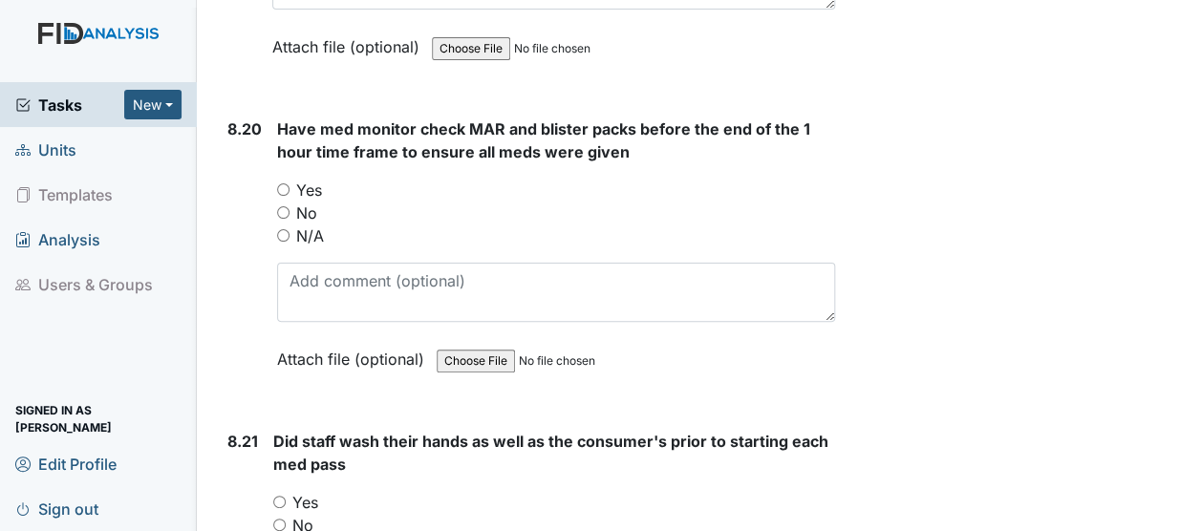
click at [280, 183] on input "Yes" at bounding box center [283, 189] width 12 height 12
radio input "true"
click at [281, 496] on input "Yes" at bounding box center [279, 502] width 12 height 12
radio input "true"
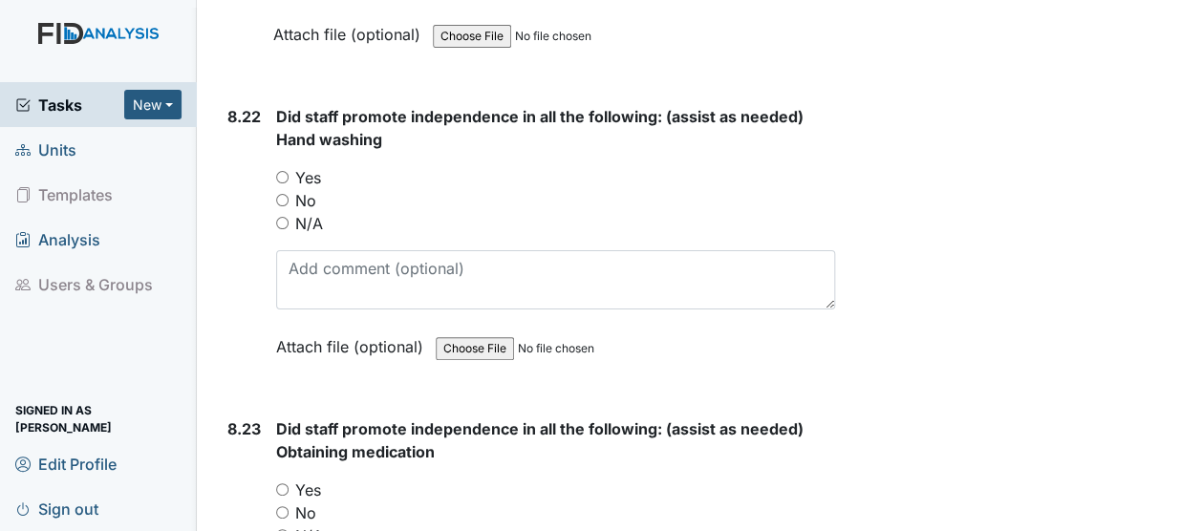
scroll to position [22054, 0]
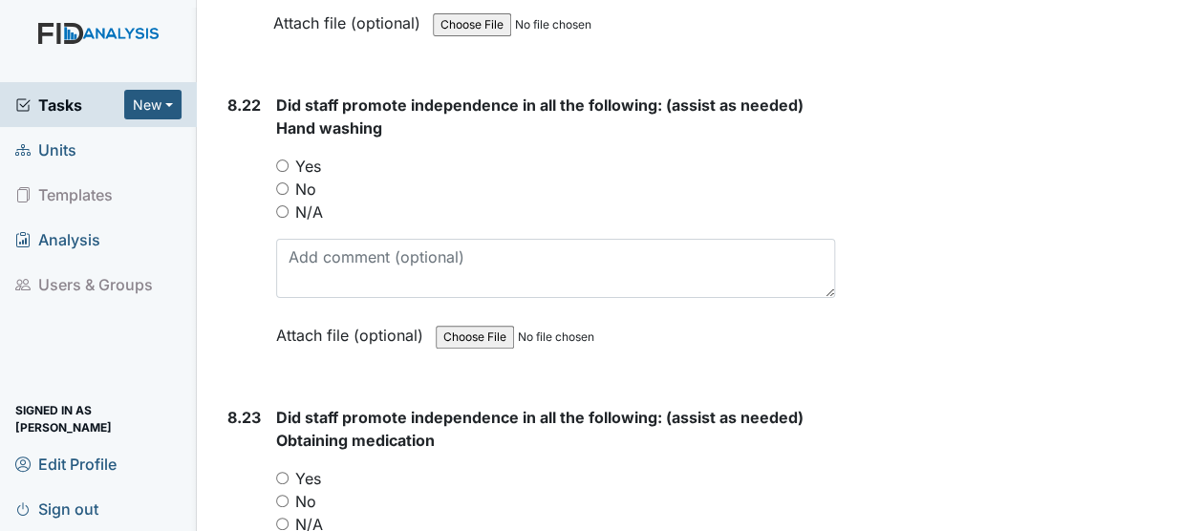
click at [283, 160] on input "Yes" at bounding box center [282, 166] width 12 height 12
radio input "true"
click at [282, 472] on input "Yes" at bounding box center [282, 478] width 12 height 12
radio input "true"
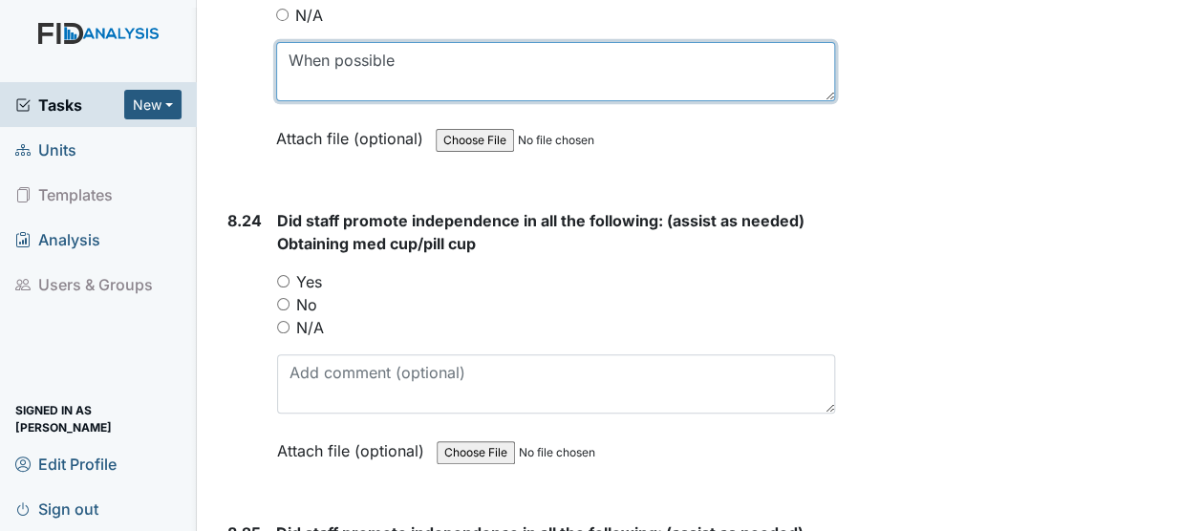
scroll to position [22655, 0]
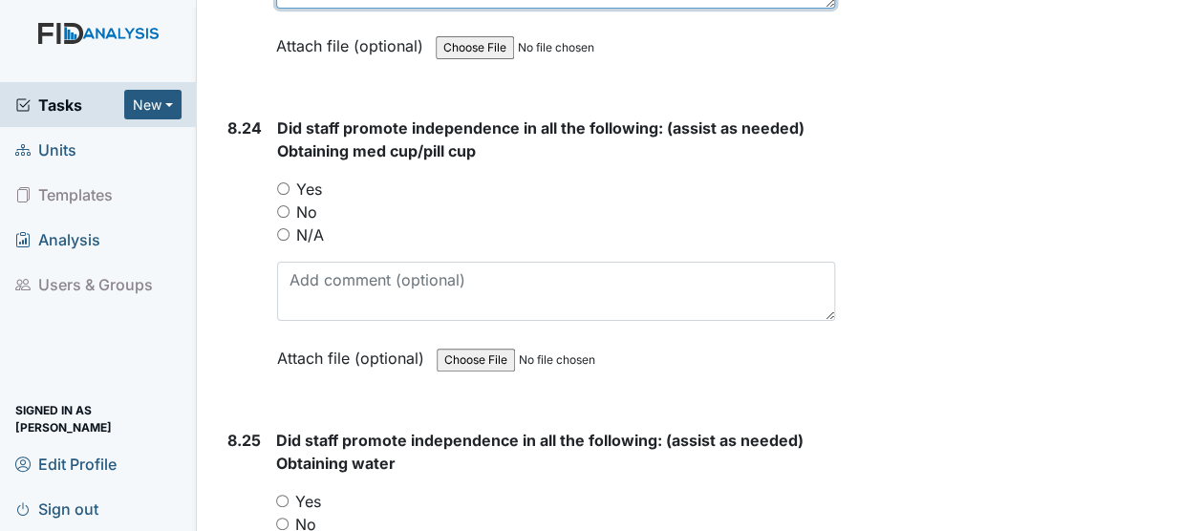
type textarea "When possible"
click at [280, 182] on input "Yes" at bounding box center [283, 188] width 12 height 12
radio input "true"
click at [282, 495] on input "Yes" at bounding box center [282, 501] width 12 height 12
radio input "true"
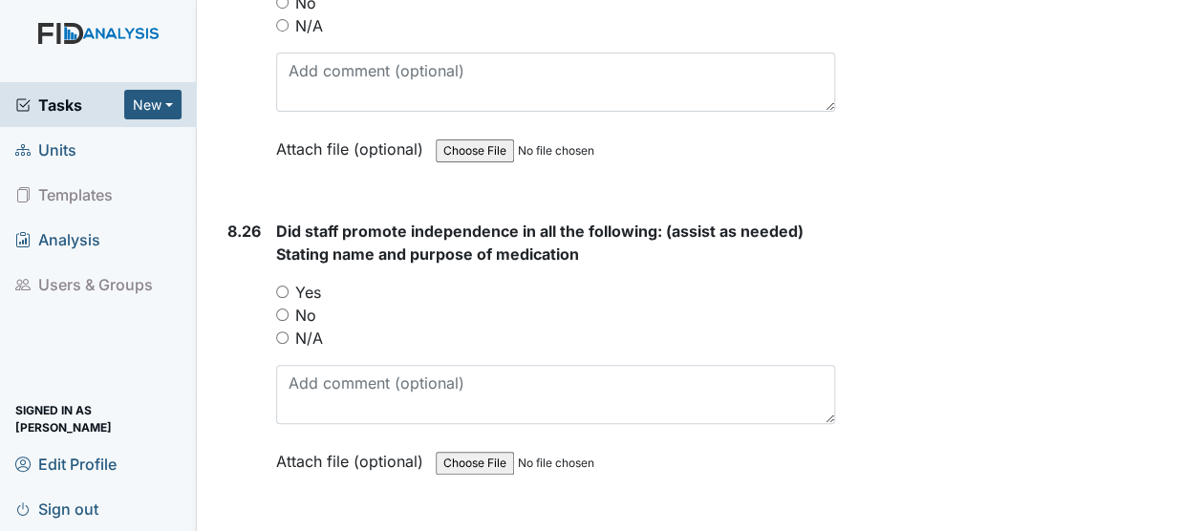
scroll to position [23246, 0]
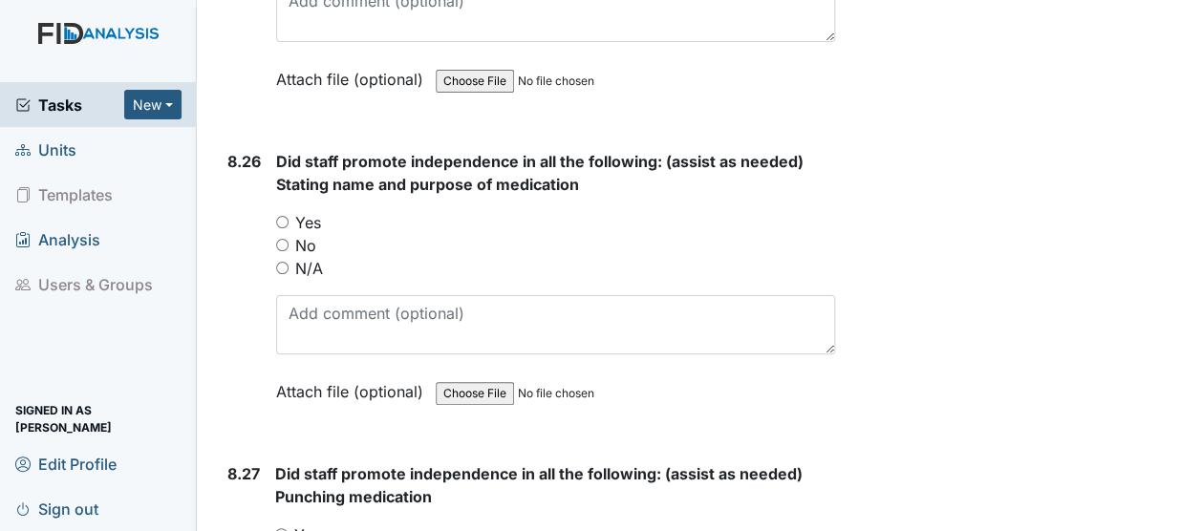
click at [279, 216] on input "Yes" at bounding box center [282, 222] width 12 height 12
radio input "true"
click at [279, 216] on input "Yes" at bounding box center [282, 222] width 12 height 12
click at [280, 528] on input "Yes" at bounding box center [281, 534] width 12 height 12
radio input "true"
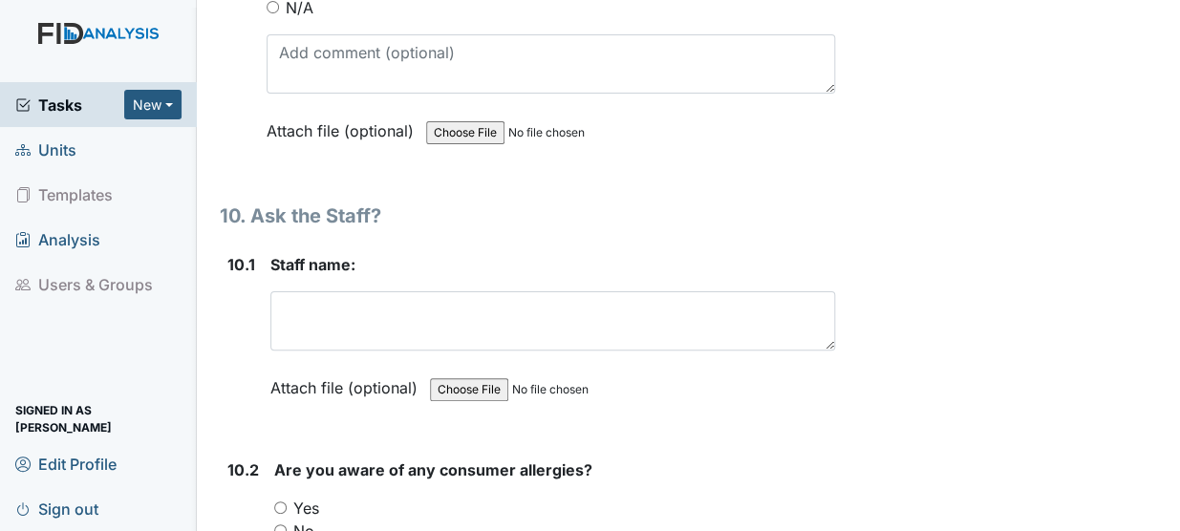
scroll to position [24565, 0]
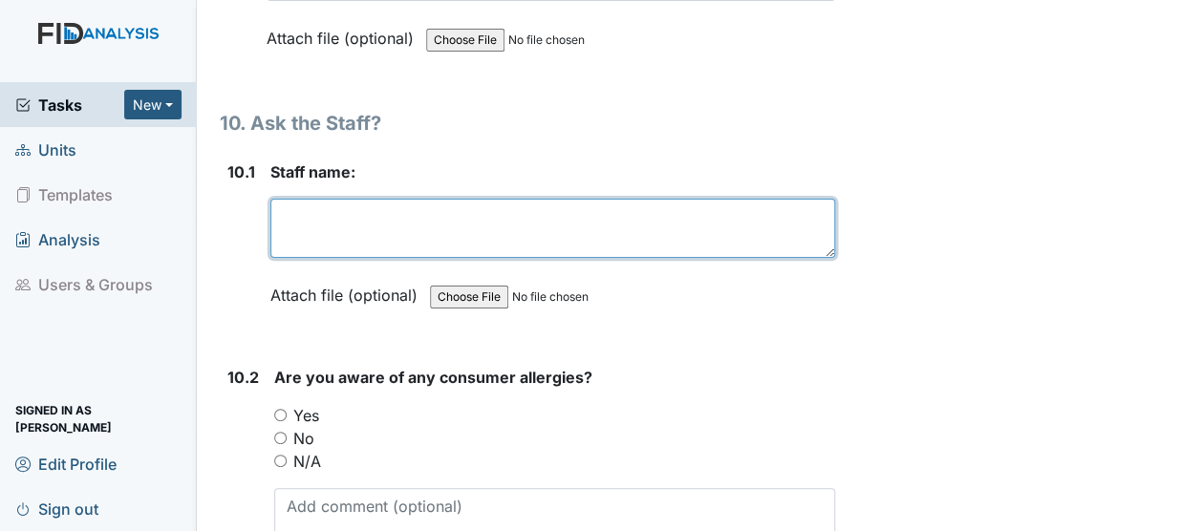
click at [307, 199] on textarea at bounding box center [552, 228] width 564 height 59
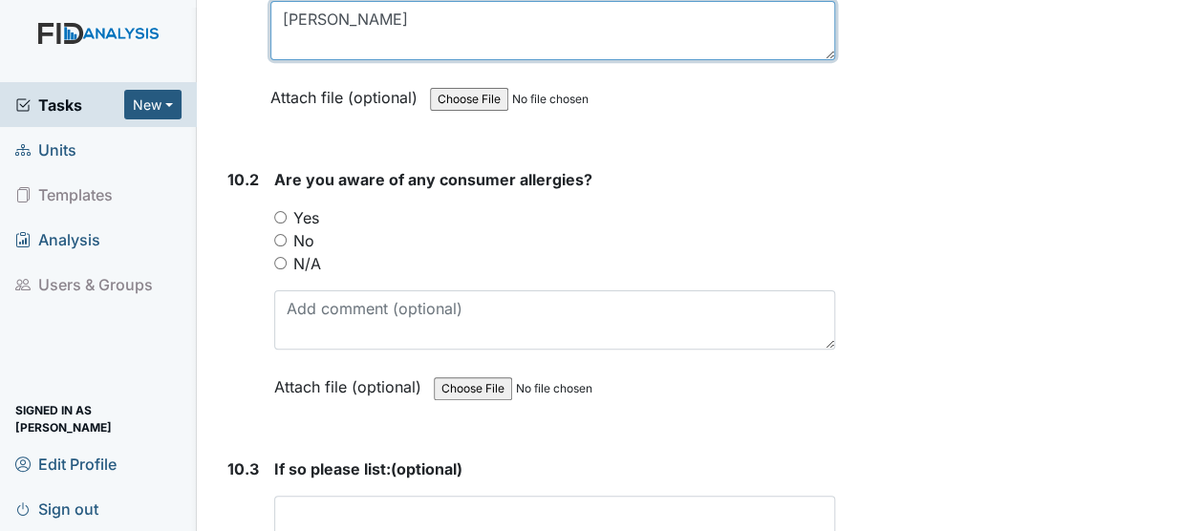
scroll to position [24785, 0]
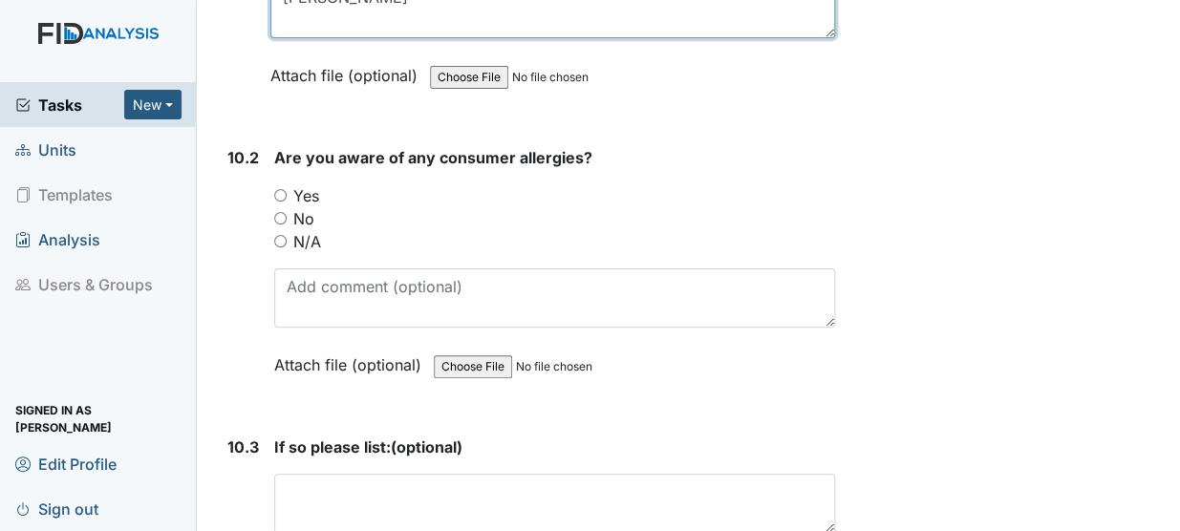
type textarea "Janice Windley-Cooper"
click at [277, 189] on input "Yes" at bounding box center [280, 195] width 12 height 12
radio input "true"
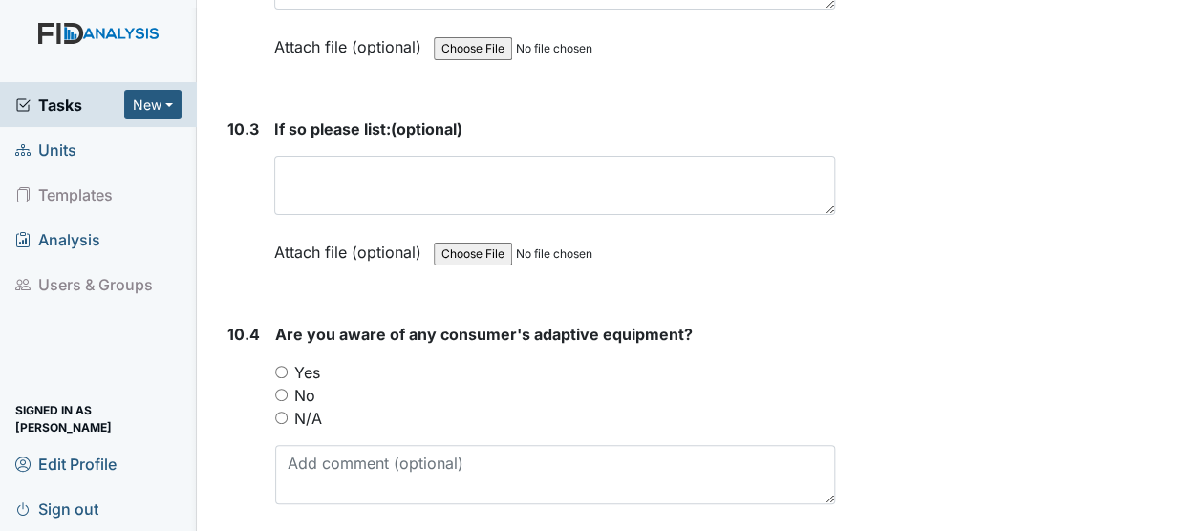
scroll to position [25110, 0]
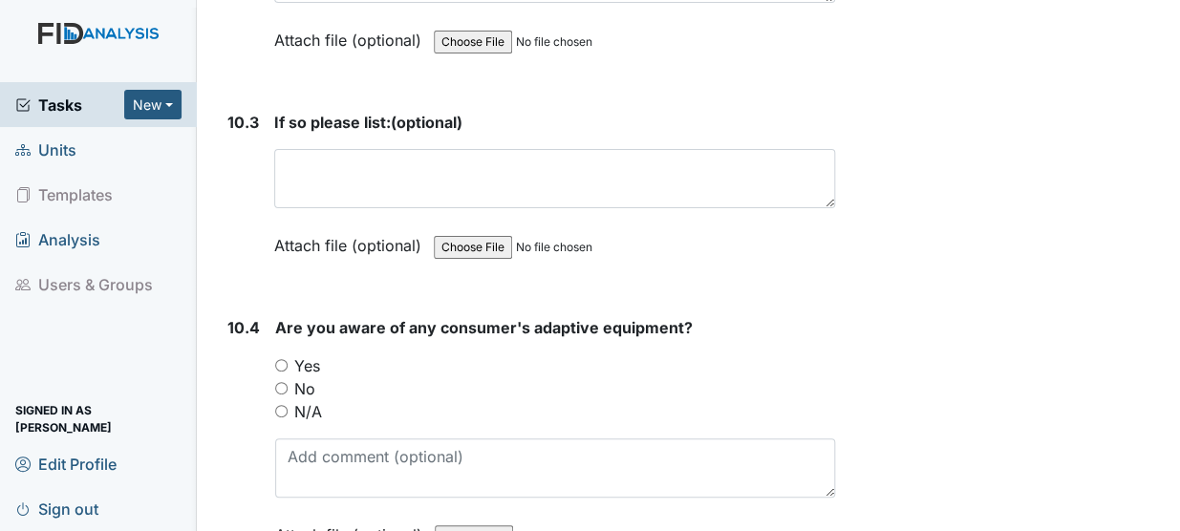
click at [279, 359] on input "Yes" at bounding box center [281, 365] width 12 height 12
radio input "true"
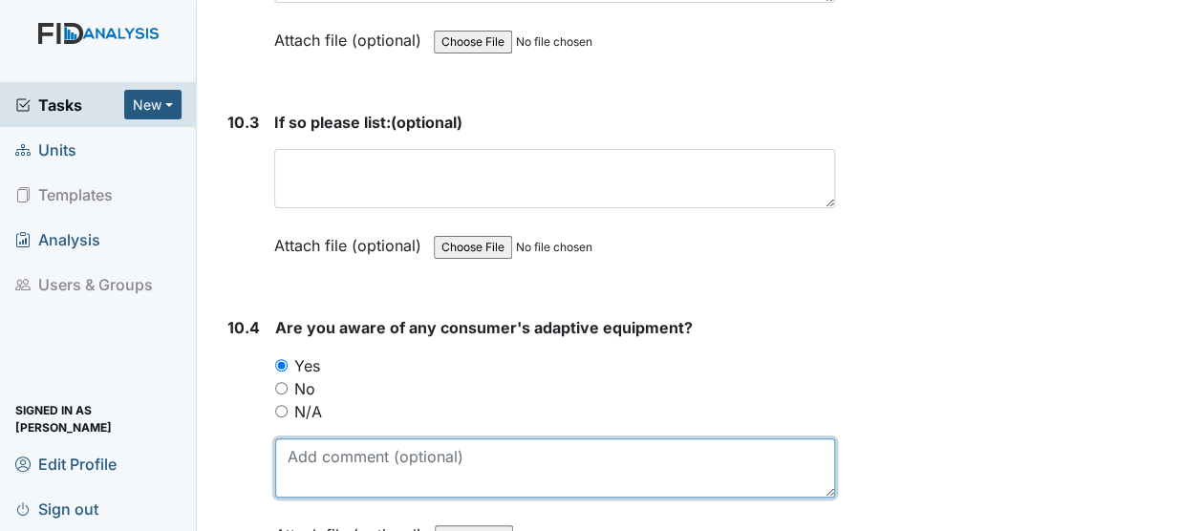
click at [309, 438] on textarea at bounding box center [555, 467] width 560 height 59
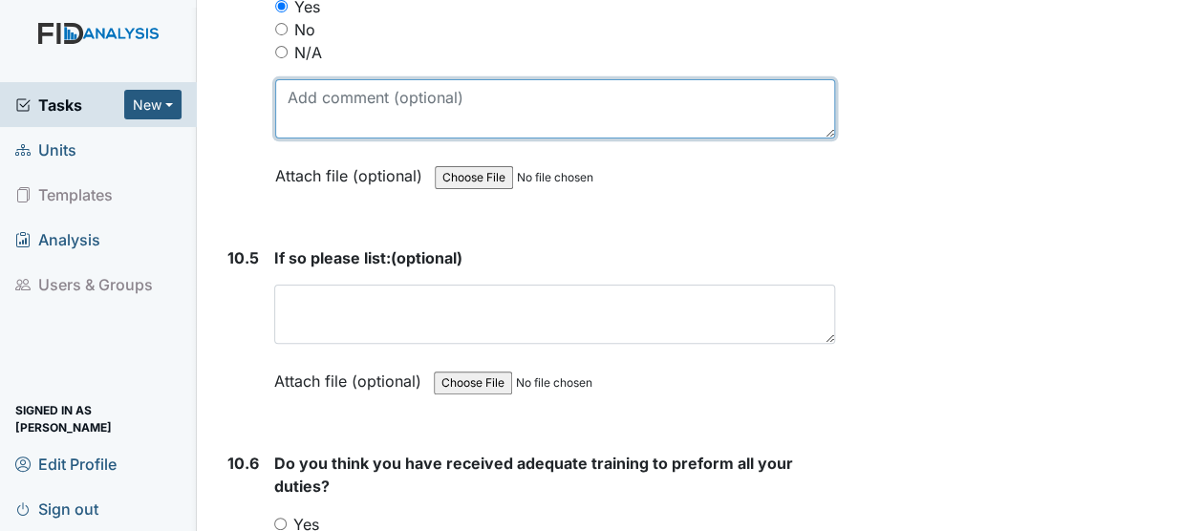
scroll to position [25527, 0]
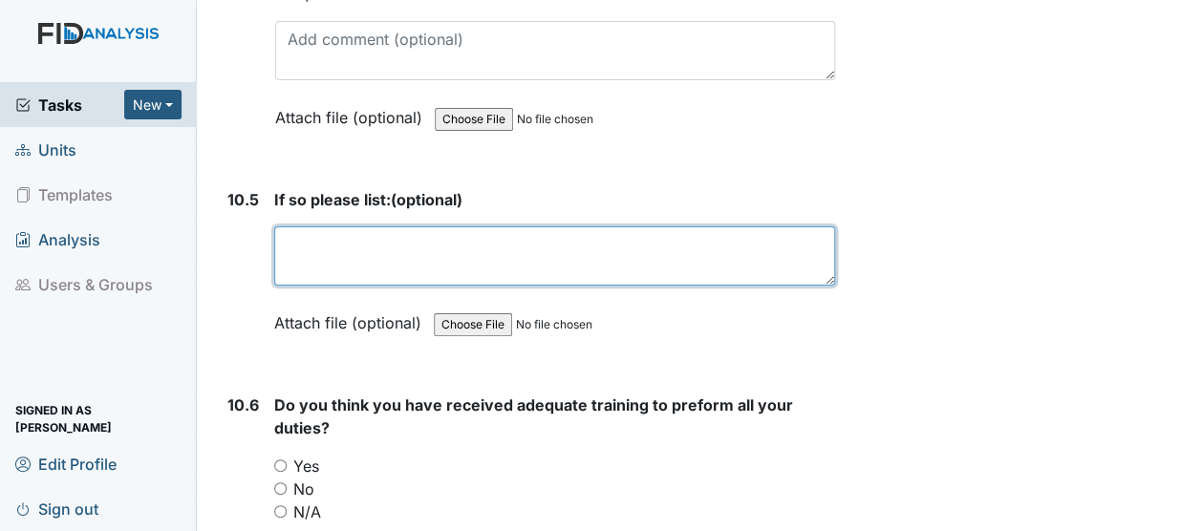
click at [322, 226] on textarea at bounding box center [554, 255] width 561 height 59
type textarea "RG bib, wheelchair Zack brace"
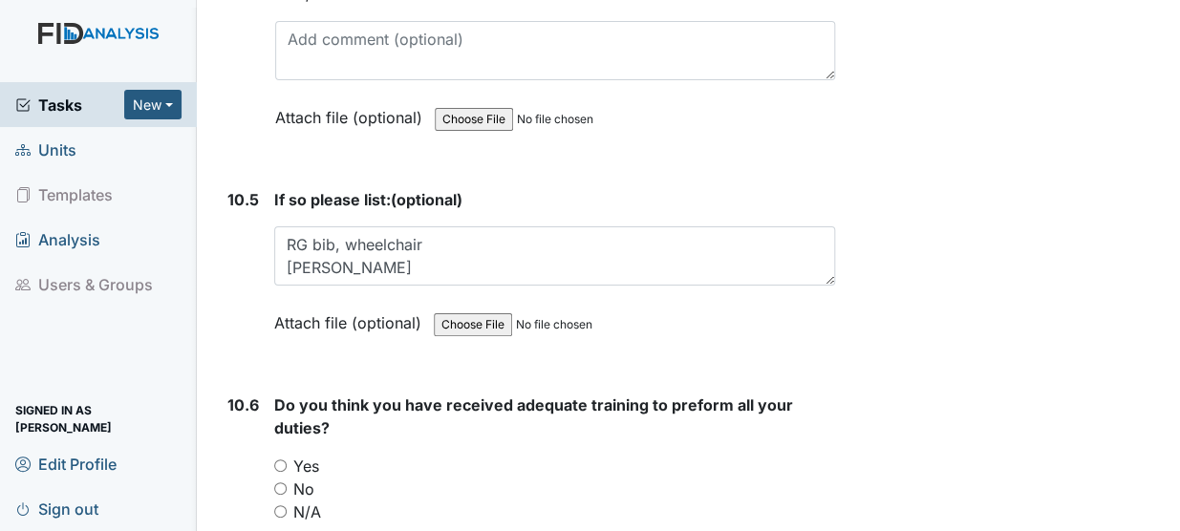
click at [279, 459] on input "Yes" at bounding box center [280, 465] width 12 height 12
radio input "true"
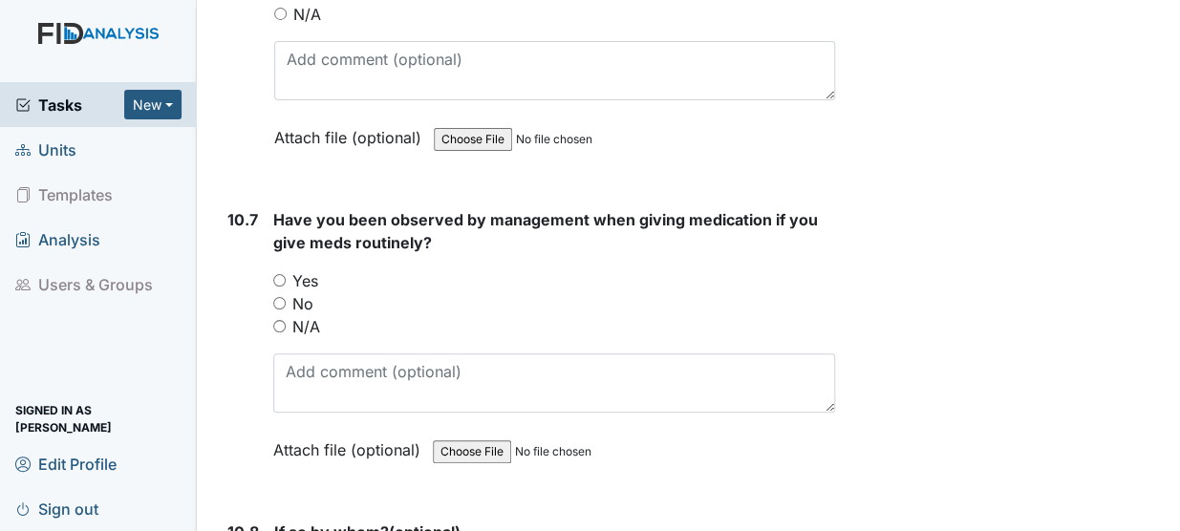
scroll to position [26059, 0]
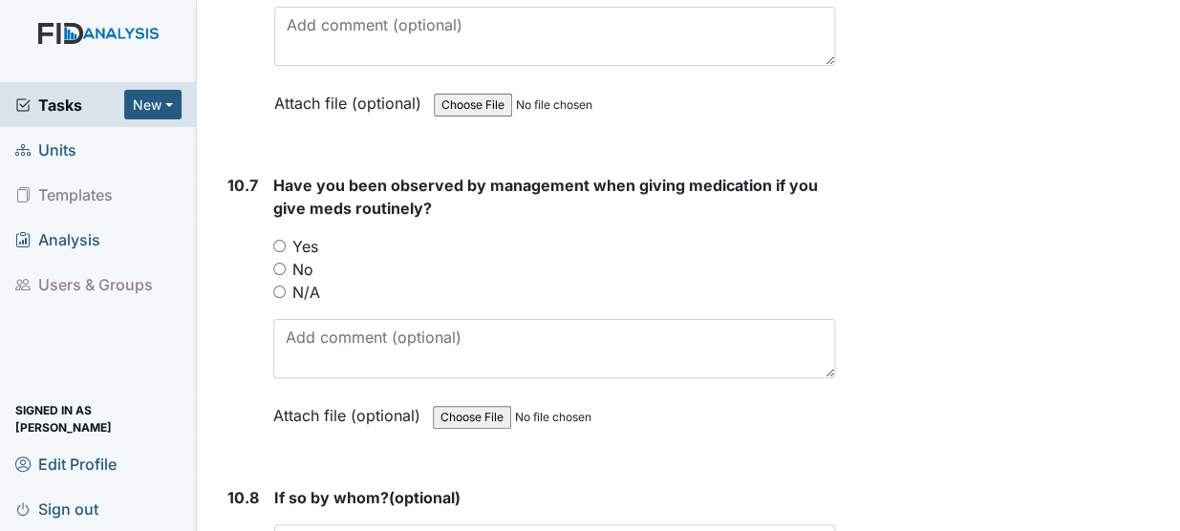
click at [277, 240] on input "Yes" at bounding box center [279, 246] width 12 height 12
radio input "true"
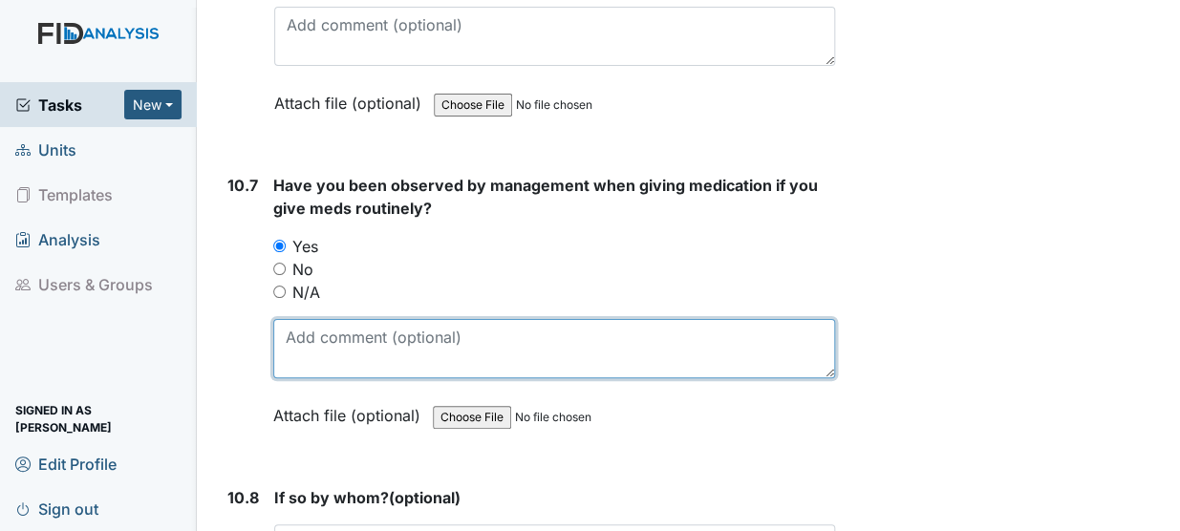
click at [306, 319] on textarea at bounding box center [554, 348] width 562 height 59
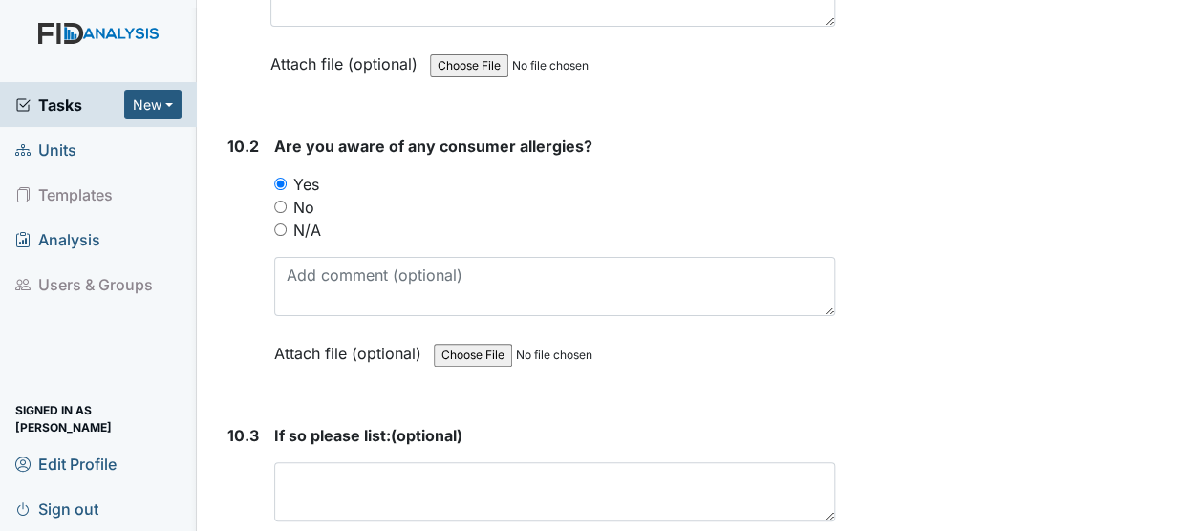
scroll to position [24738, 0]
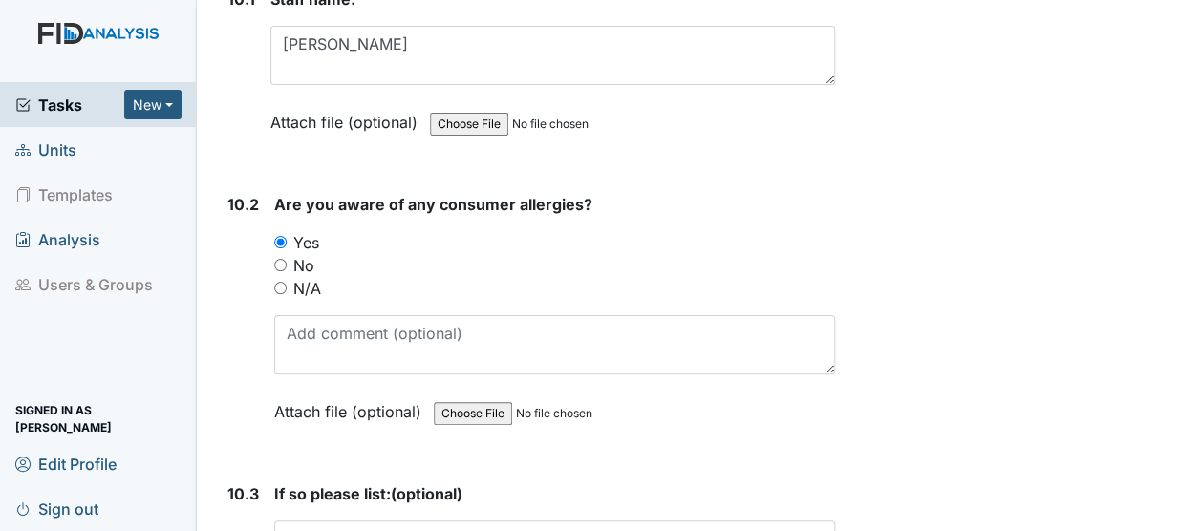
type textarea "Nathan Lynette"
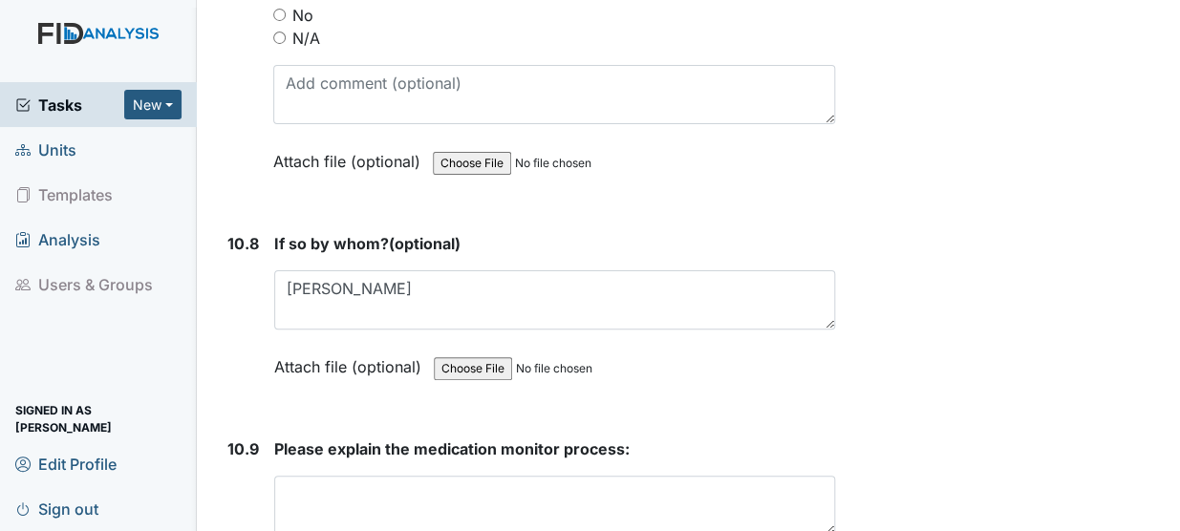
scroll to position [26371, 0]
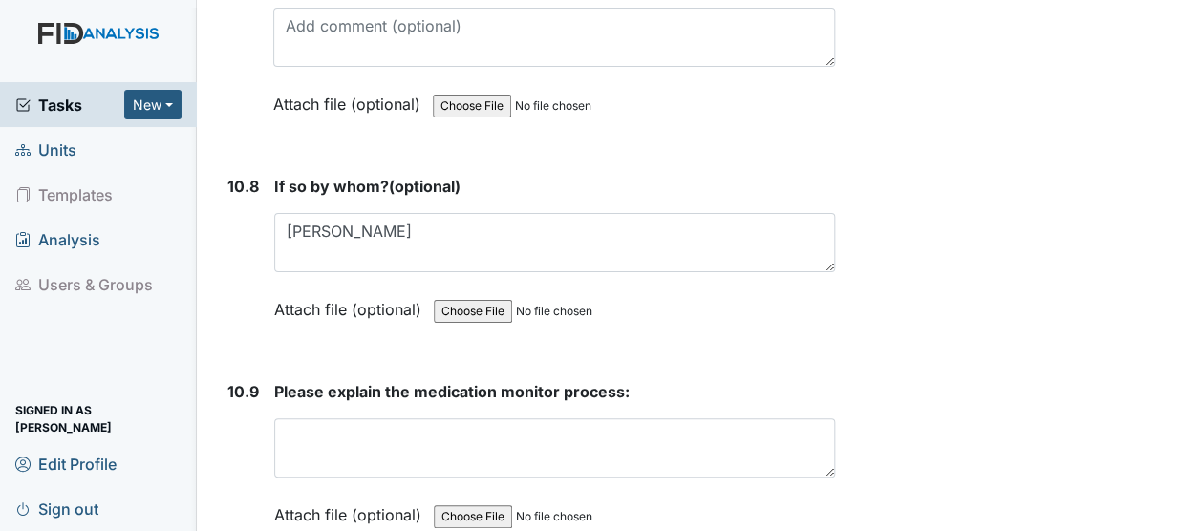
type textarea "Jason pet dander Michael medical pill allergy"
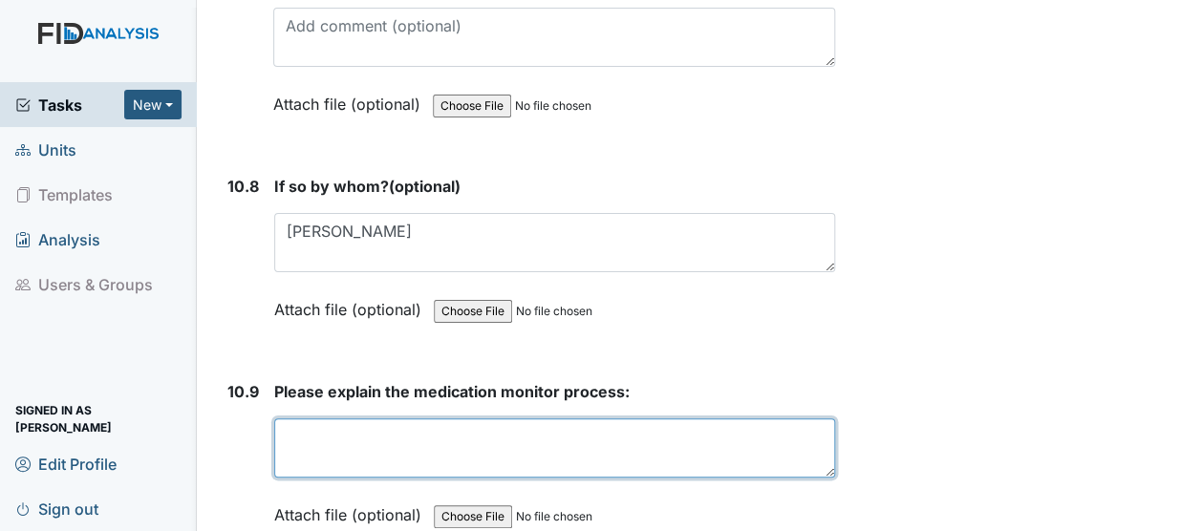
click at [549, 418] on textarea at bounding box center [554, 447] width 561 height 59
drag, startPoint x: 549, startPoint y: 335, endPoint x: 480, endPoint y: 351, distance: 70.7
click at [480, 418] on textarea "open mar pull med pack caompare" at bounding box center [554, 447] width 561 height 59
click at [373, 418] on textarea "open mar pull med pack compare" at bounding box center [554, 447] width 561 height 59
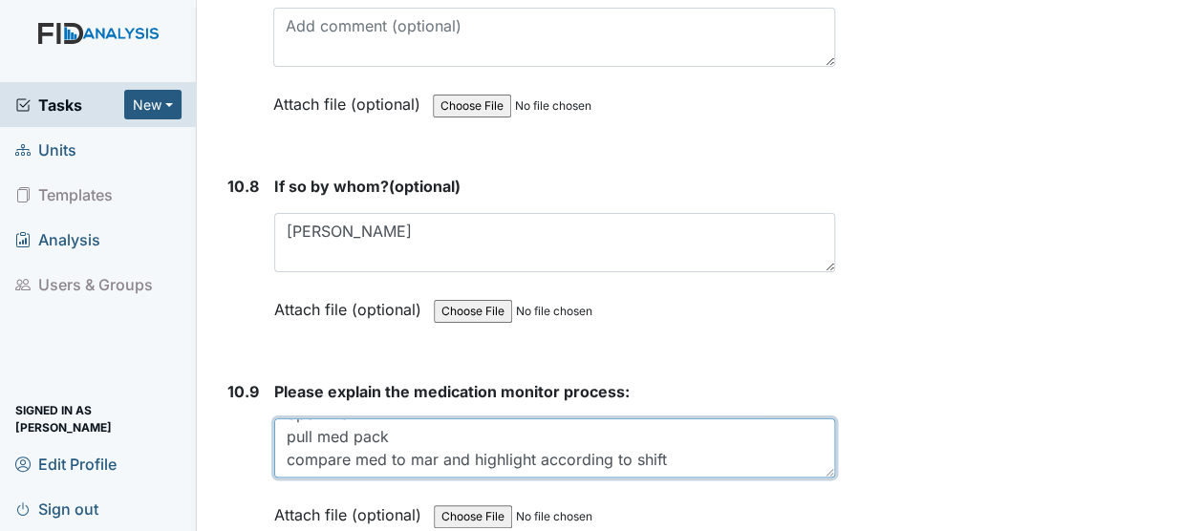
scroll to position [22, 0]
click at [436, 418] on textarea "open mar pull med pack compare med to mar and highlight according to shift" at bounding box center [554, 447] width 561 height 59
click at [731, 418] on textarea "open mar pull med pack compare med to mar 3x's and highlight according to shift" at bounding box center [554, 447] width 561 height 59
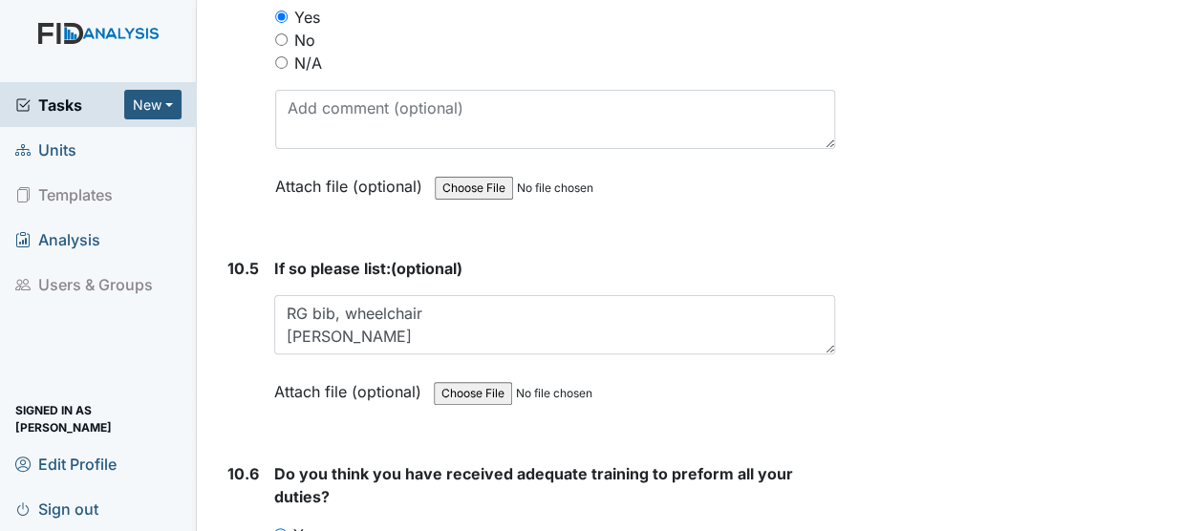
scroll to position [25987, 0]
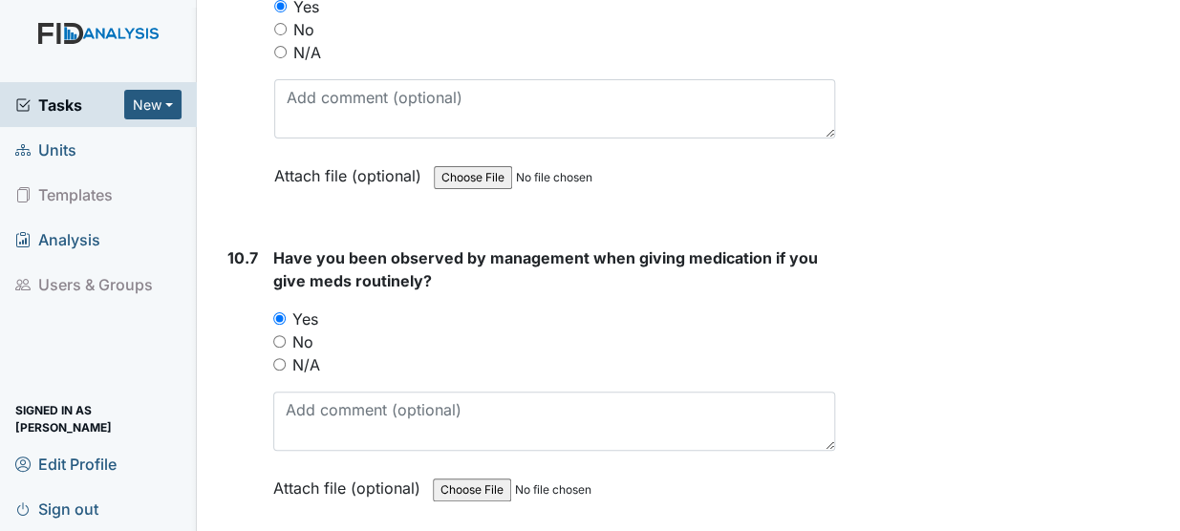
type textarea "open mar pull med pack compare med to mar 3x's and highlight according to shift…"
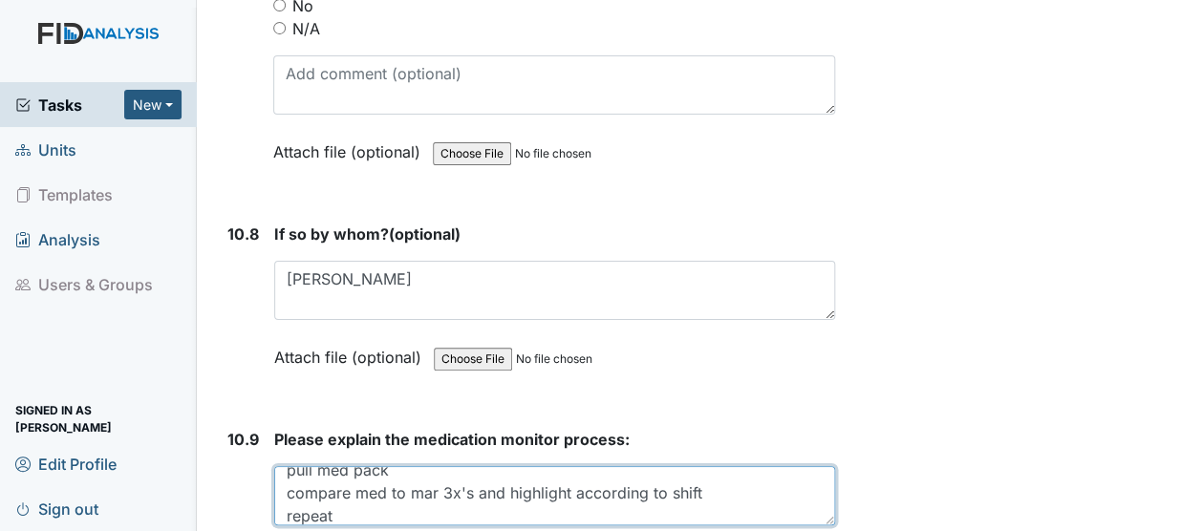
scroll to position [26371, 0]
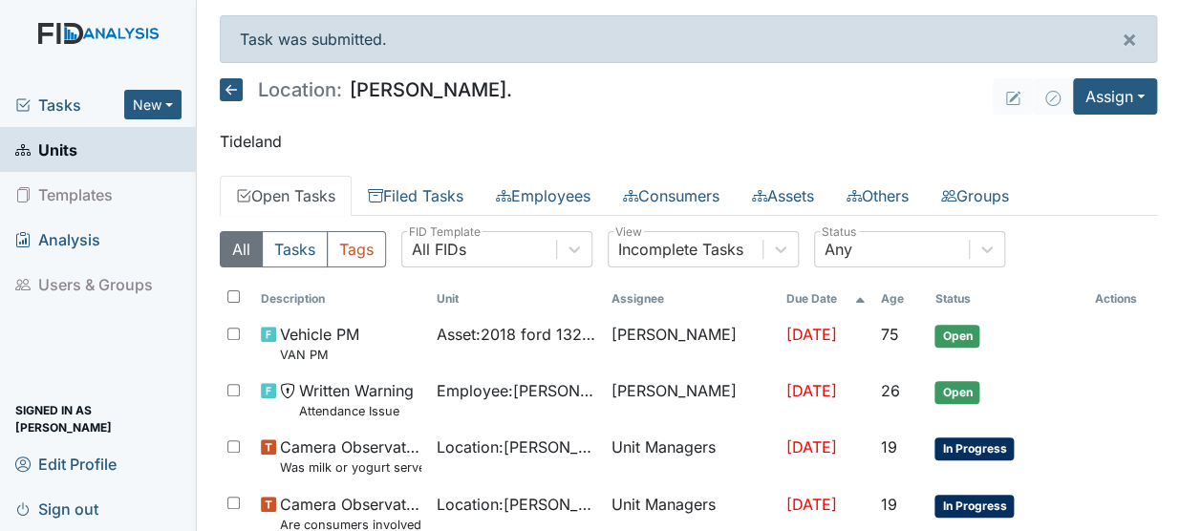
click at [52, 152] on span "Units" at bounding box center [46, 150] width 62 height 30
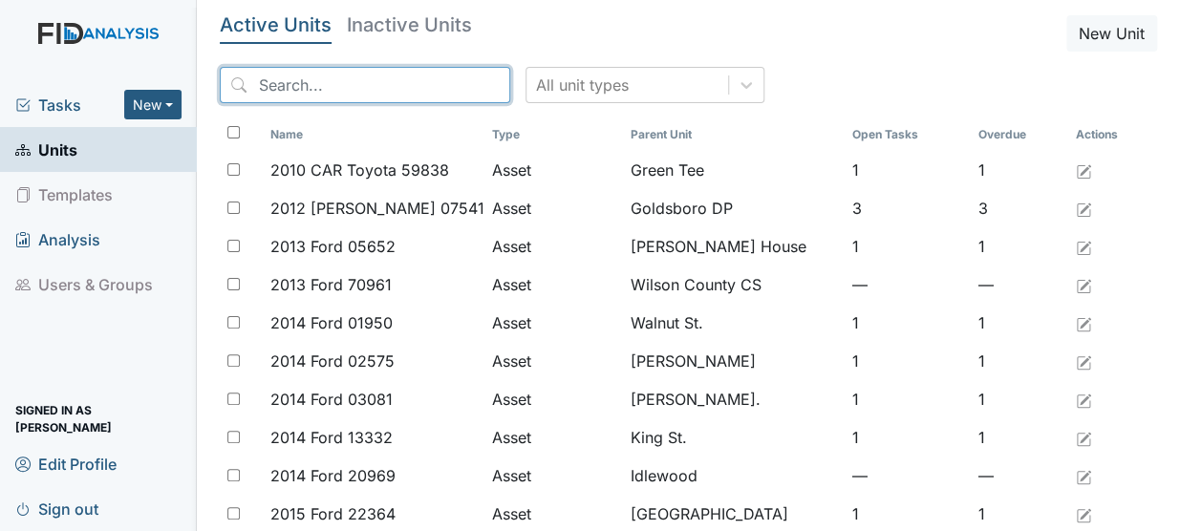
click at [332, 77] on input "search" at bounding box center [365, 85] width 290 height 36
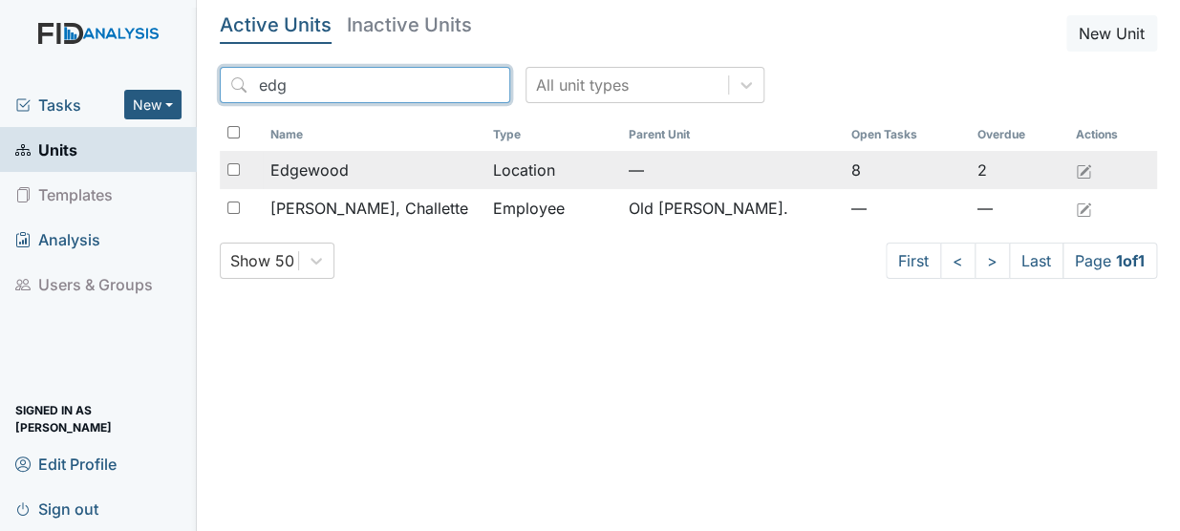
type input "edg"
click at [307, 168] on span "Edgewood" at bounding box center [309, 170] width 78 height 23
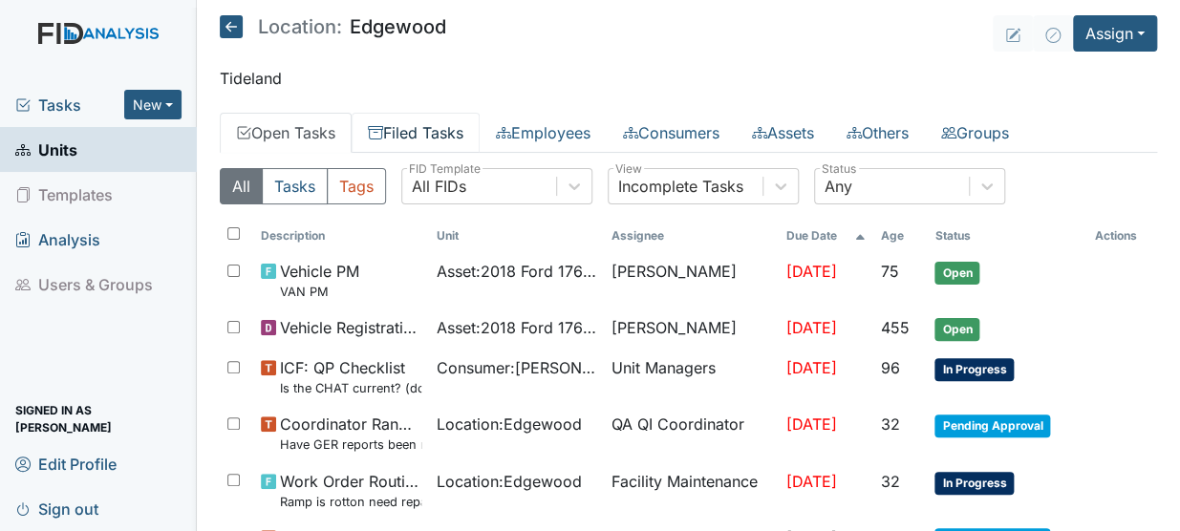
click at [401, 124] on link "Filed Tasks" at bounding box center [415, 133] width 128 height 40
